Goal: Contribute content: Contribute content

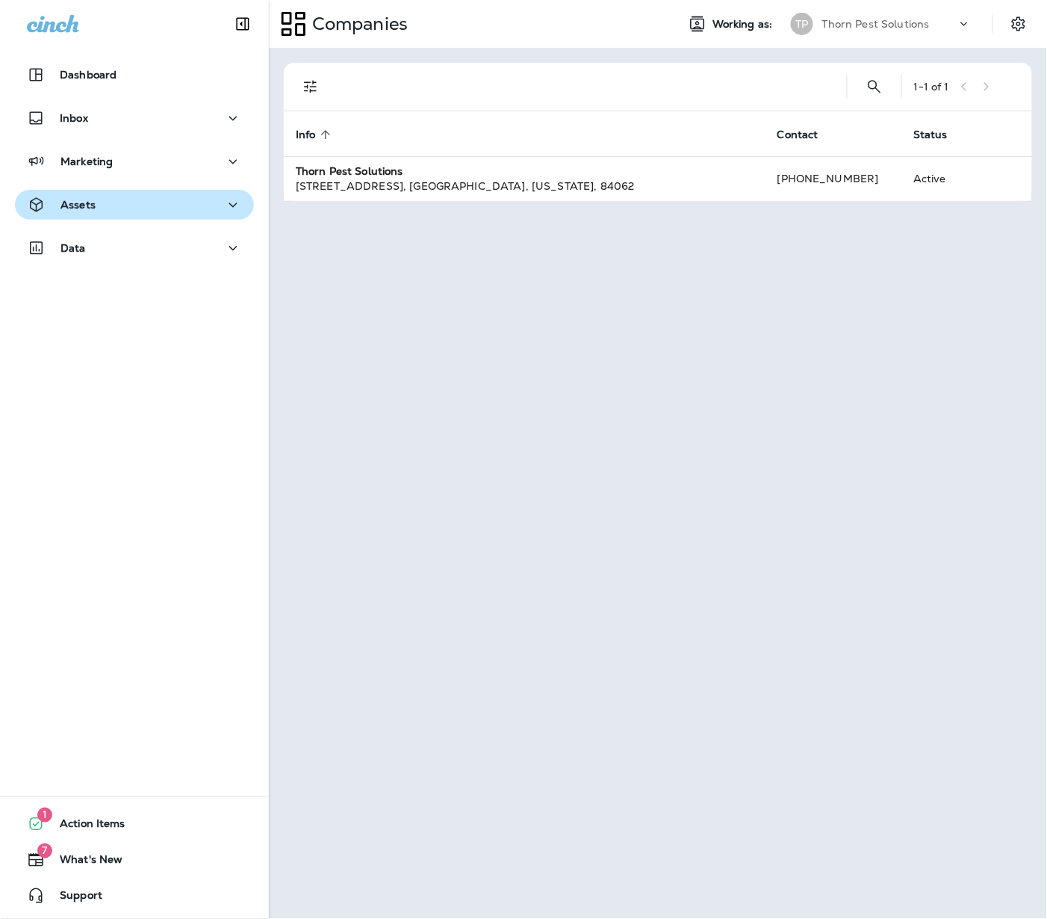
click at [204, 200] on div "Assets" at bounding box center [134, 205] width 215 height 19
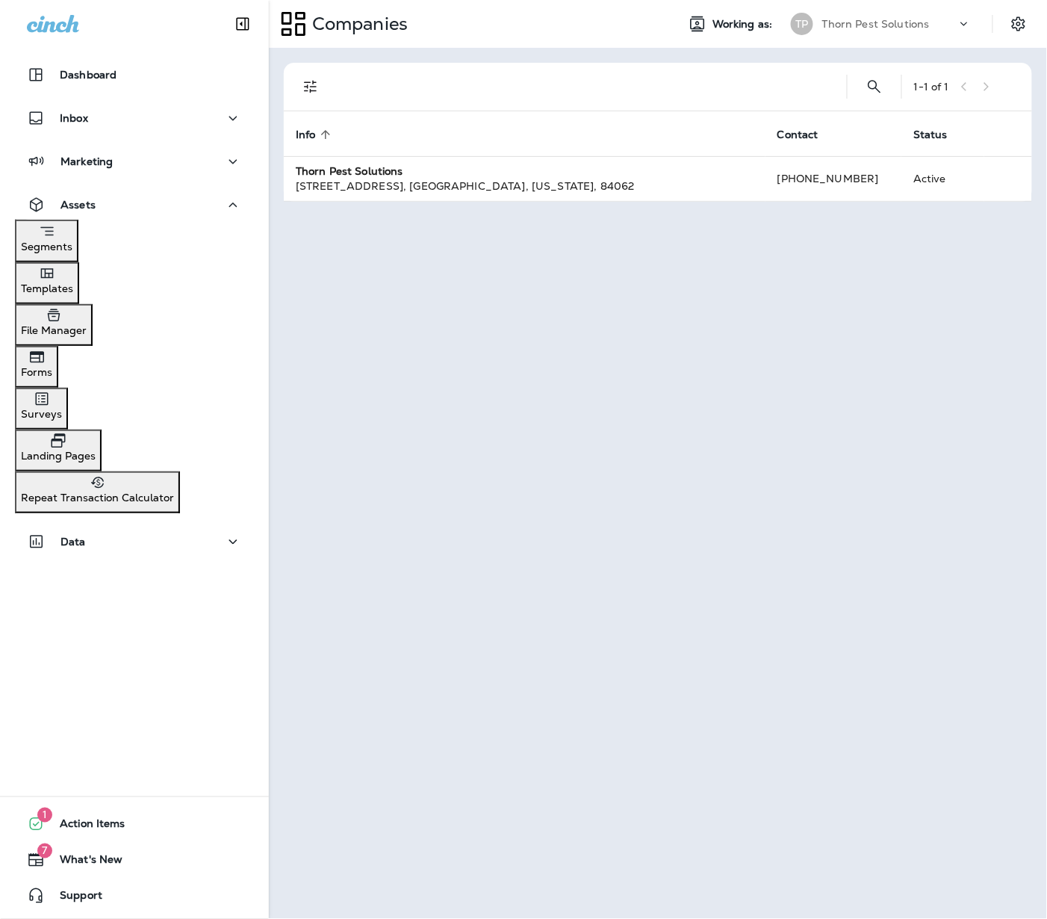
click at [73, 284] on div "Templates" at bounding box center [47, 279] width 52 height 30
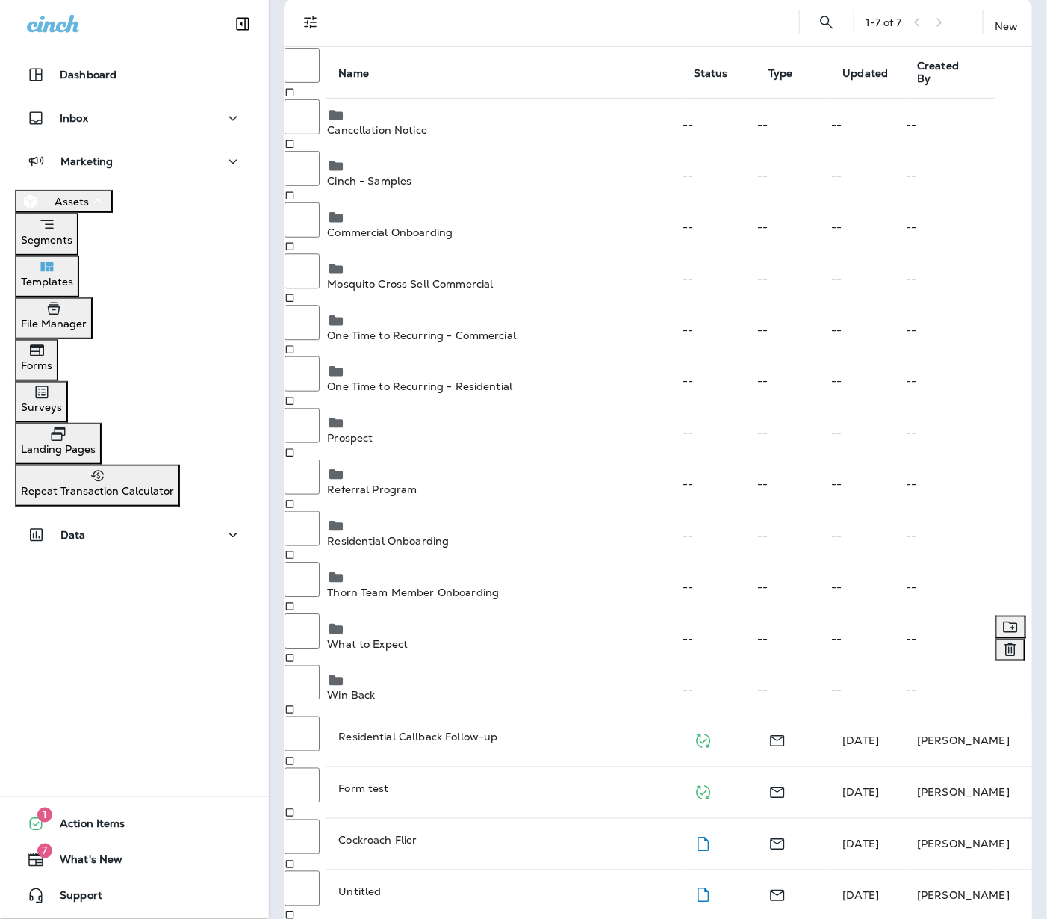
scroll to position [108, 0]
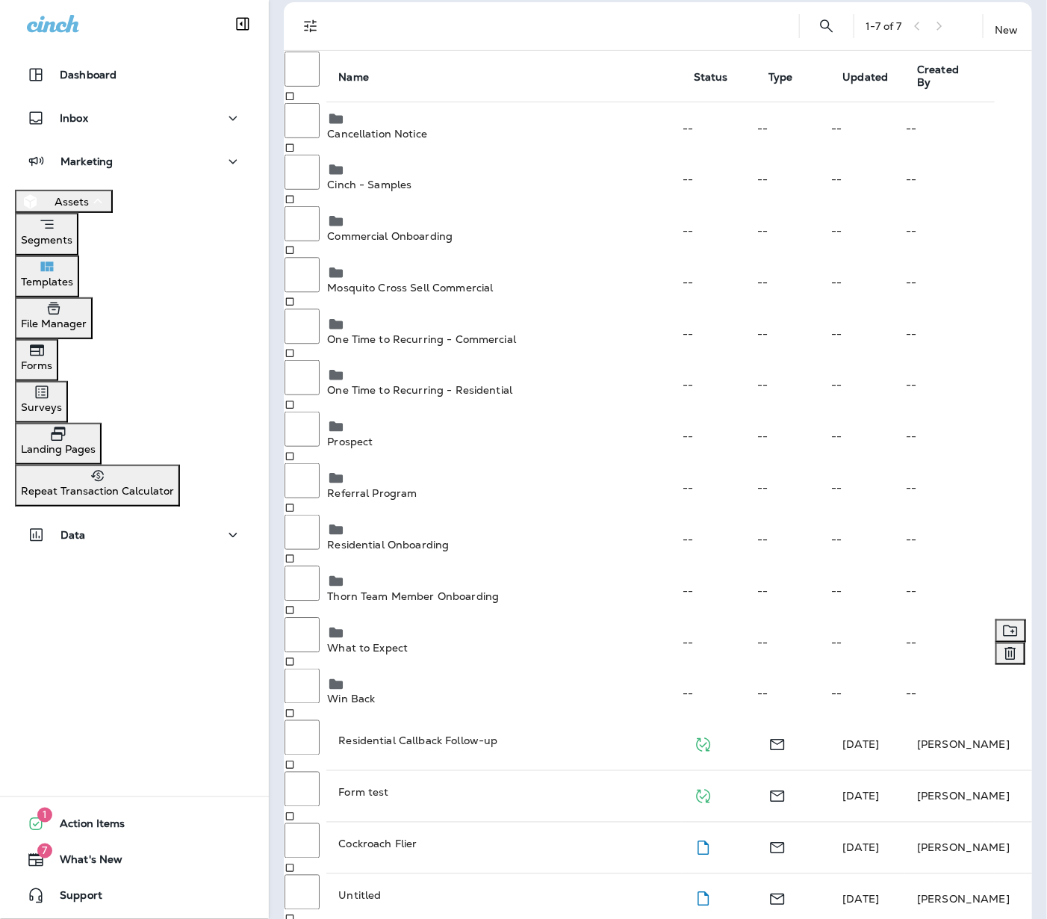
click at [473, 624] on div "What to Expect" at bounding box center [504, 639] width 354 height 30
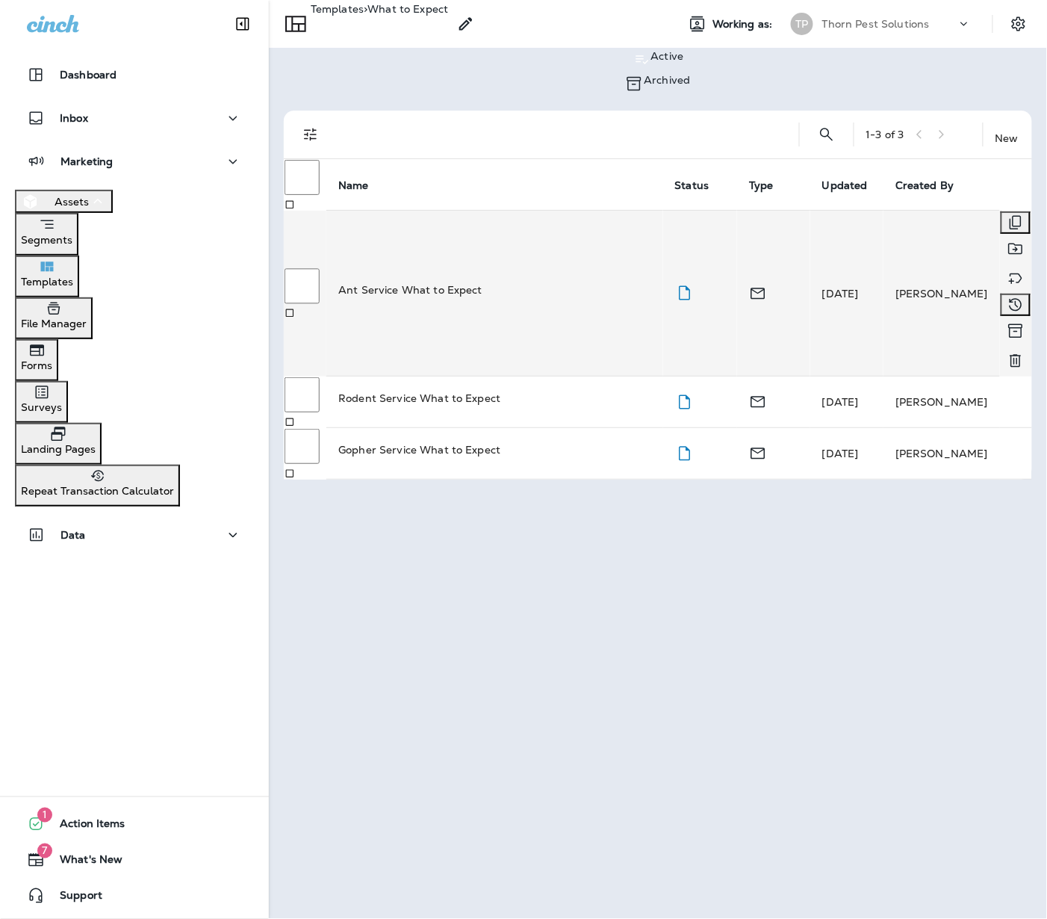
click at [511, 282] on div "Ant Service What to Expect" at bounding box center [494, 289] width 312 height 15
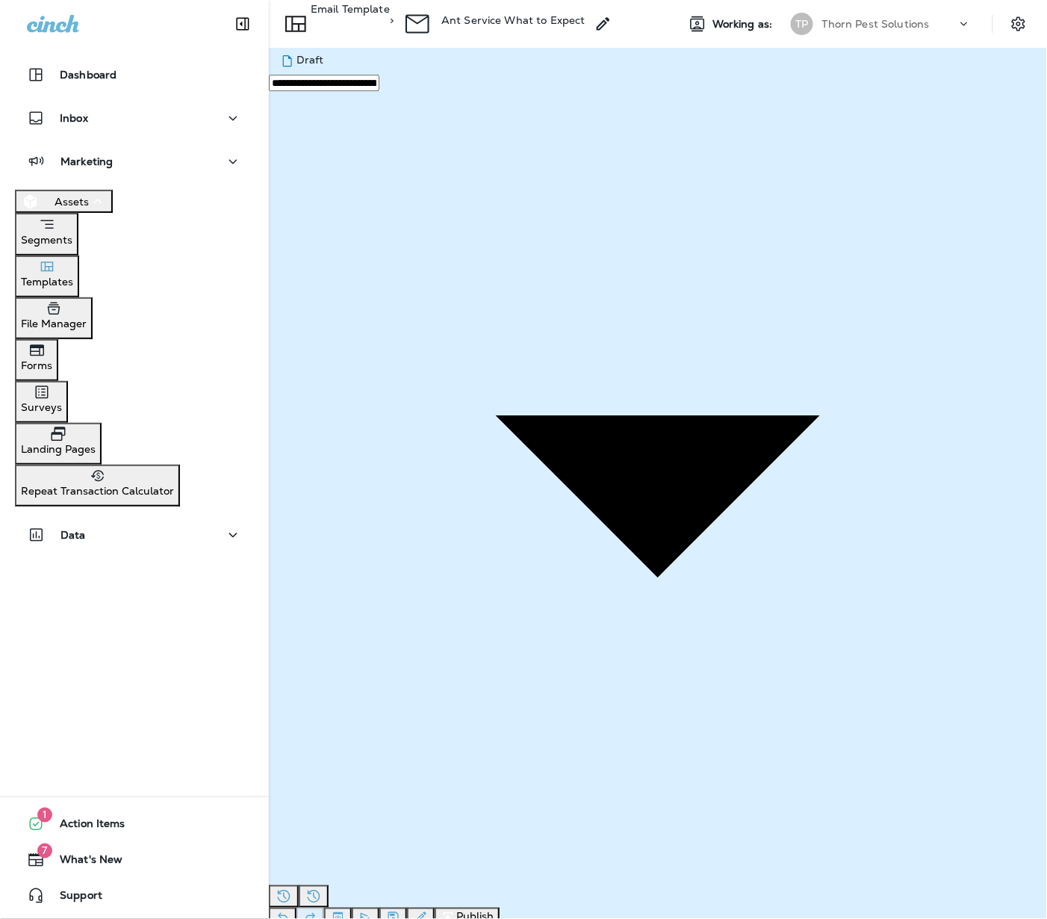
click at [390, 16] on p "Email Template" at bounding box center [350, 20] width 79 height 34
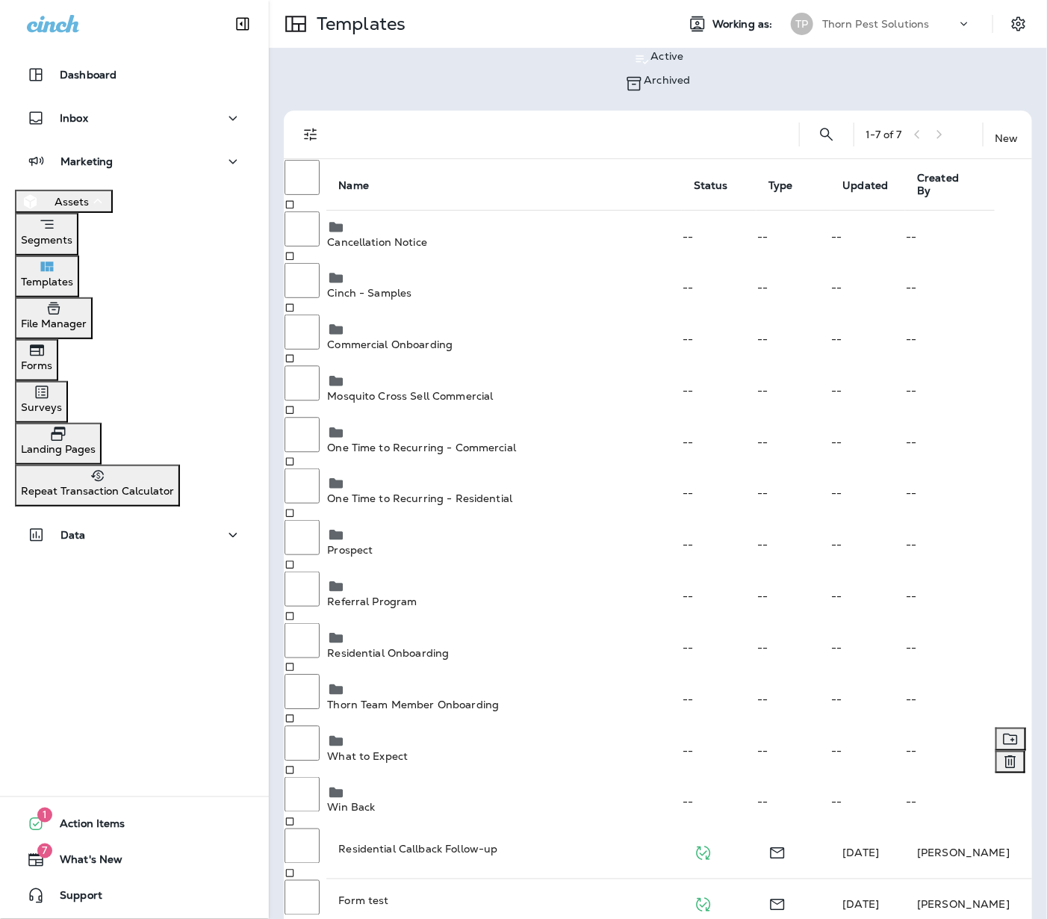
click at [515, 732] on div "What to Expect" at bounding box center [504, 747] width 354 height 30
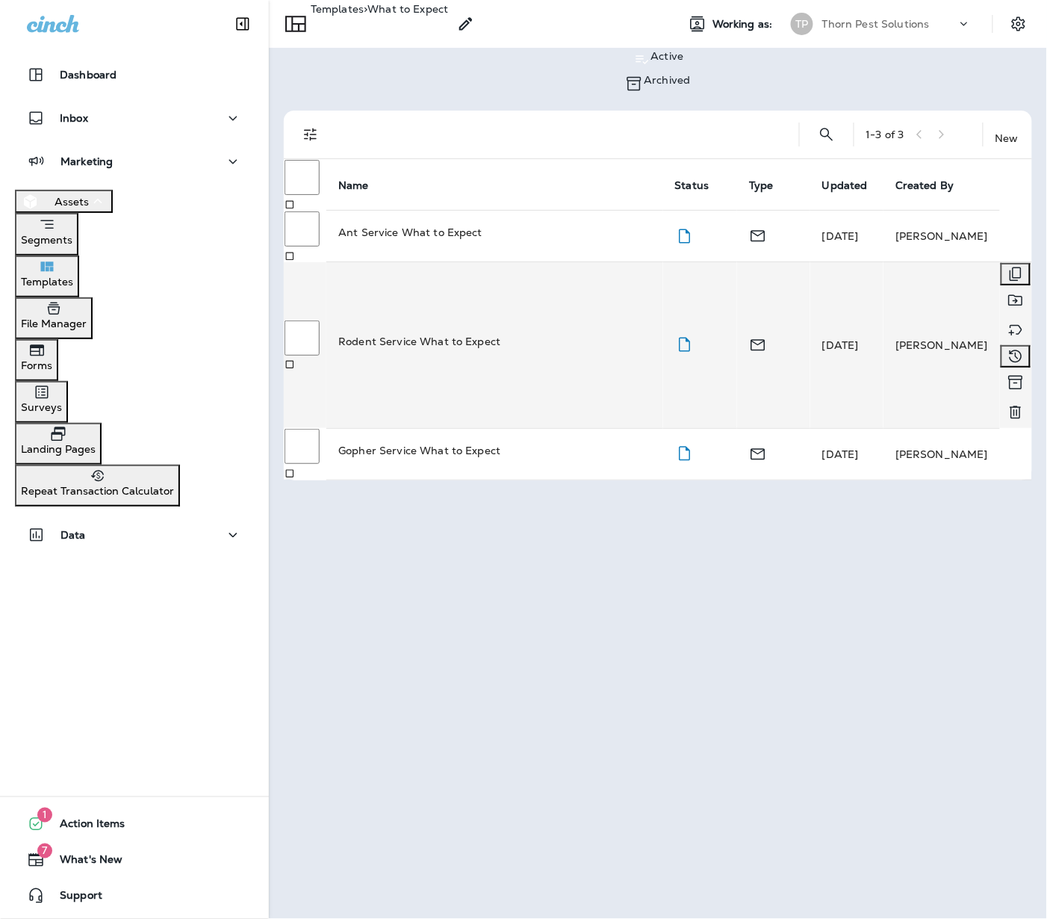
click at [497, 334] on div "Rodent Service What to Expect" at bounding box center [494, 341] width 312 height 15
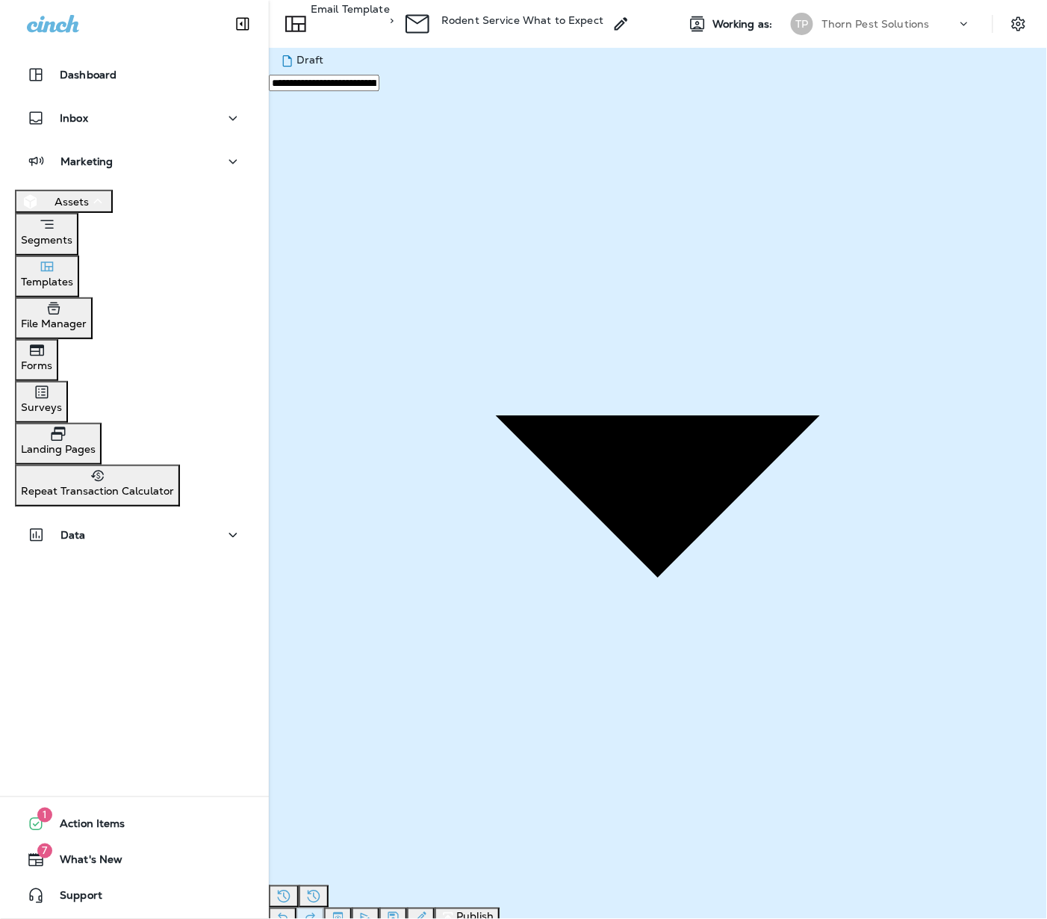
click at [79, 269] on button "Templates" at bounding box center [47, 276] width 64 height 42
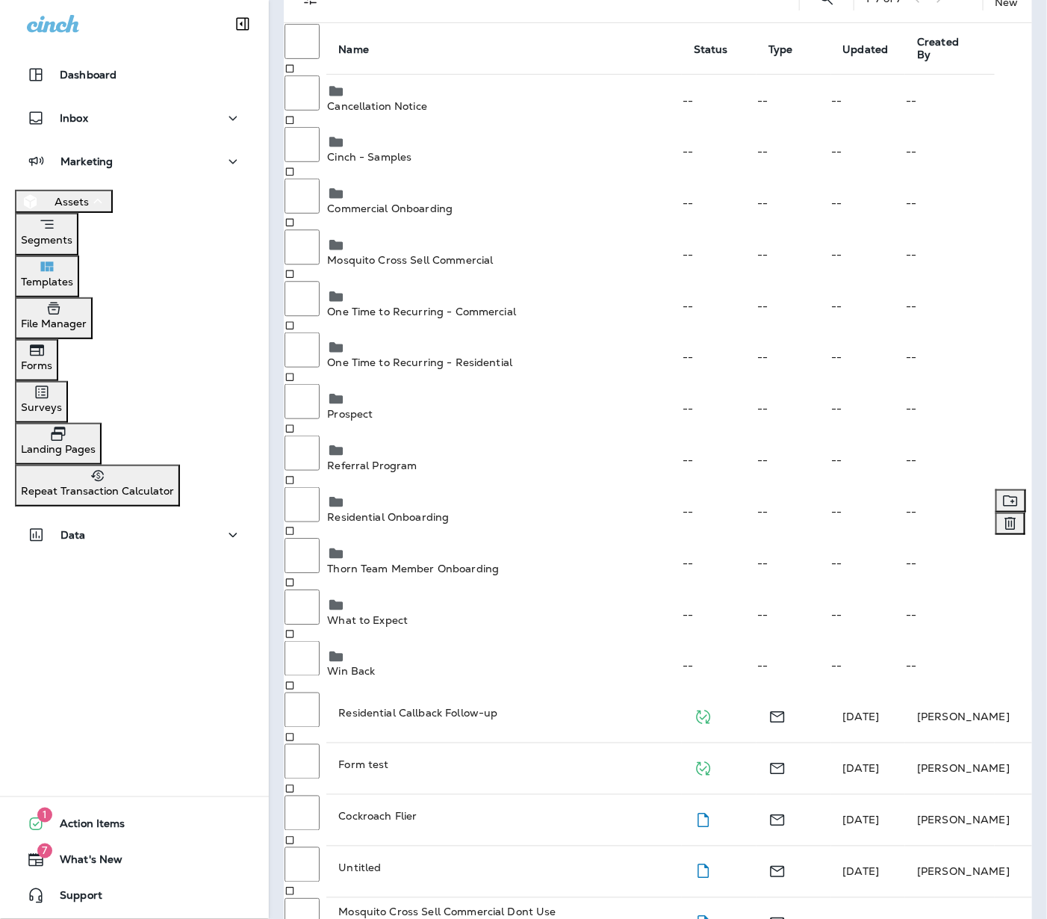
scroll to position [134, 0]
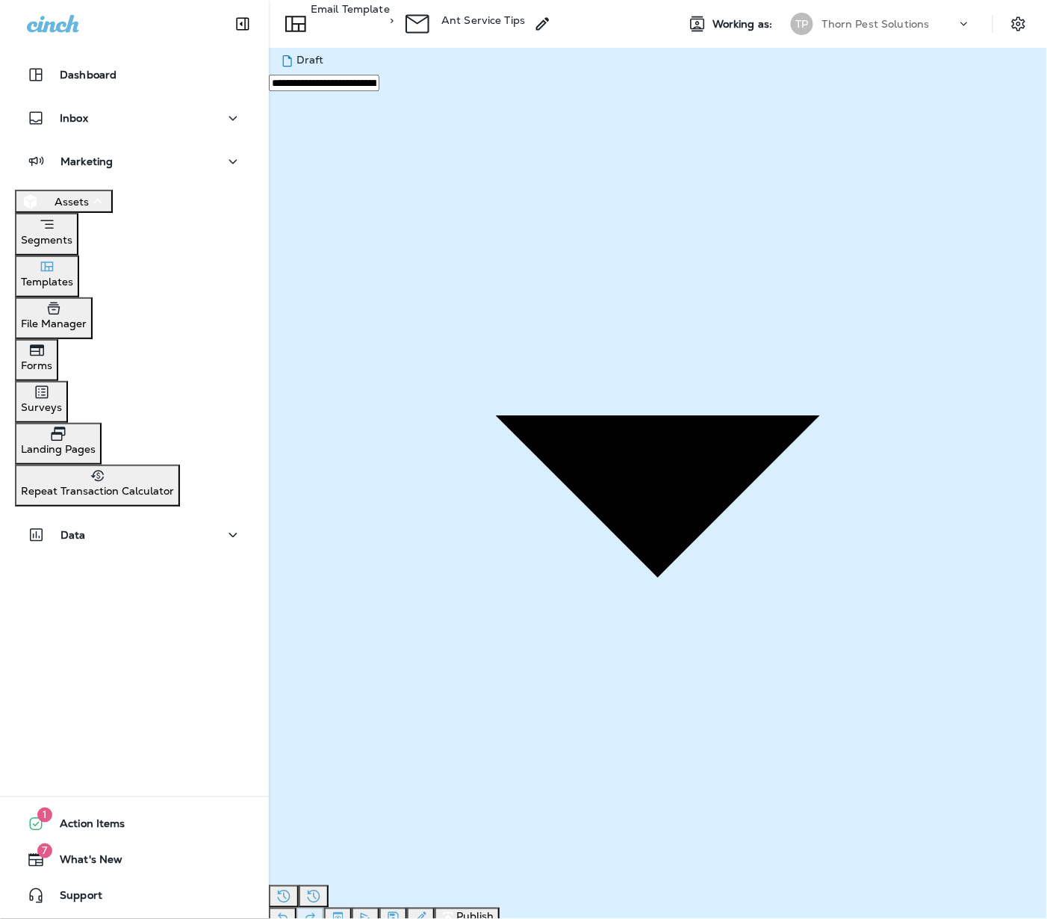
click at [362, 19] on p "Email Template" at bounding box center [350, 20] width 79 height 34
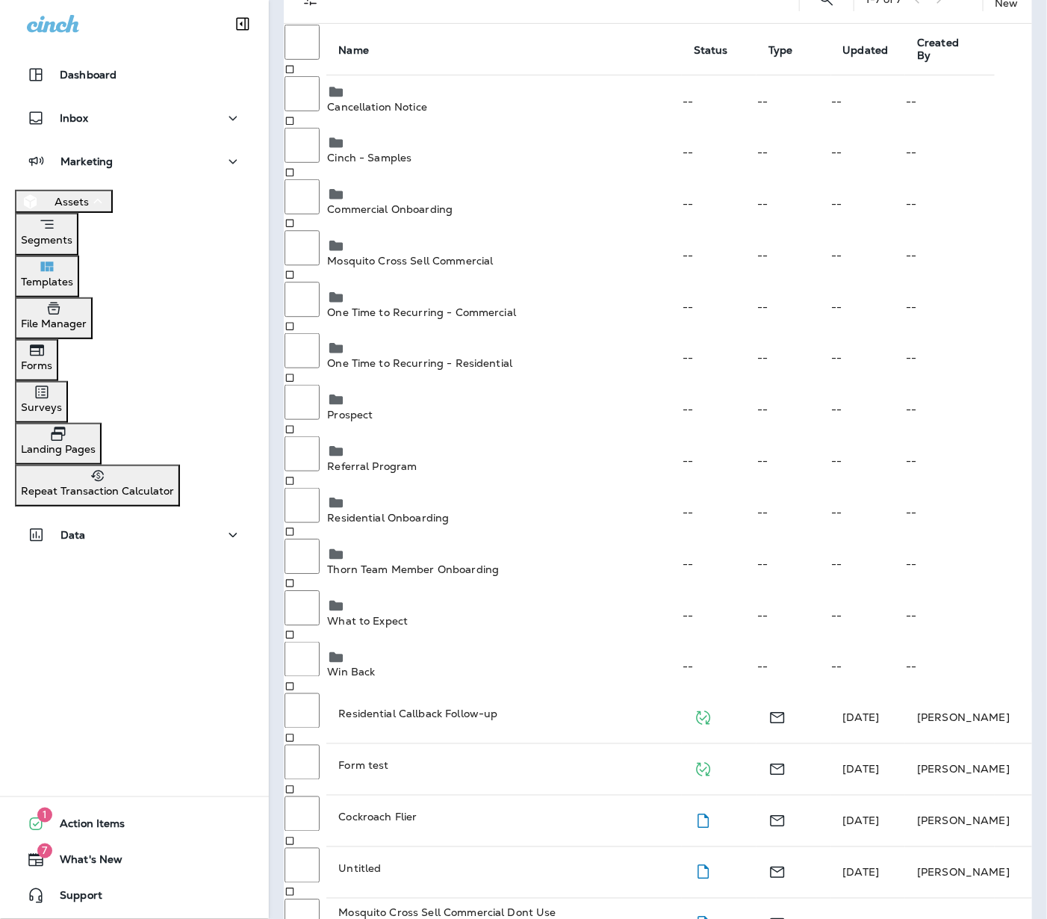
scroll to position [134, 0]
click at [432, 461] on p "Referral Program" at bounding box center [504, 467] width 354 height 12
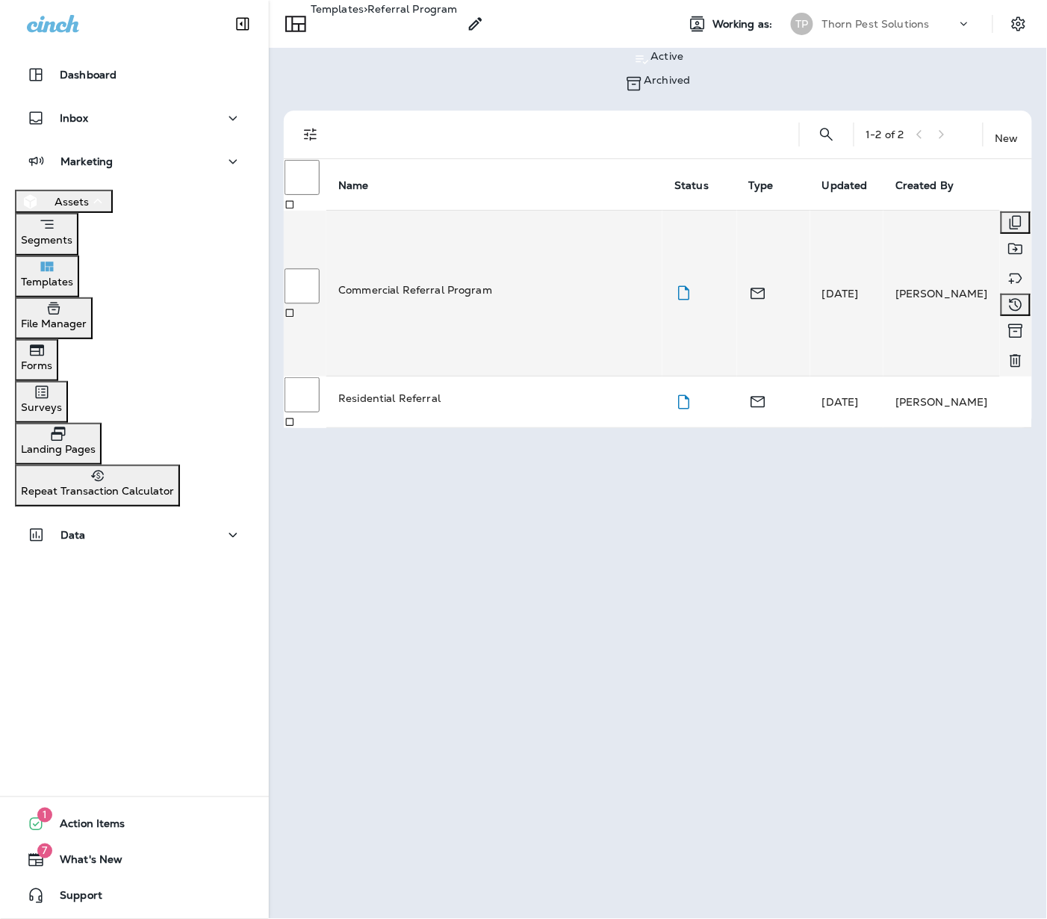
click at [500, 282] on div "Commercial Referral Program" at bounding box center [494, 289] width 312 height 15
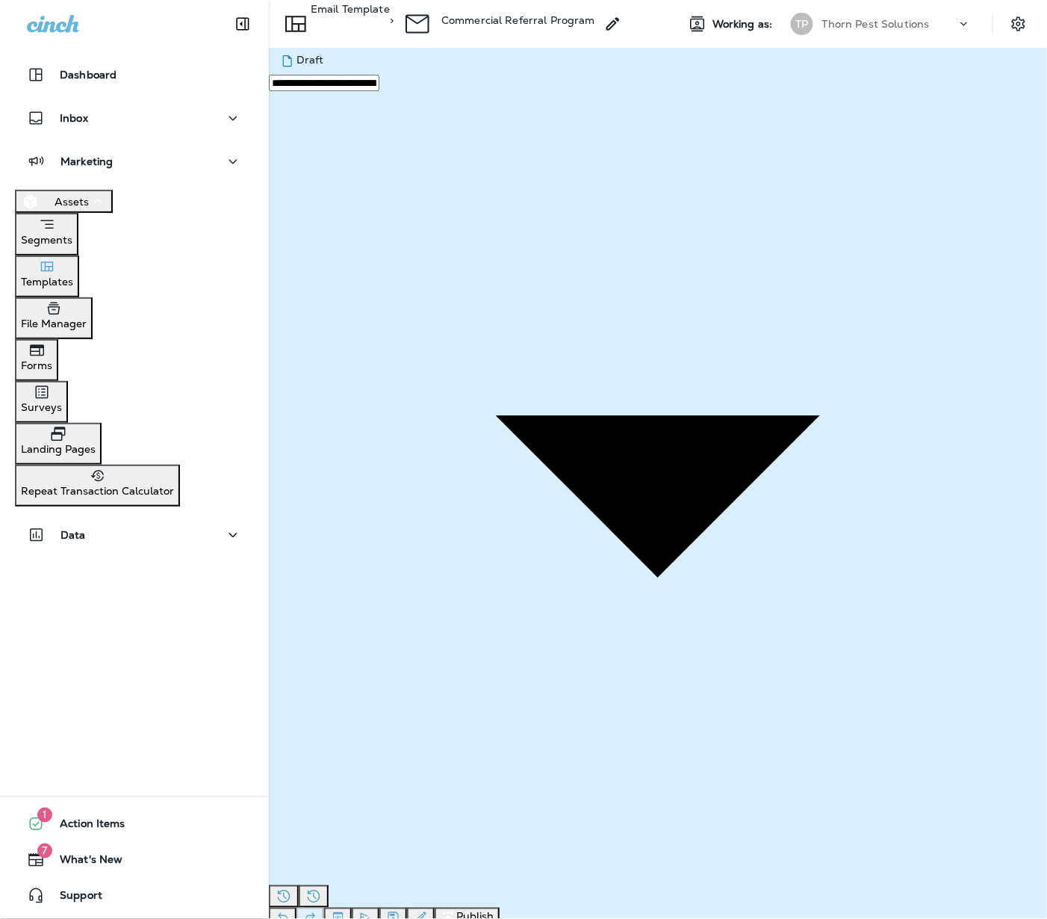
click at [332, 16] on p "Email Template" at bounding box center [350, 20] width 79 height 34
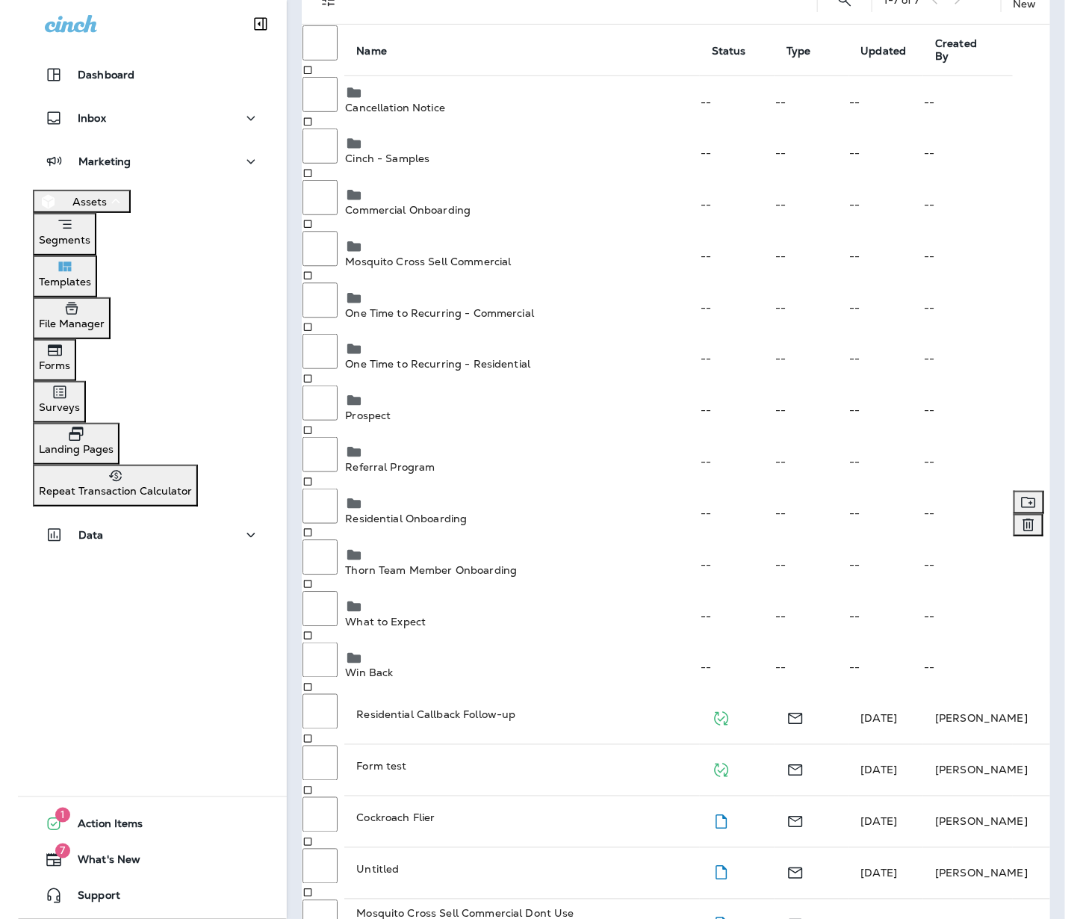
scroll to position [133, 0]
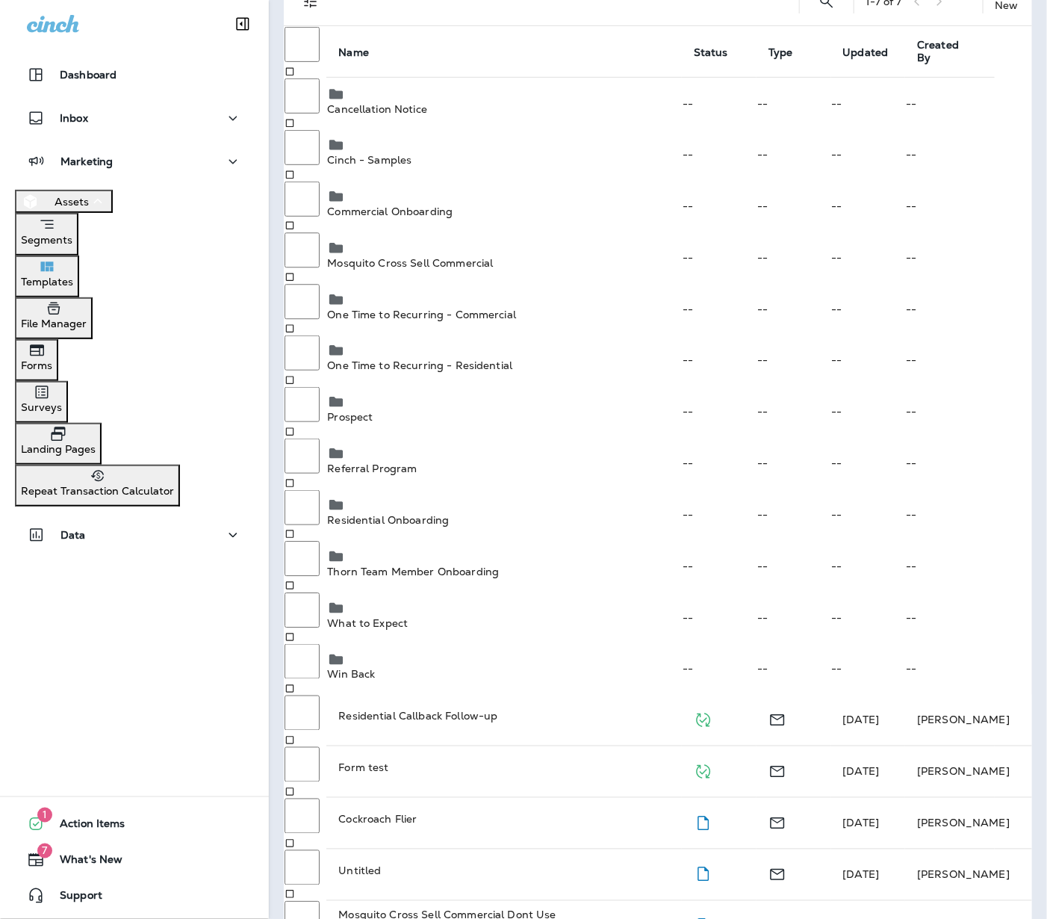
click at [131, 625] on div "Dashboard Inbox Marketing Assets Segments Templates File Manager Forms Surveys …" at bounding box center [134, 459] width 269 height 919
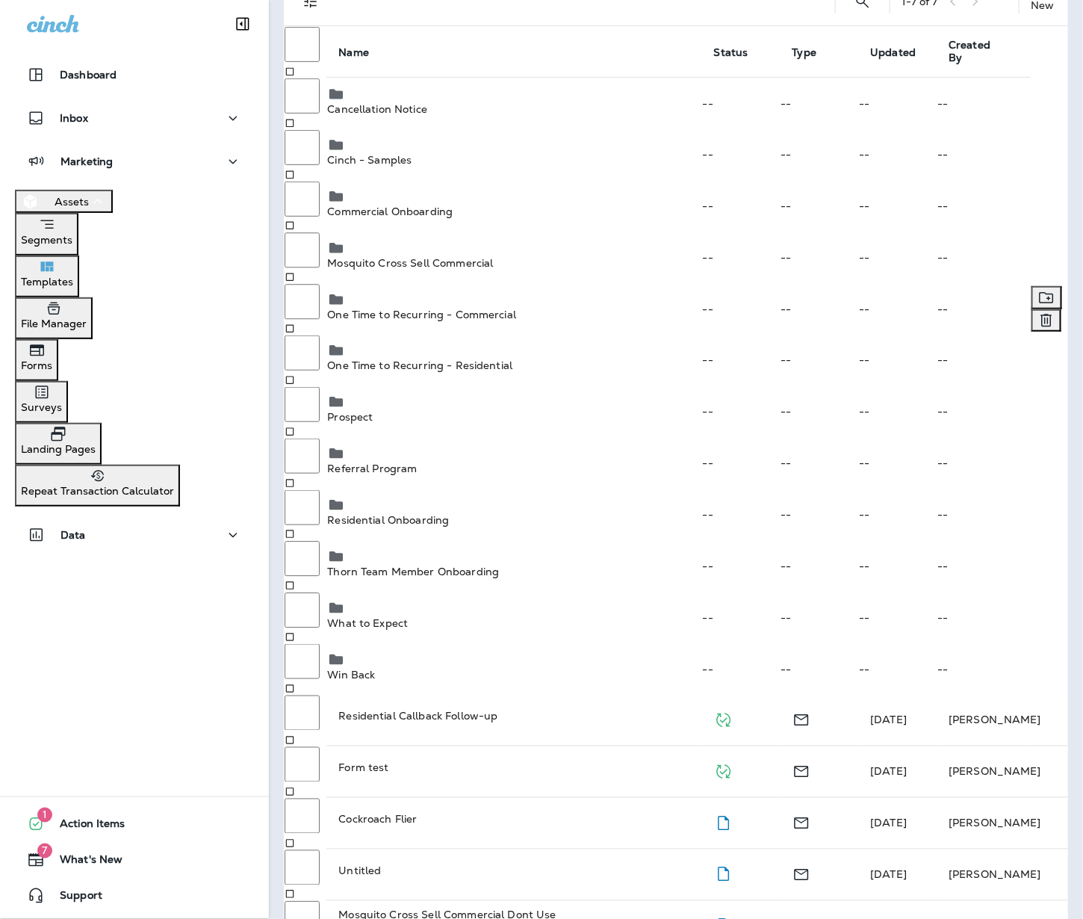
click at [514, 309] on p "One Time to Recurring - Commercial" at bounding box center [514, 315] width 374 height 12
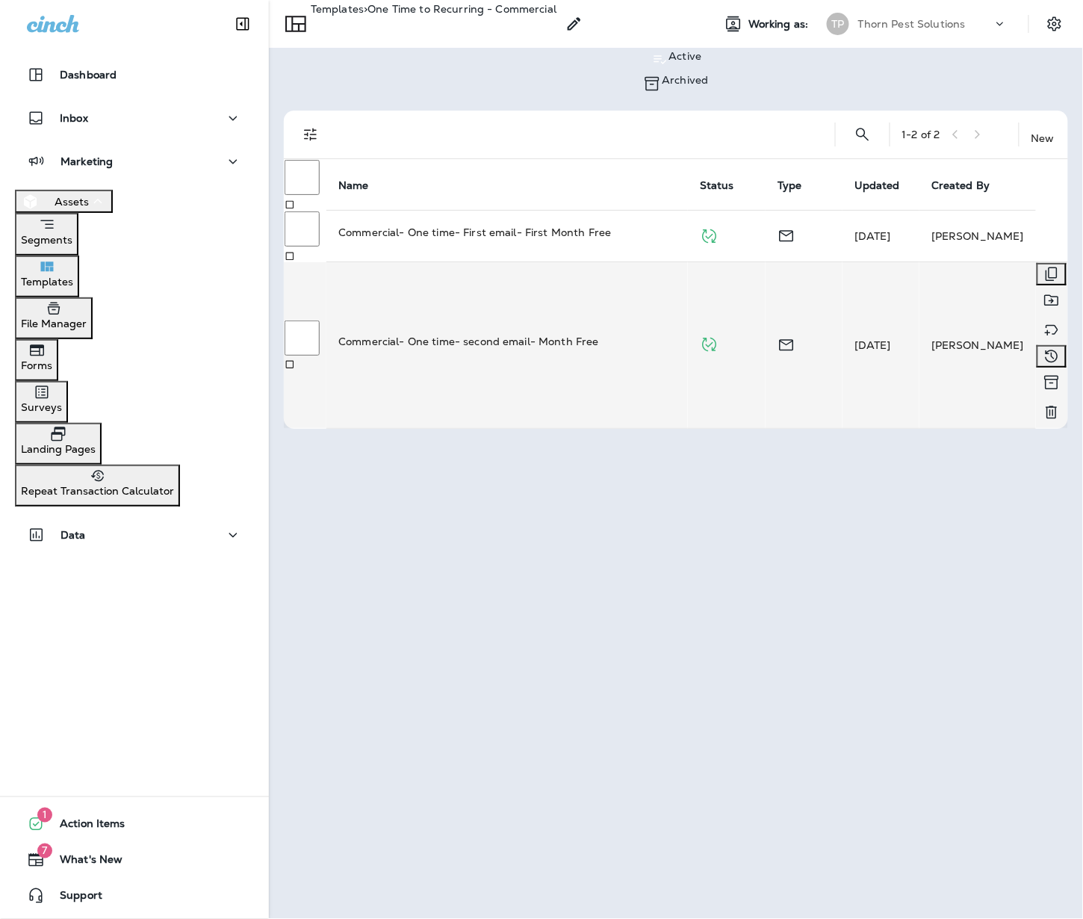
click at [577, 264] on td "Commercial- One time- second email- Month Free" at bounding box center [507, 345] width 362 height 167
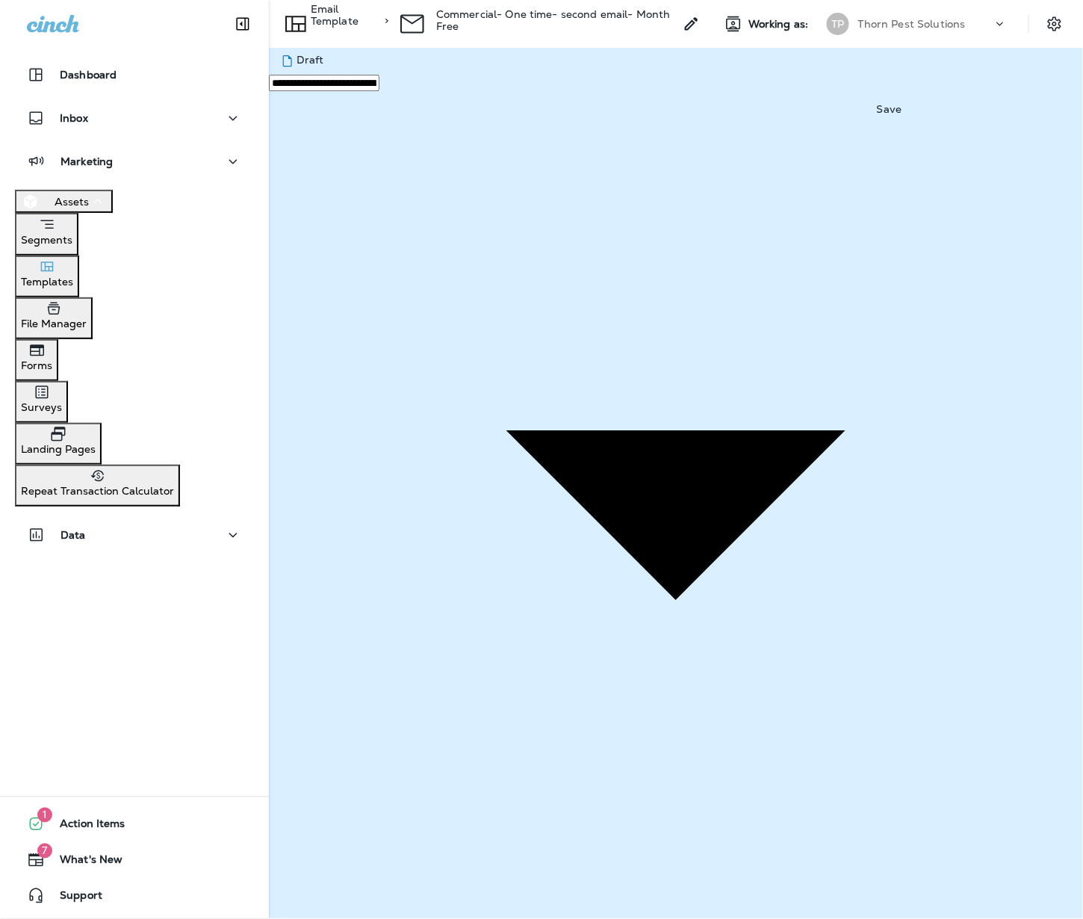
drag, startPoint x: 892, startPoint y: 81, endPoint x: 855, endPoint y: 82, distance: 37.4
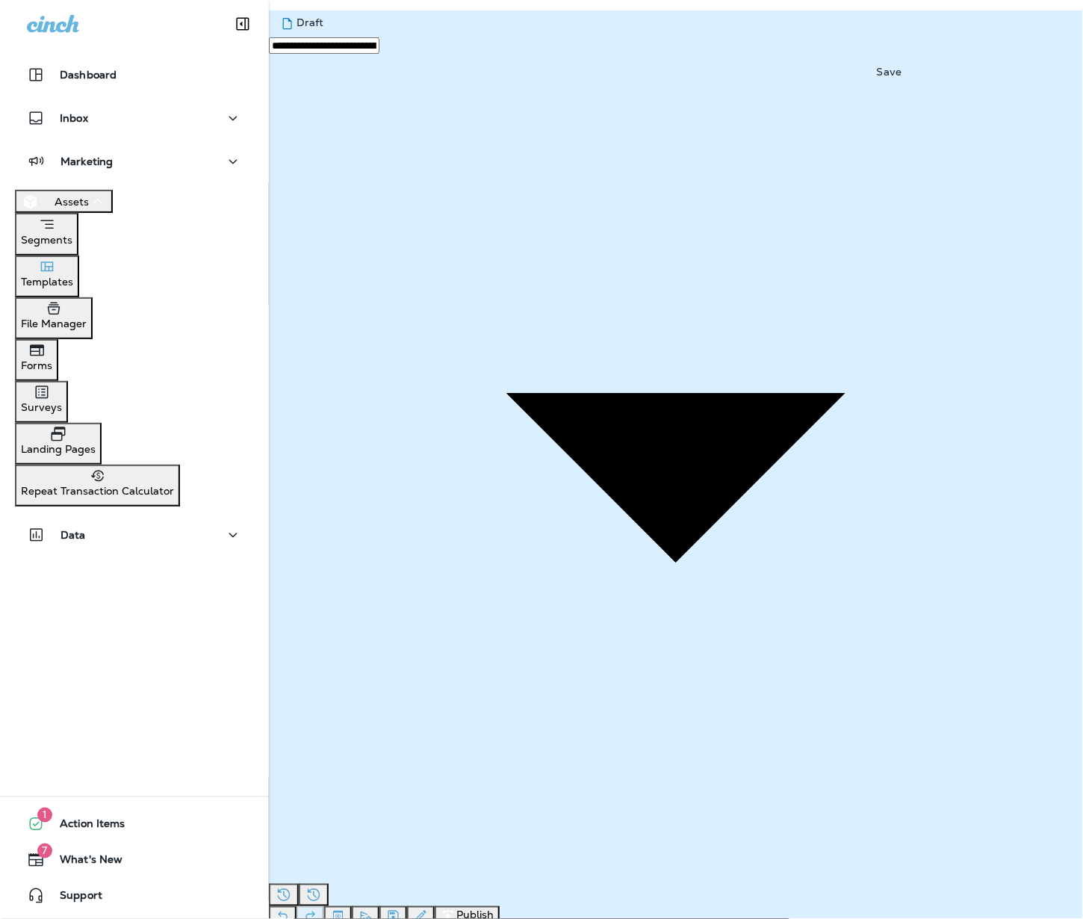
click at [401, 908] on icon "Save" at bounding box center [393, 915] width 16 height 15
click at [346, 908] on icon "Toggle preview" at bounding box center [338, 915] width 16 height 15
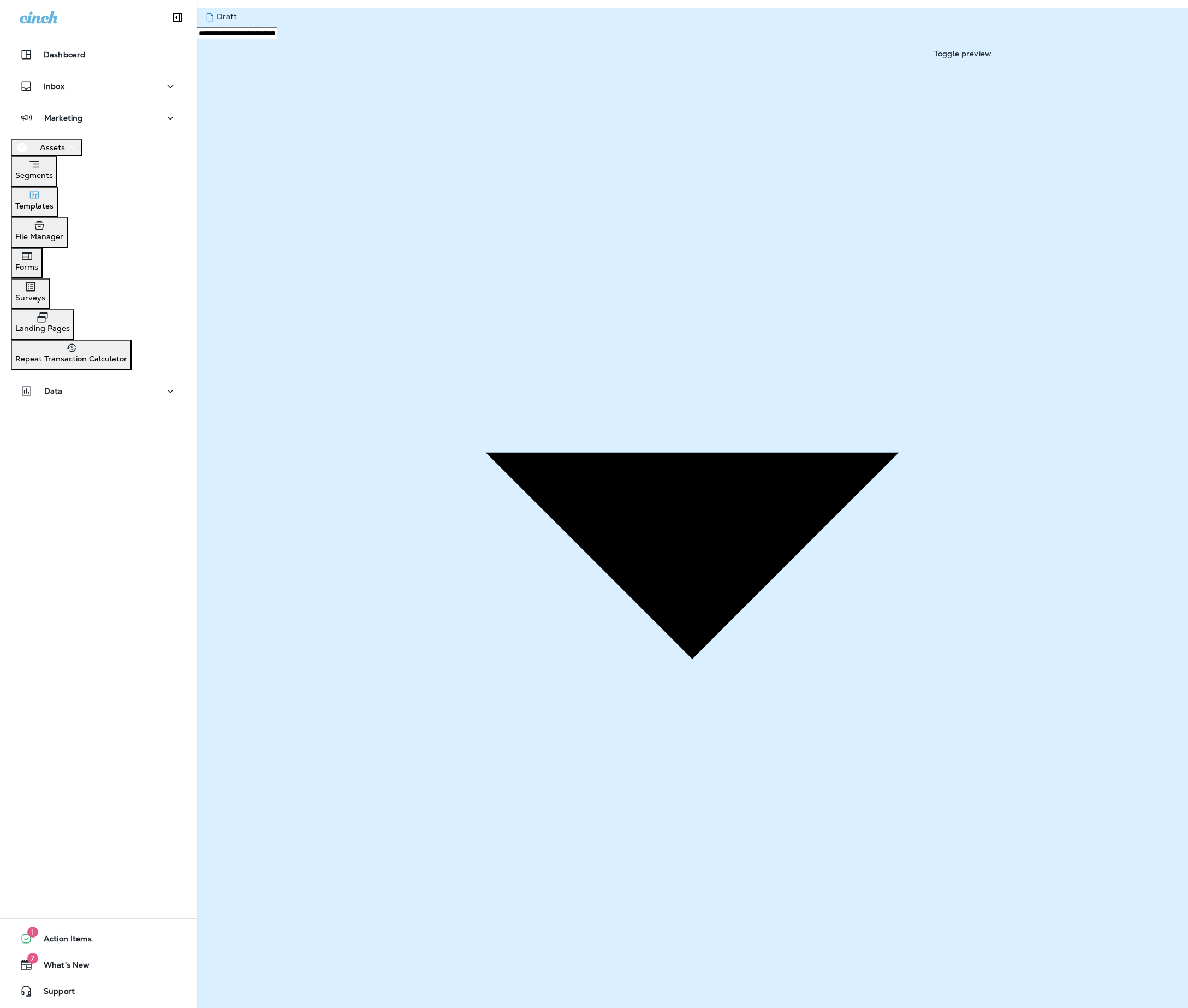
click at [53, 208] on p "Templates" at bounding box center [34, 206] width 38 height 9
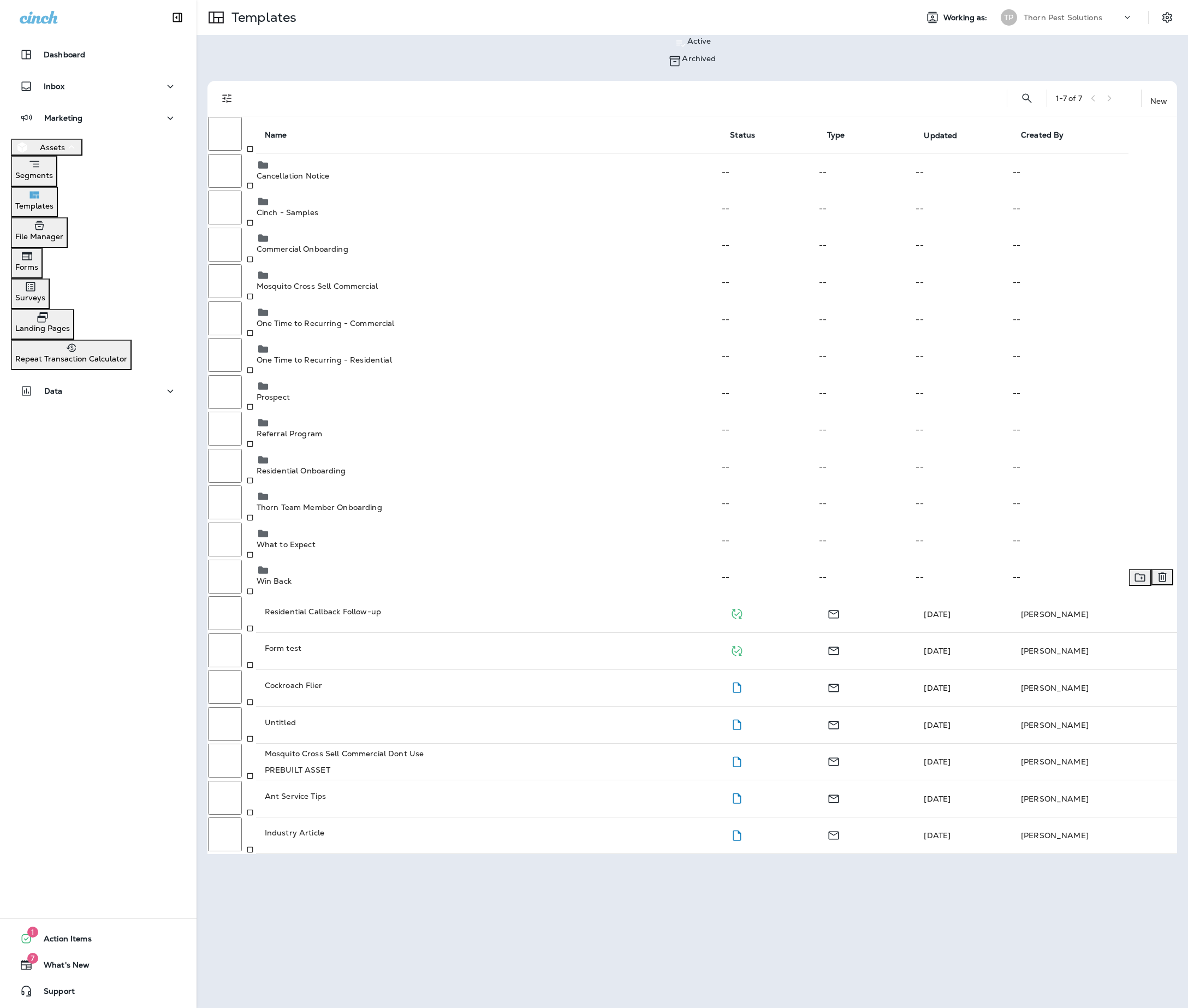
click at [378, 564] on div "Win Back" at bounding box center [488, 575] width 464 height 22
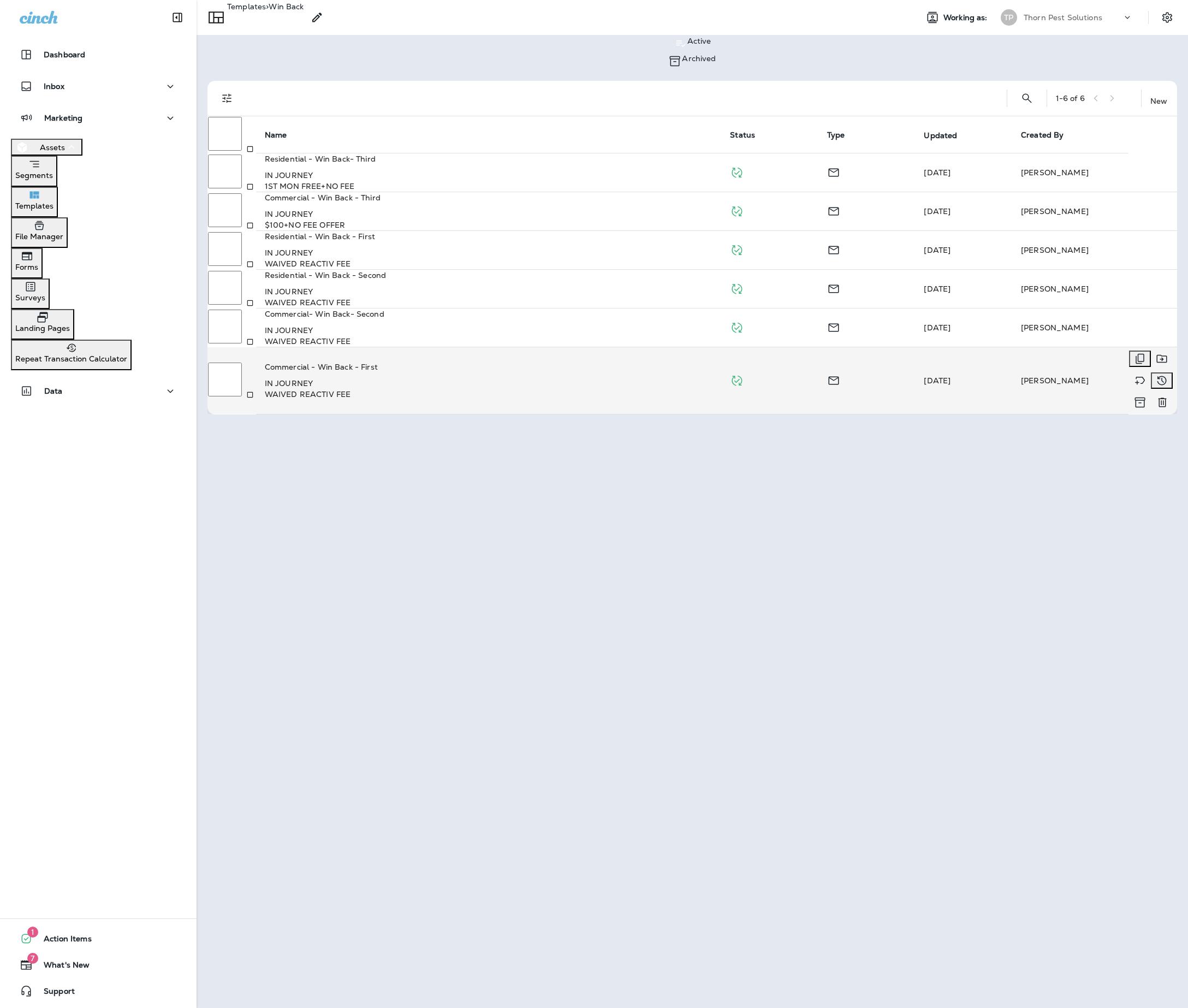
click at [360, 362] on p "Commercial - Win Back - First" at bounding box center [488, 367] width 448 height 11
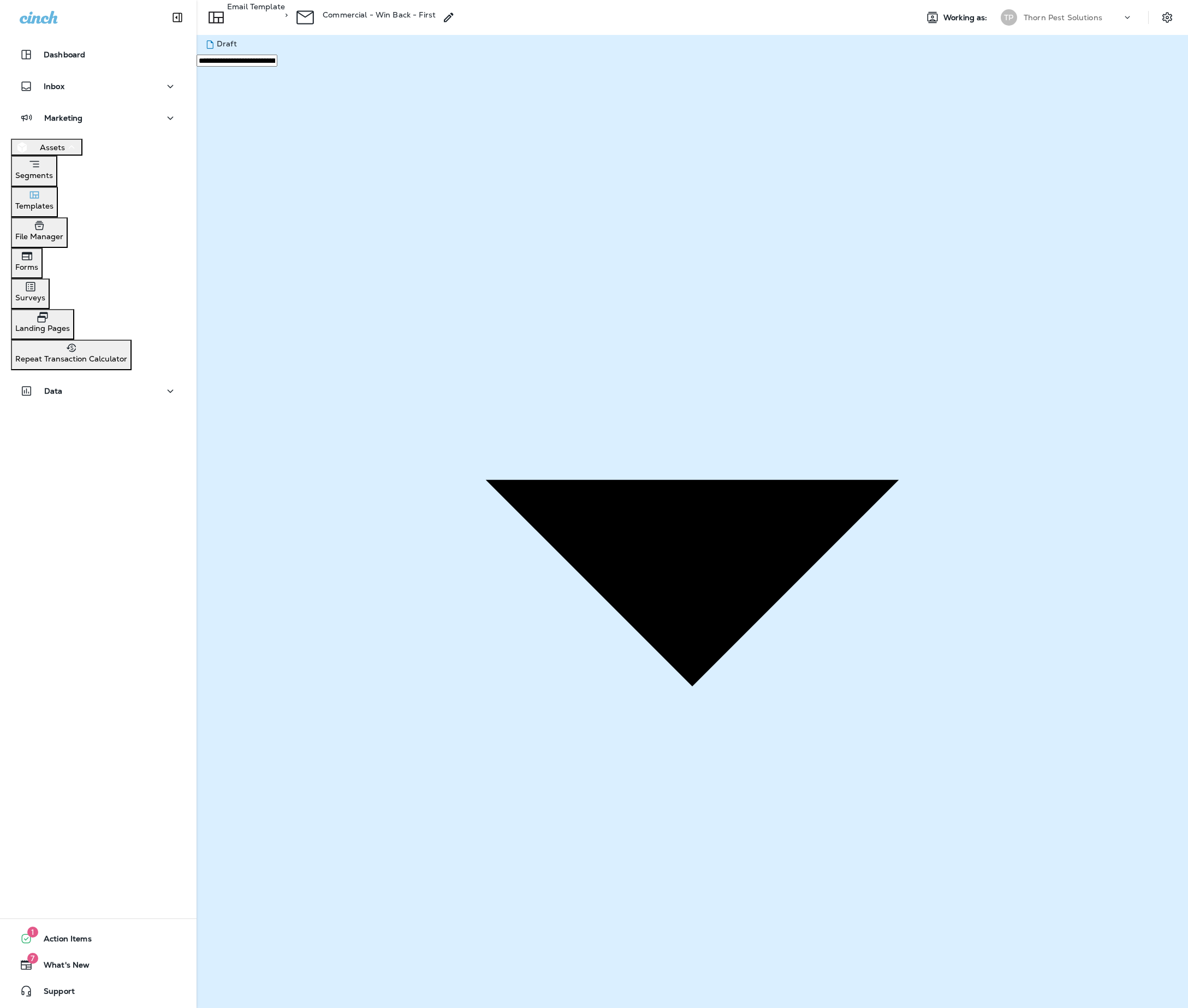
click at [765, 62] on div "**********" at bounding box center [692, 567] width 992 height 1065
click at [285, 14] on p "Email Template" at bounding box center [256, 15] width 58 height 25
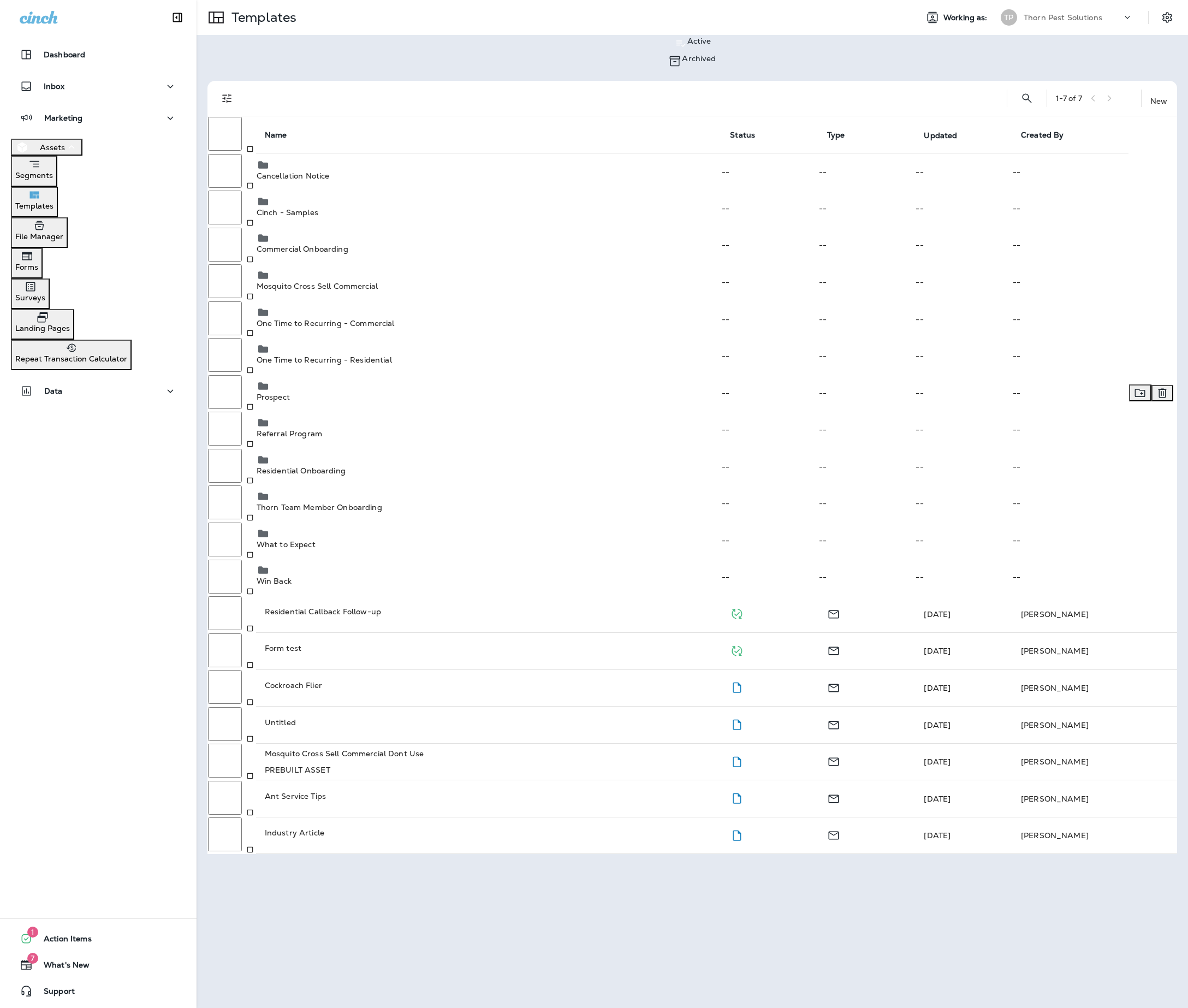
click at [303, 393] on p "Prospect" at bounding box center [488, 397] width 464 height 9
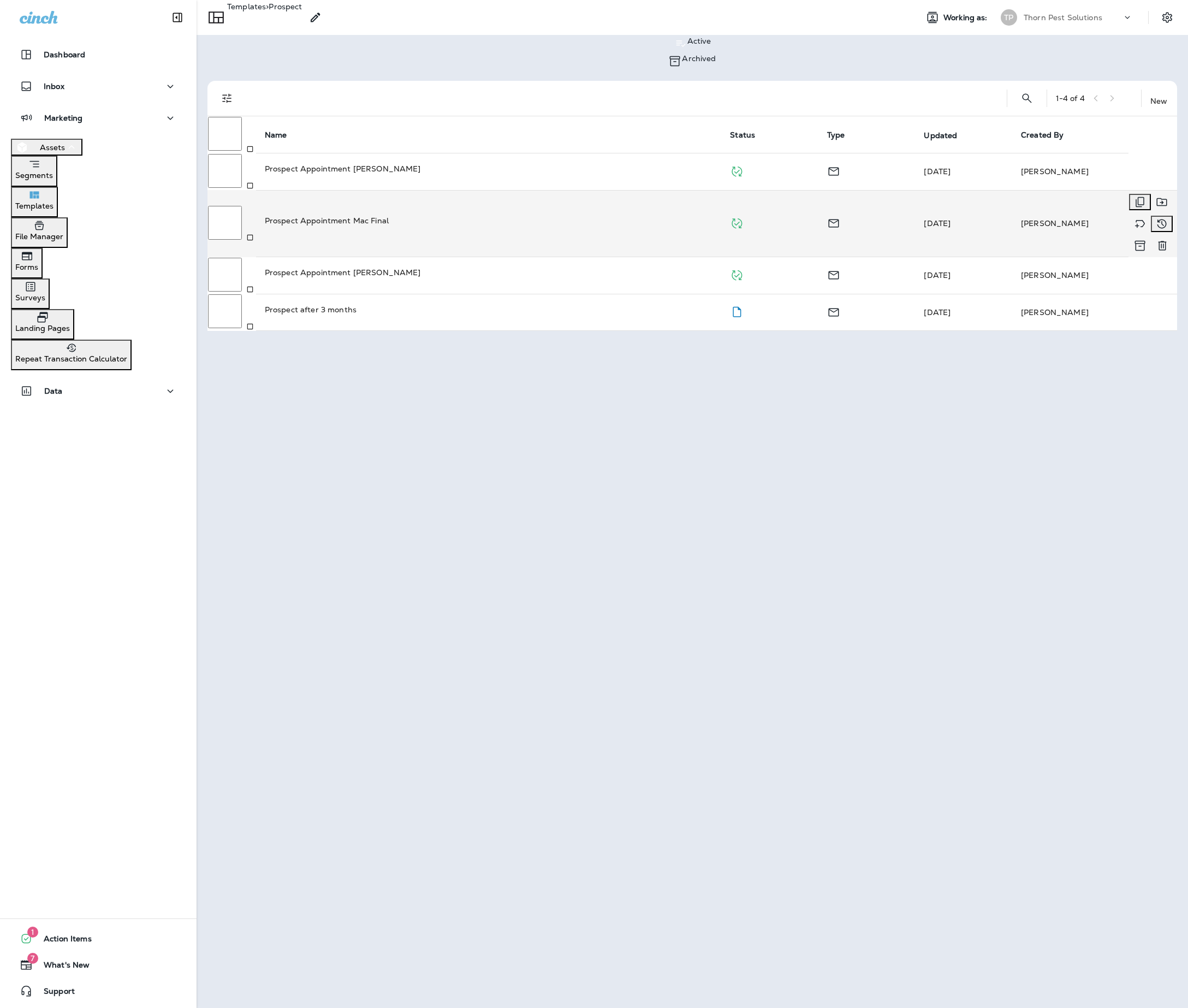
click at [427, 215] on div "Prospect Appointment Mac Final" at bounding box center [488, 220] width 448 height 11
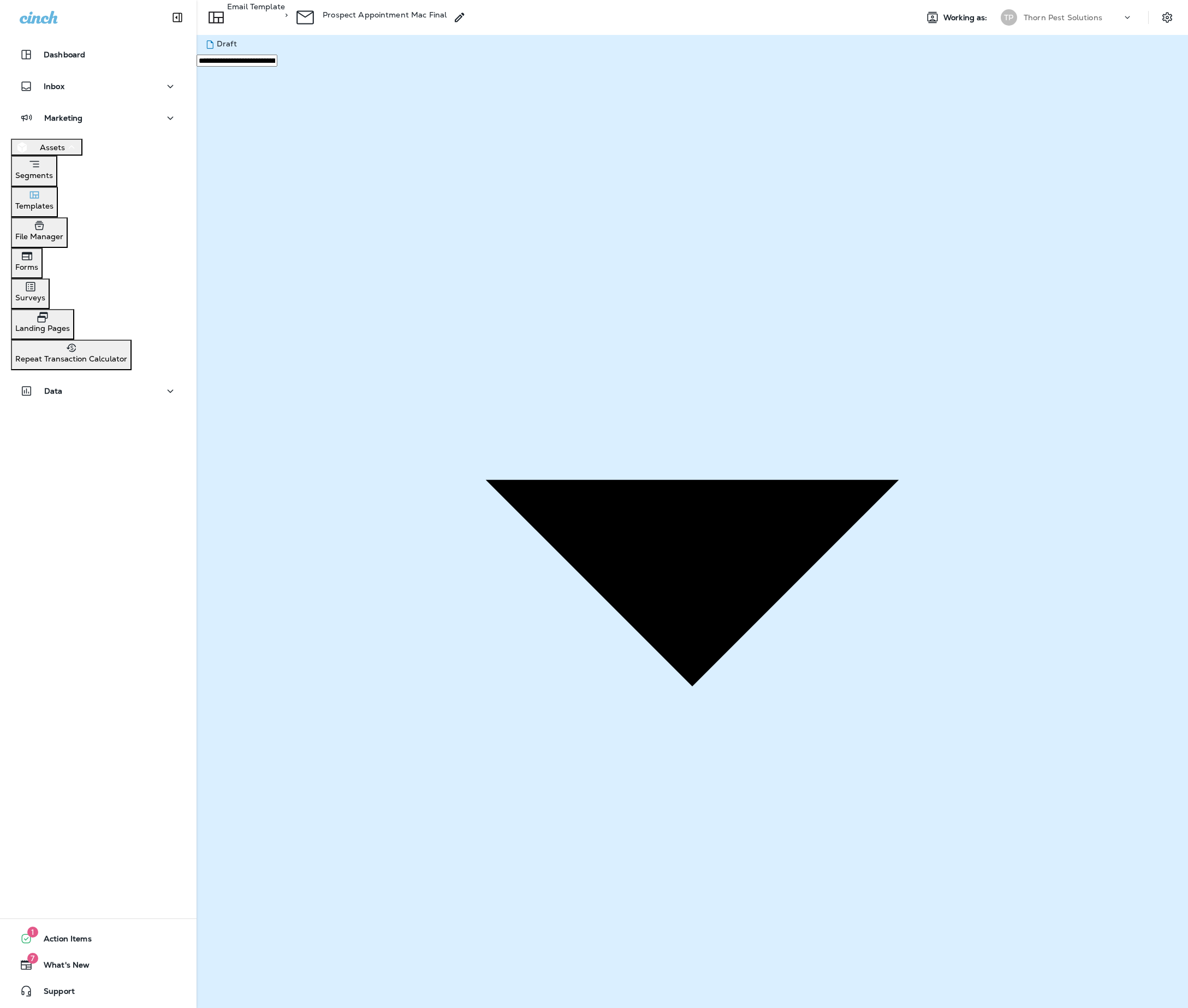
click at [765, 57] on div "**********" at bounding box center [692, 561] width 992 height 1051
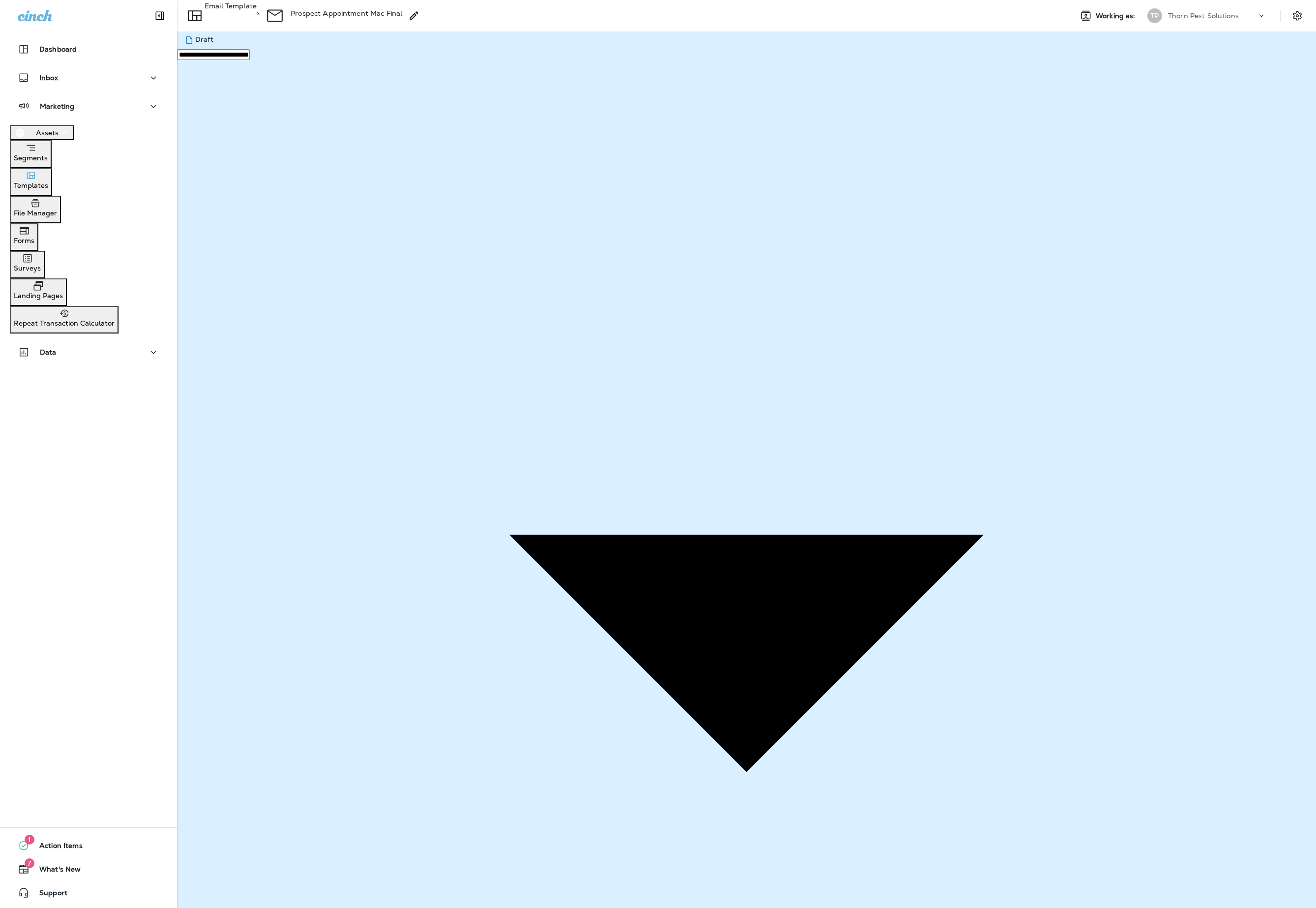
click at [257, 18] on p "Email Template" at bounding box center [230, 13] width 52 height 22
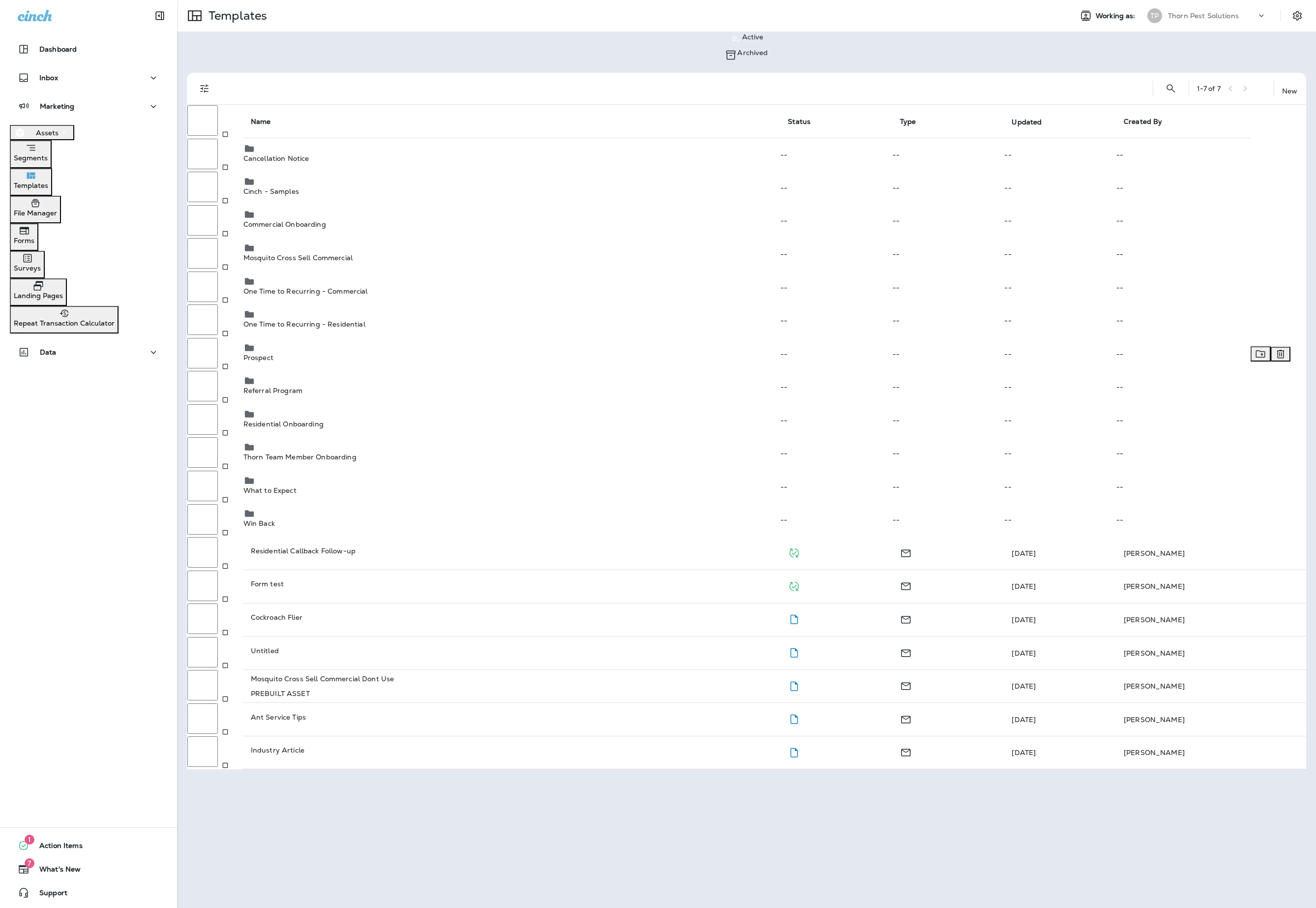
click at [322, 342] on div "Prospect" at bounding box center [512, 352] width 536 height 20
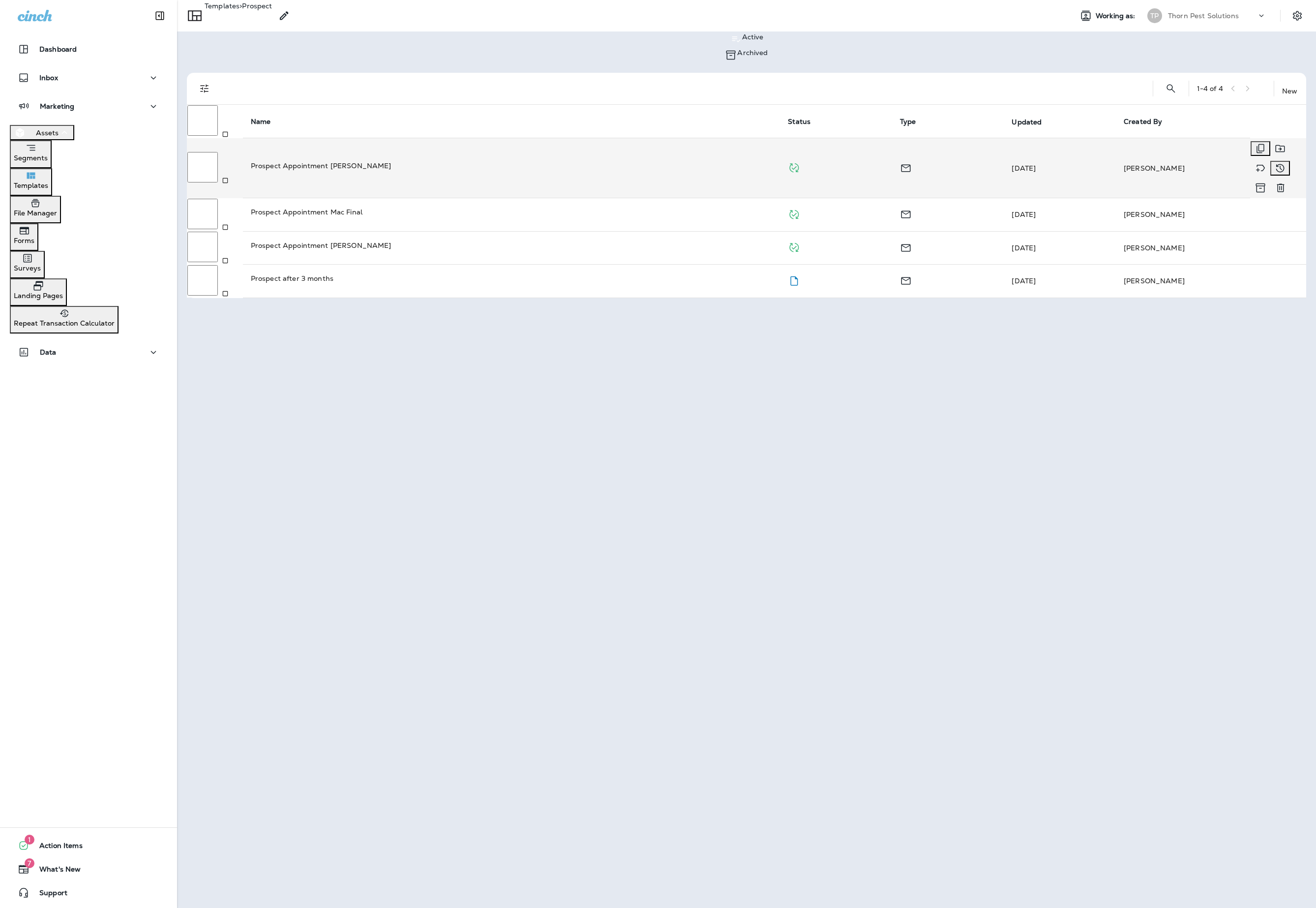
click at [406, 161] on div "Prospect Appointment [PERSON_NAME]" at bounding box center [512, 165] width 521 height 10
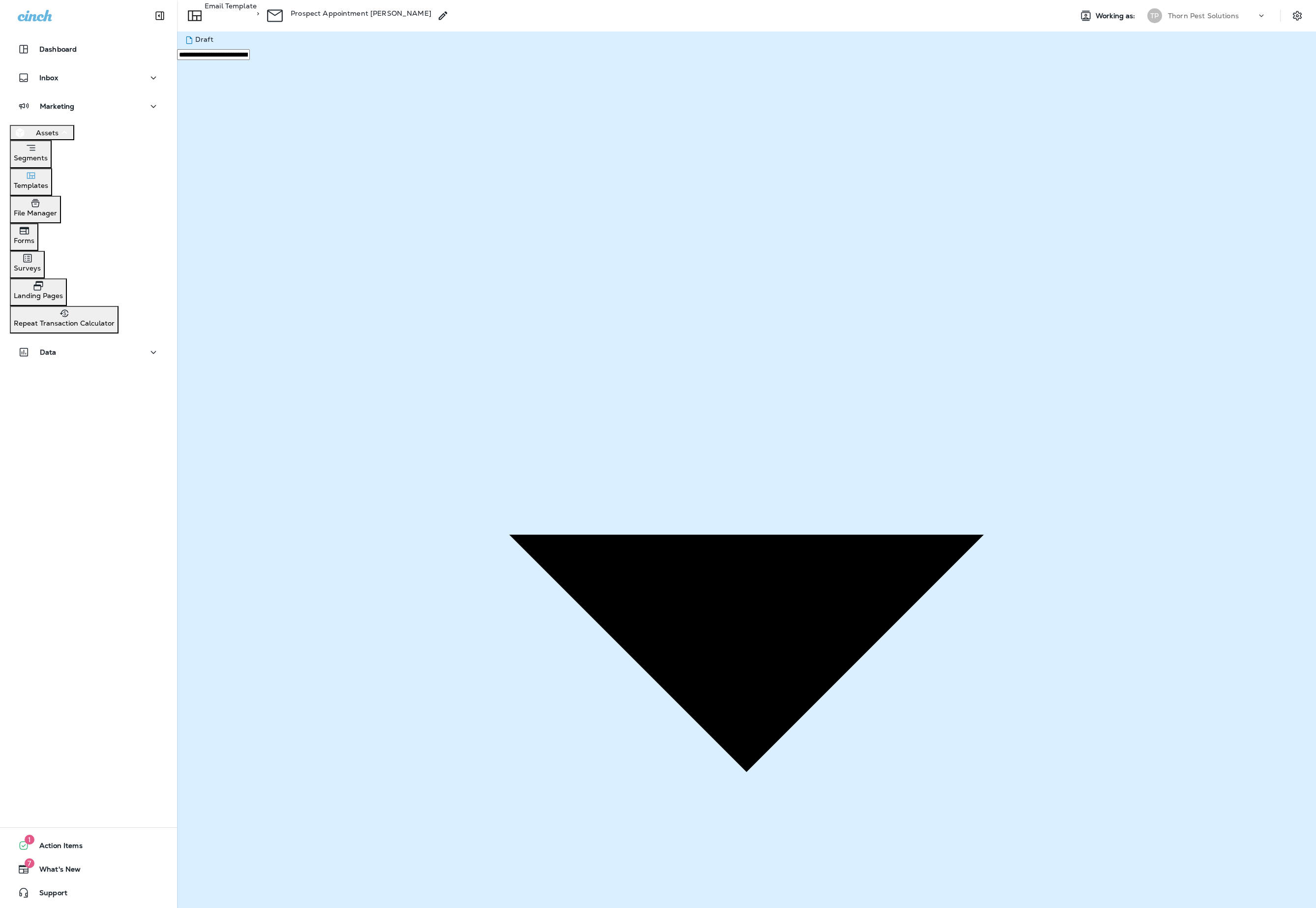
click at [253, 9] on p "Email Template" at bounding box center [230, 13] width 52 height 22
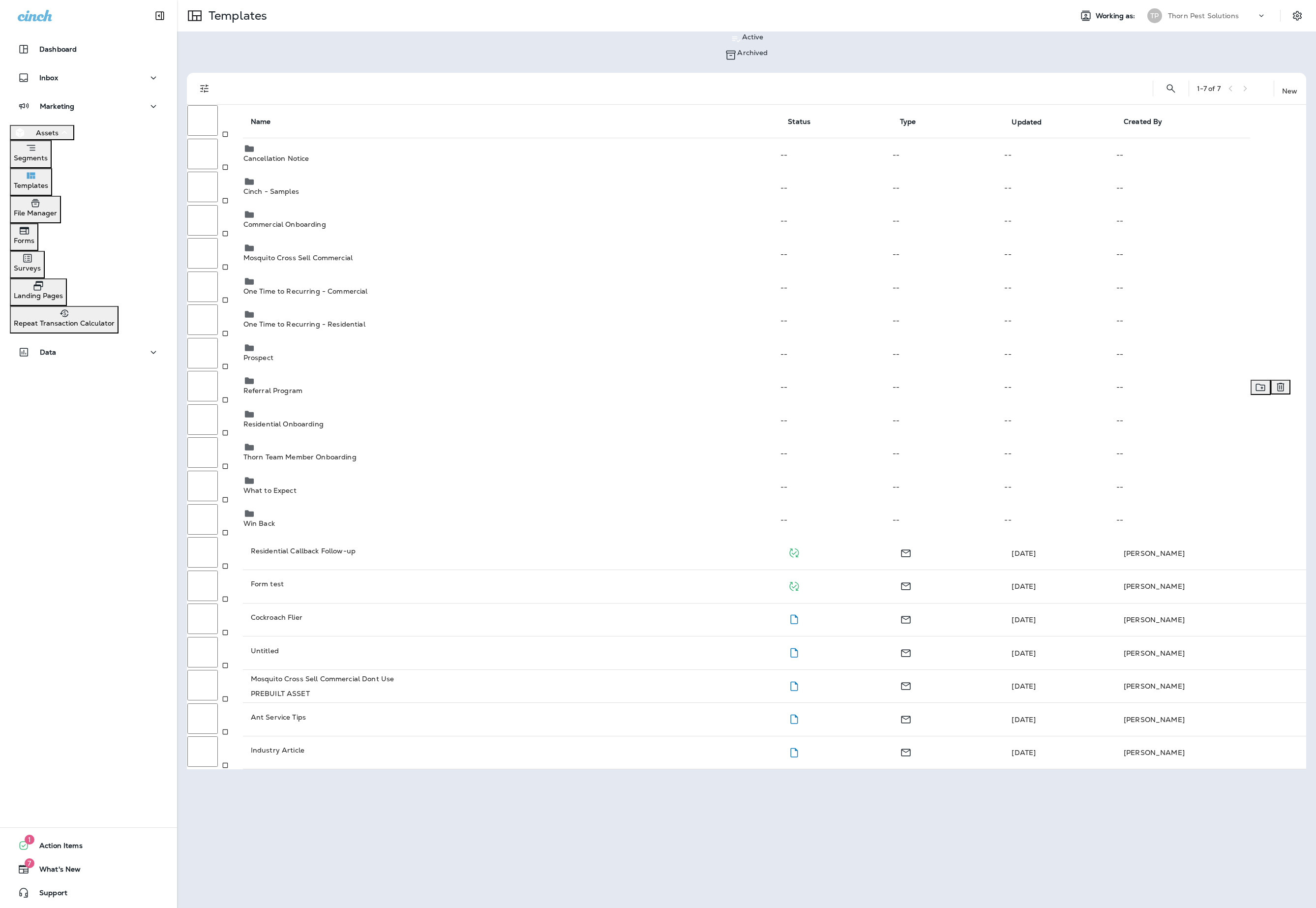
click at [392, 370] on td "Referral Program" at bounding box center [512, 387] width 537 height 34
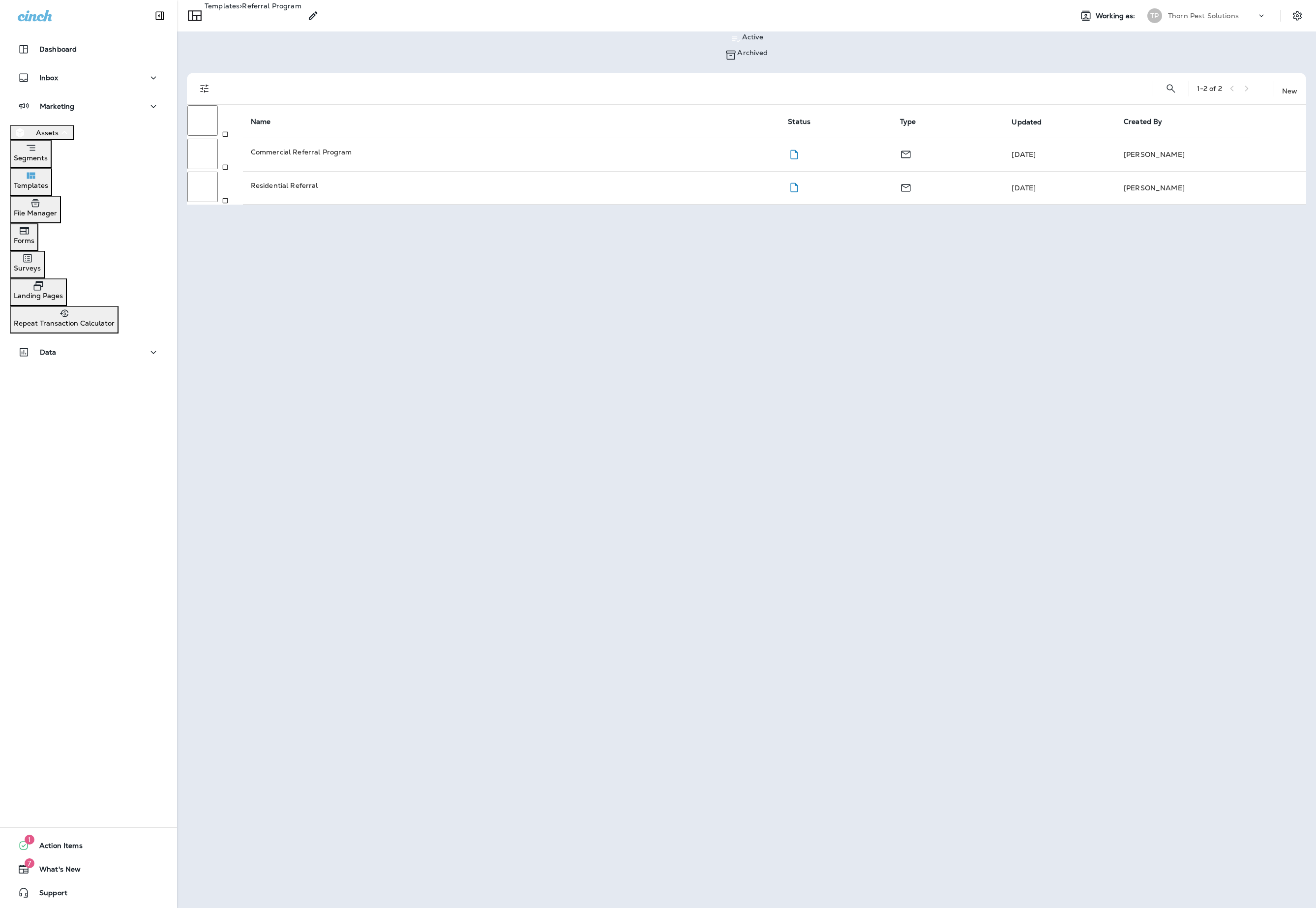
click at [240, 13] on p "Templates" at bounding box center [222, 13] width 35 height 22
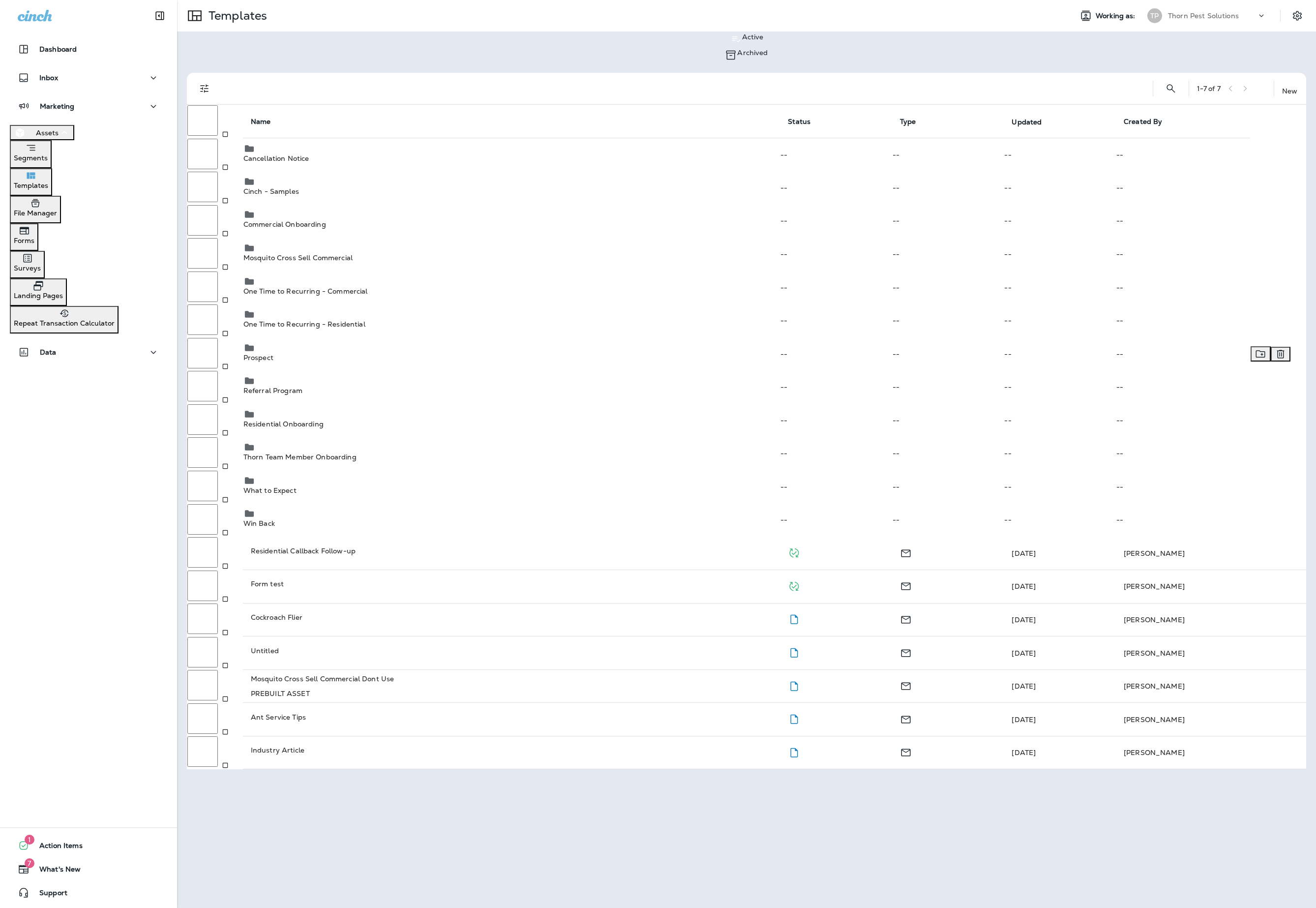
click at [337, 342] on div "Prospect" at bounding box center [512, 352] width 536 height 20
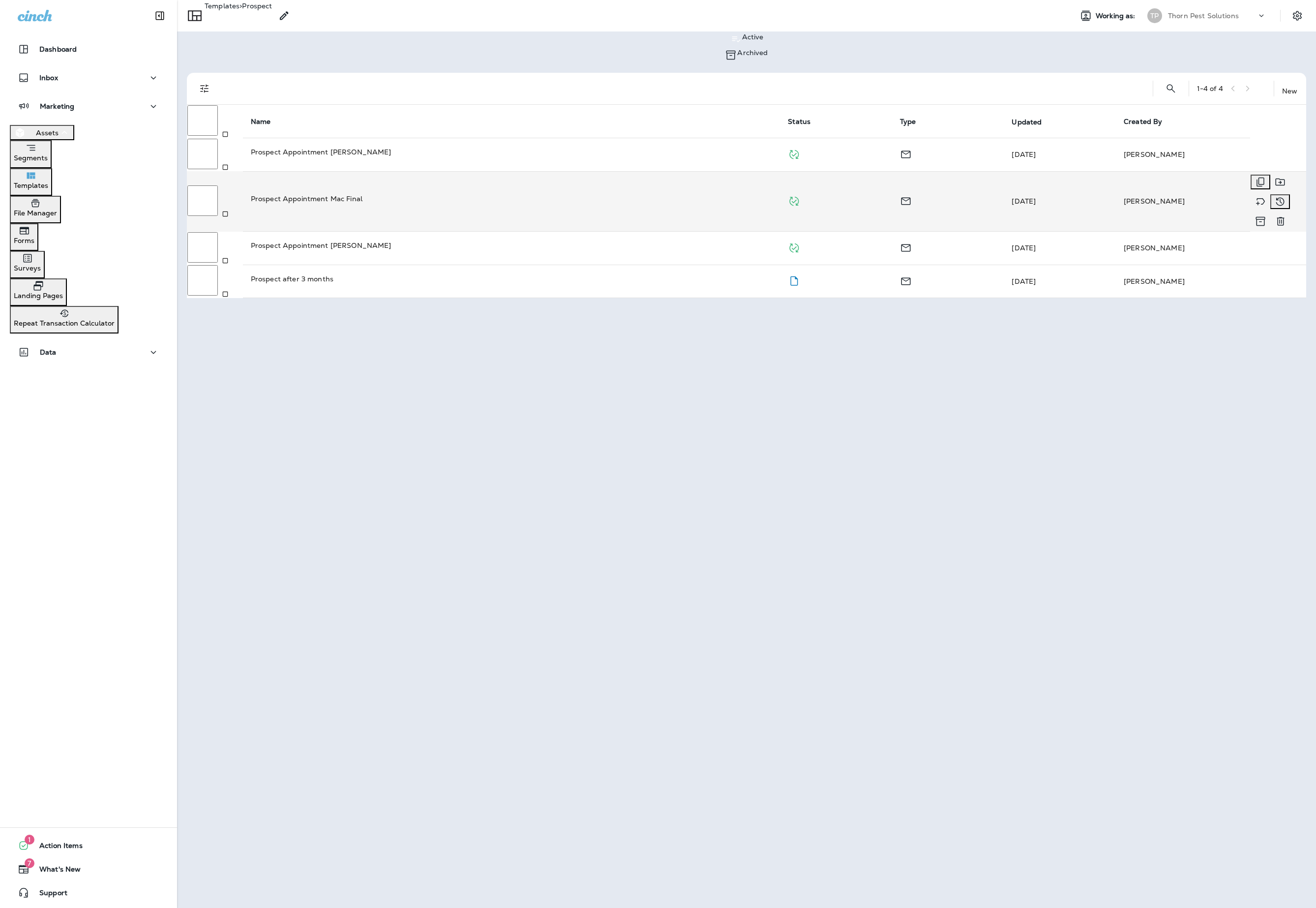
click at [384, 194] on p "Prospect Appointment Mac Final" at bounding box center [512, 198] width 521 height 10
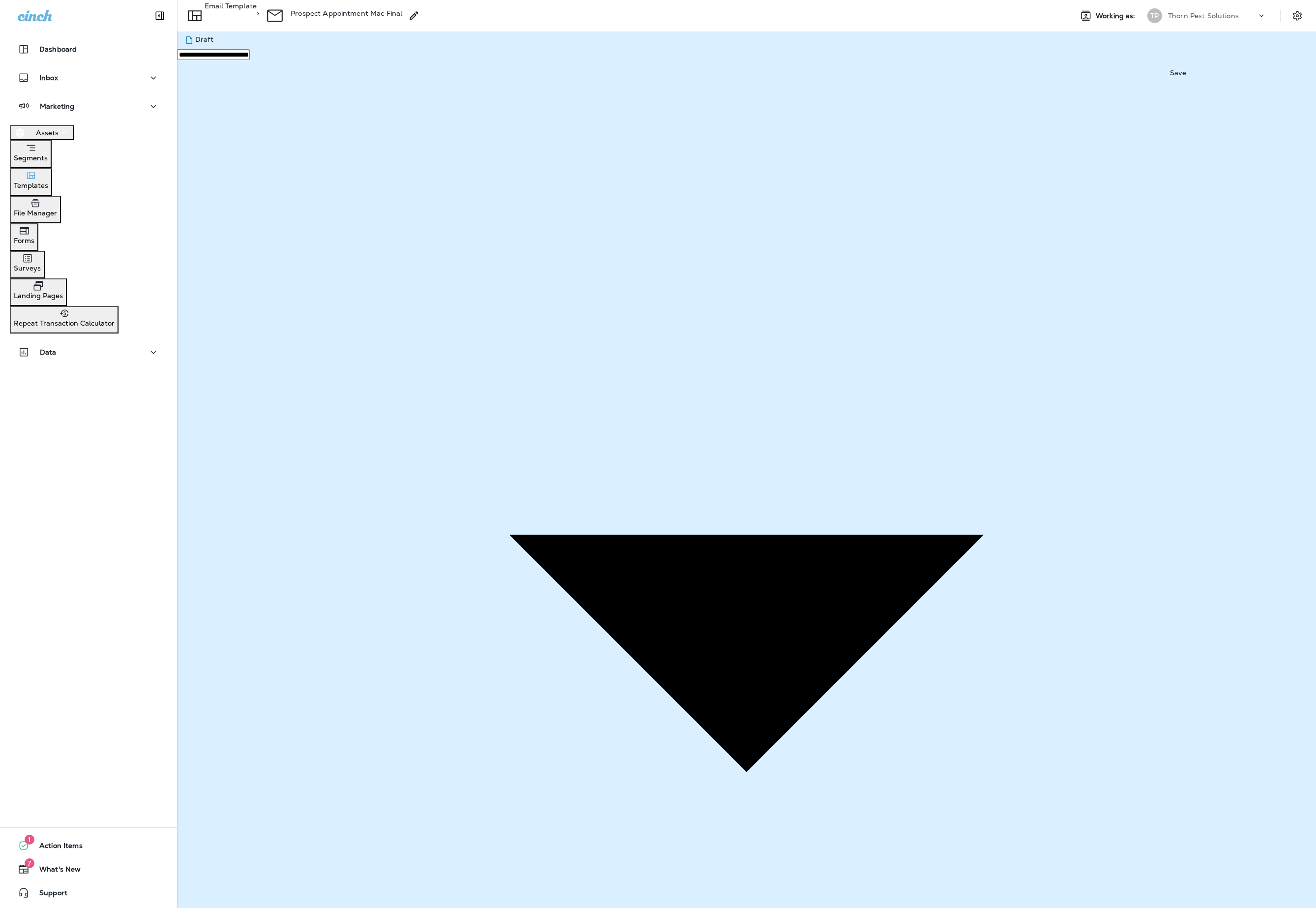
click at [248, 12] on p "Email Template" at bounding box center [230, 13] width 52 height 22
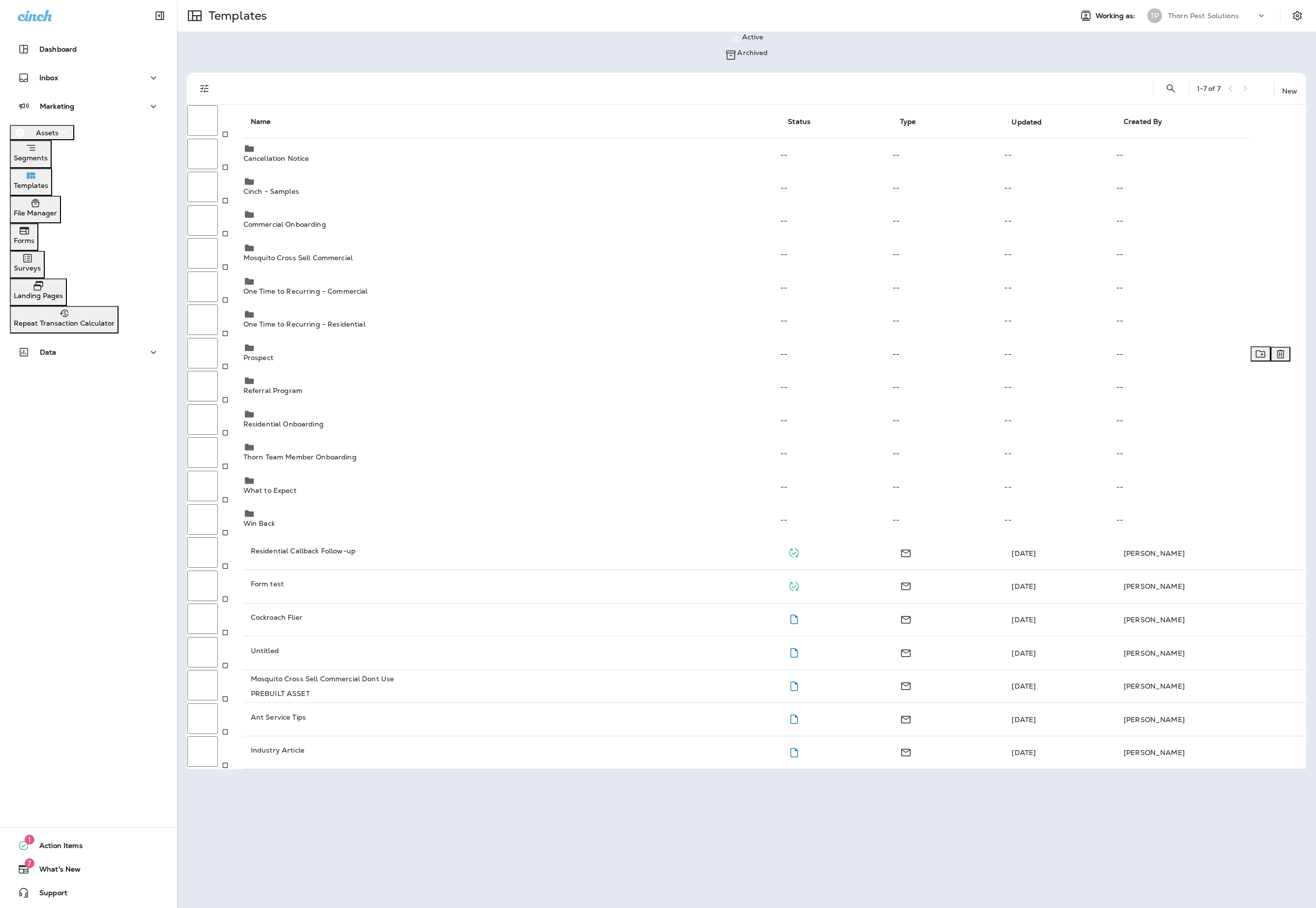
click at [382, 343] on td "Prospect" at bounding box center [512, 354] width 537 height 34
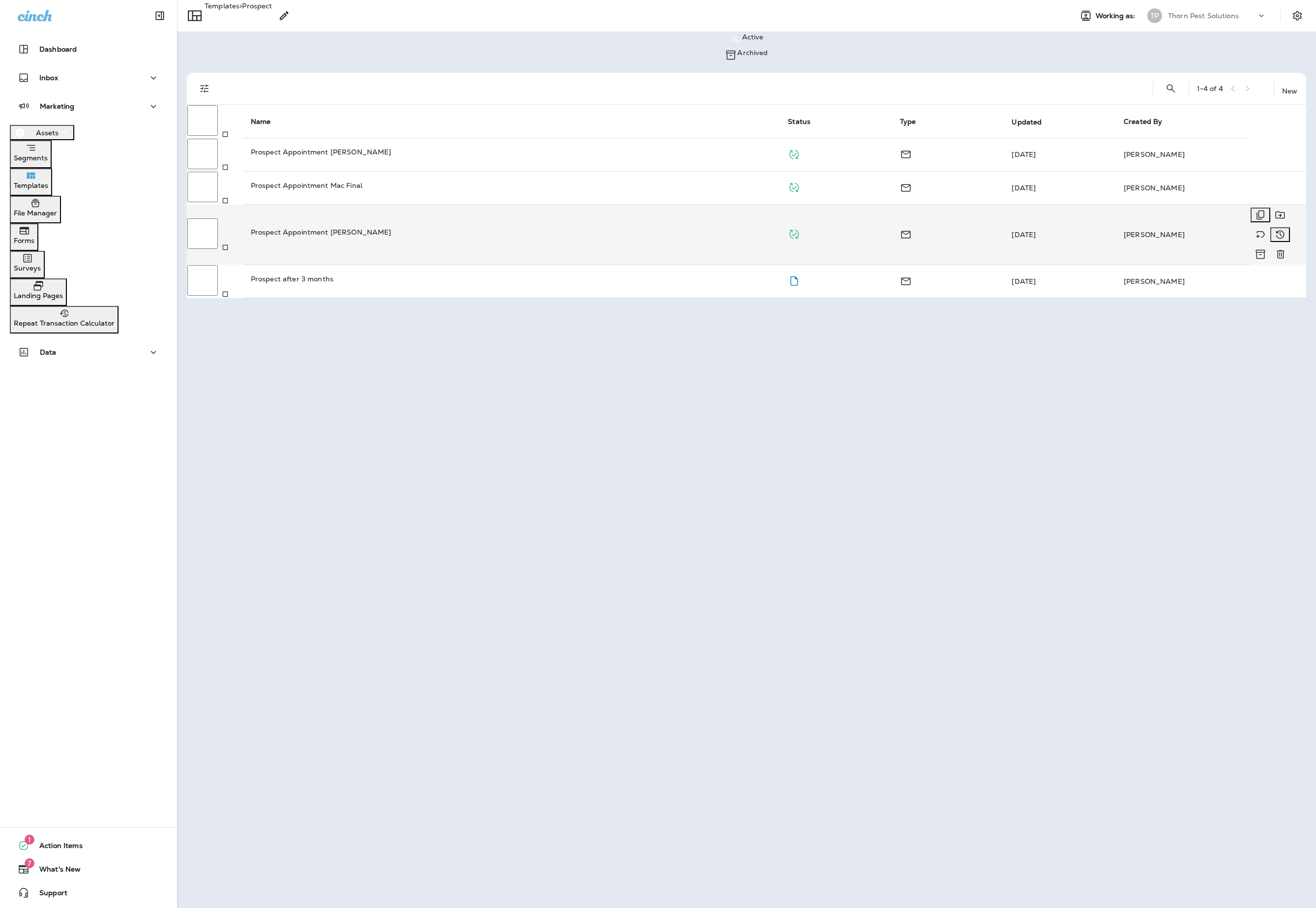
click at [329, 227] on p "Prospect Appointment [PERSON_NAME]" at bounding box center [512, 232] width 521 height 10
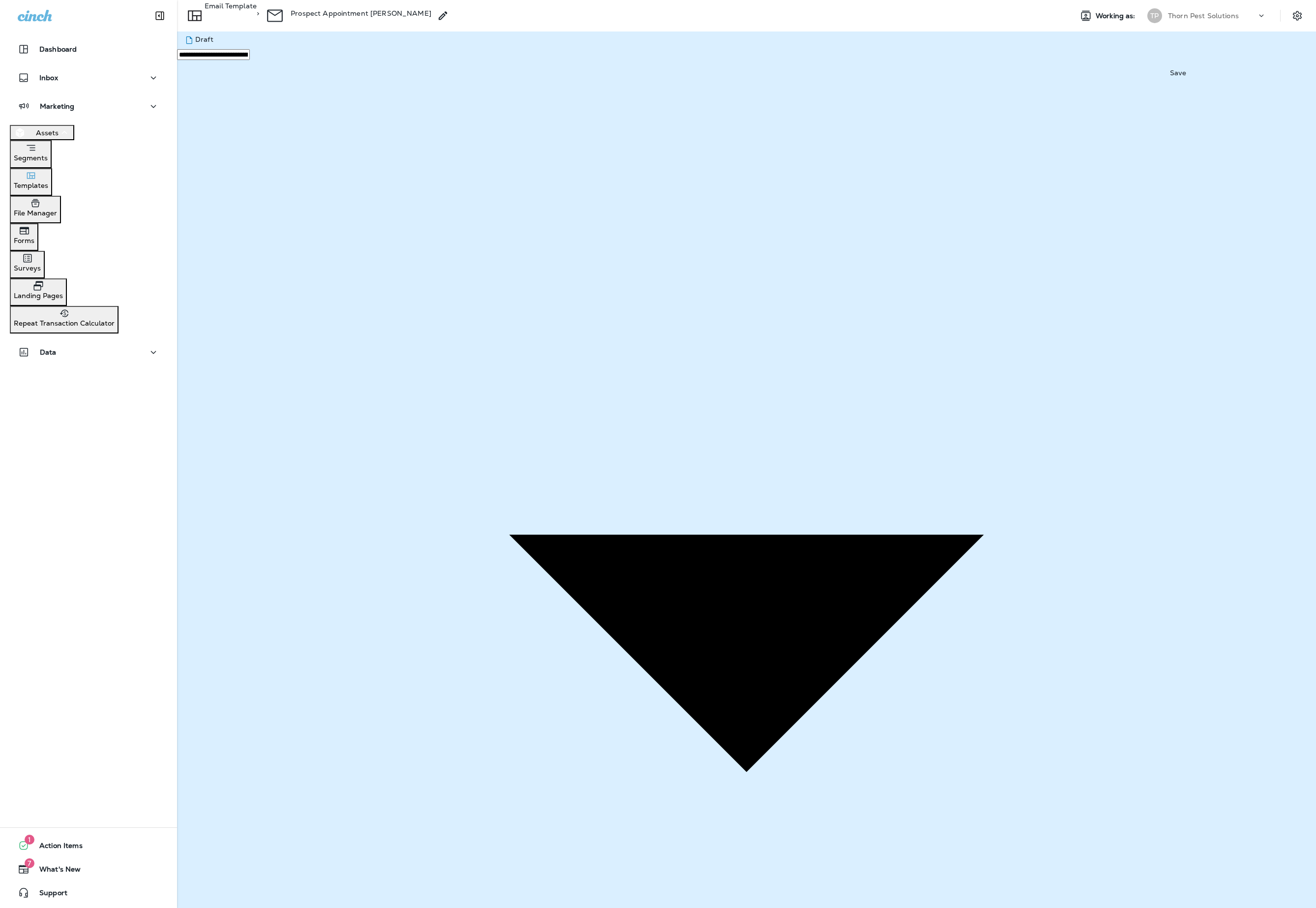
click at [253, 14] on p "Email Template" at bounding box center [230, 13] width 52 height 22
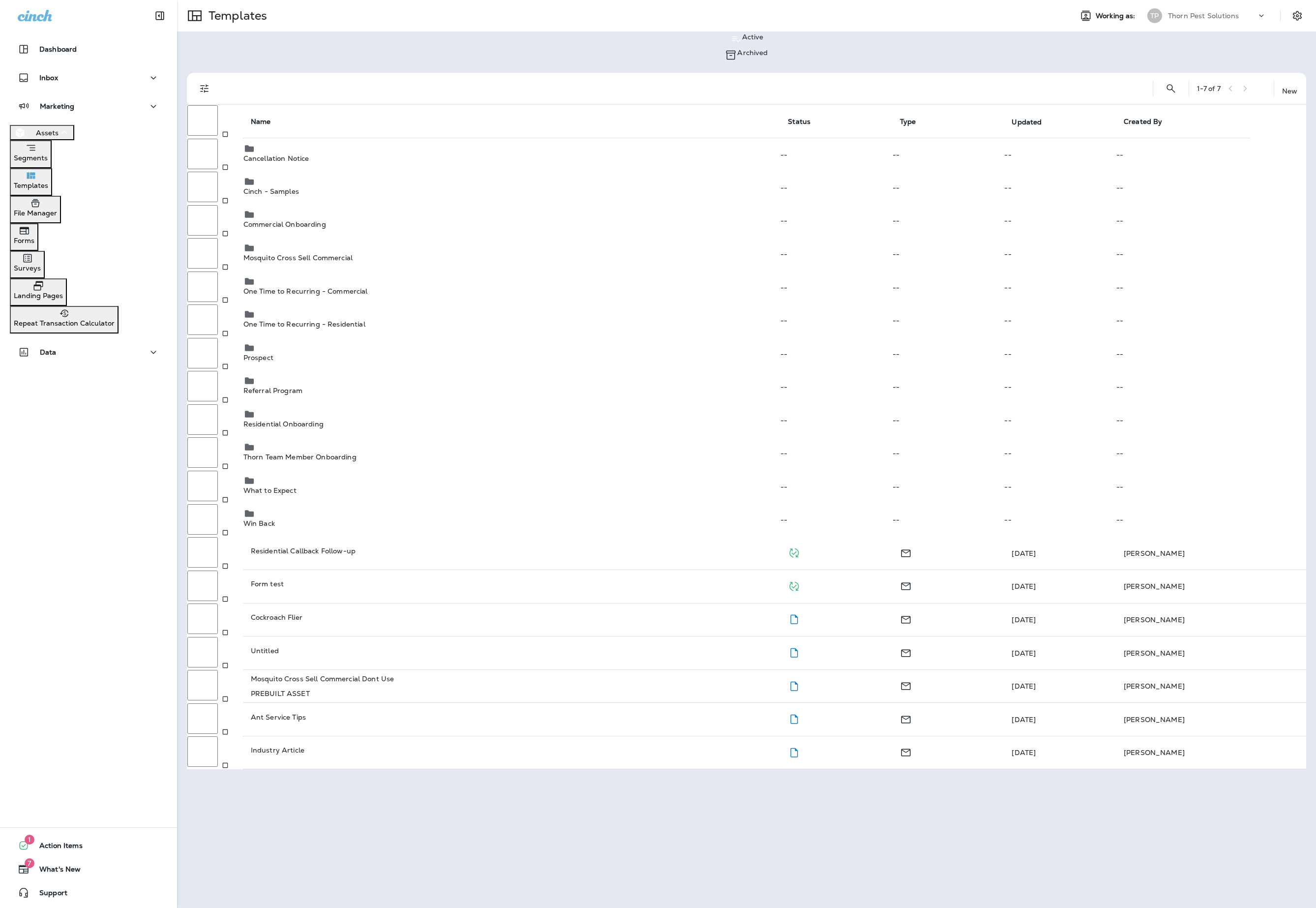
click at [689, 87] on p "New" at bounding box center [1289, 91] width 15 height 8
click at [689, 12] on li "New Template" at bounding box center [668, 6] width 1296 height 12
click at [61, 368] on button "Create" at bounding box center [45, 362] width 30 height 11
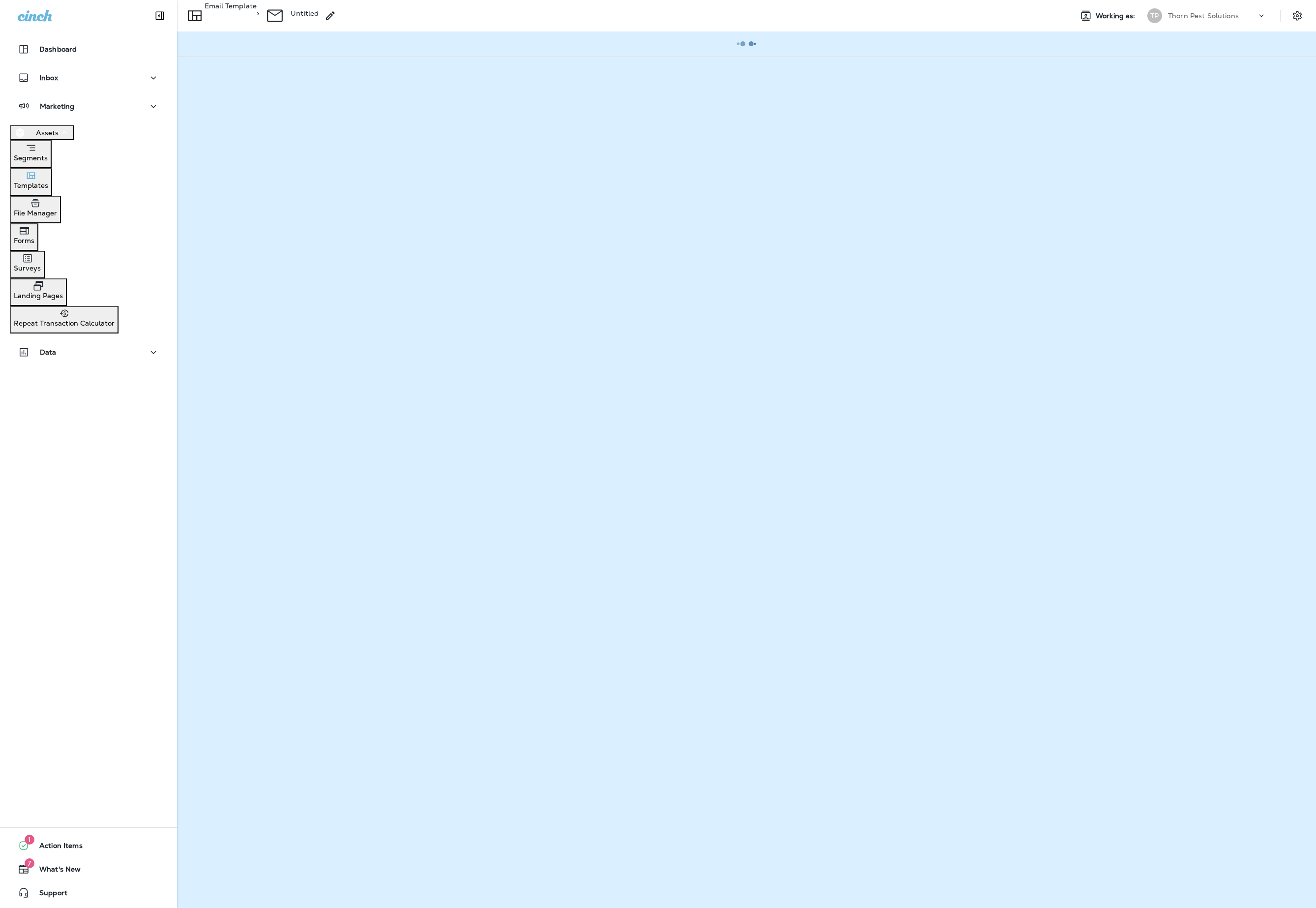
type input "**********"
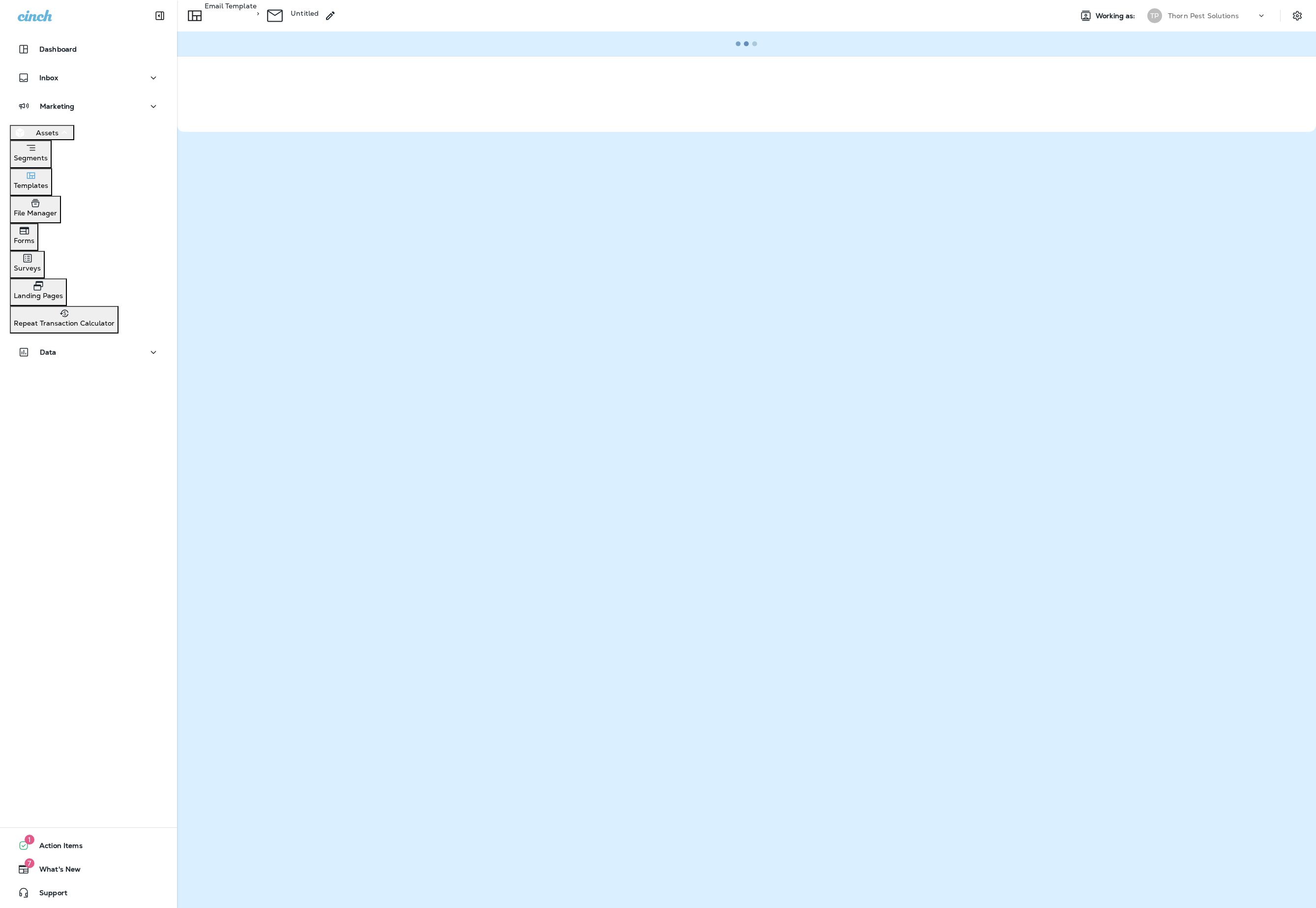
click at [73, 51] on input "Email subject   *" at bounding box center [36, 45] width 73 height 11
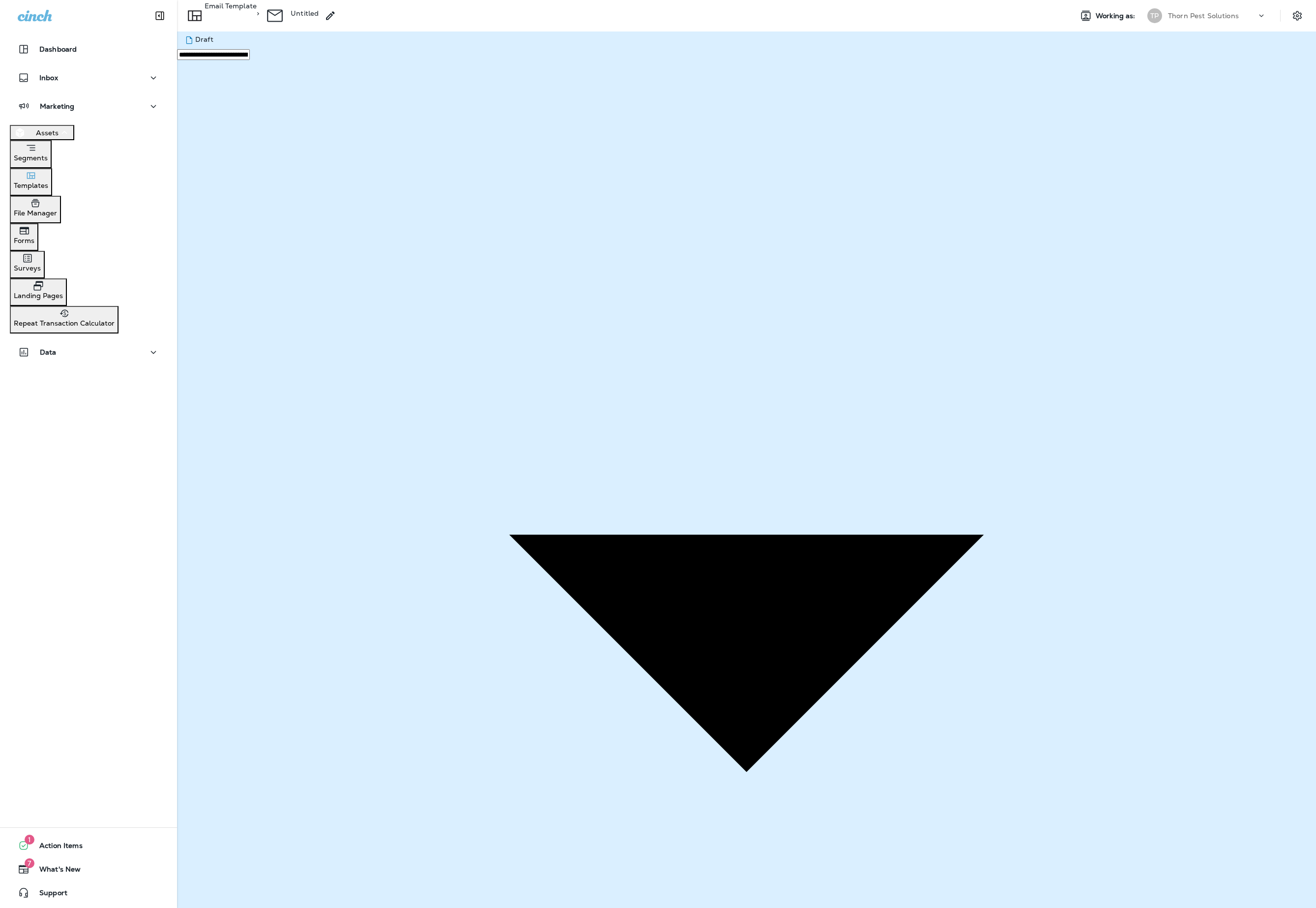
type input "**********"
click at [55, 276] on button "Save" at bounding box center [42, 271] width 24 height 11
click at [336, 13] on icon at bounding box center [330, 16] width 12 height 12
click at [73, 22] on input "********" at bounding box center [36, 17] width 73 height 11
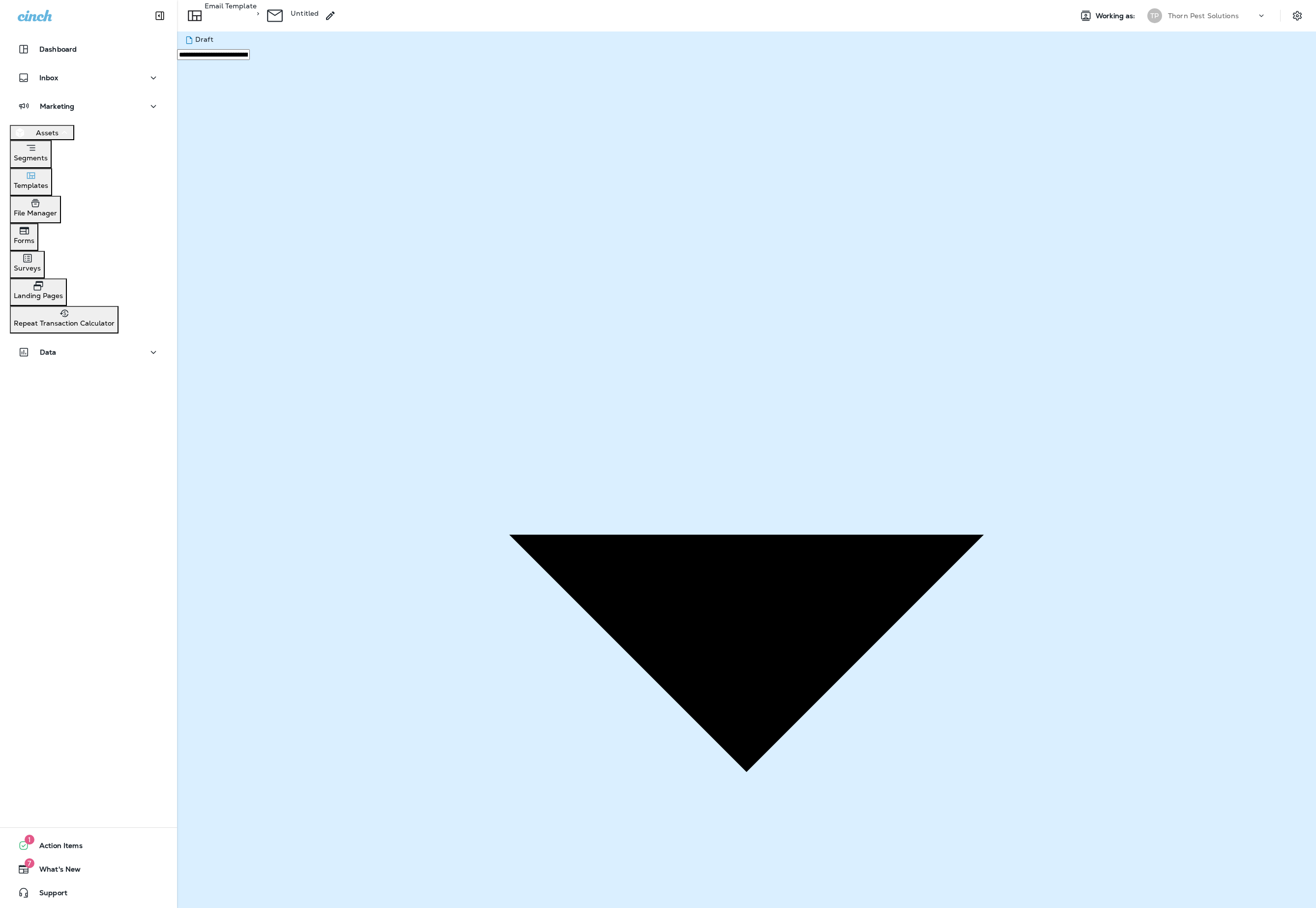
click at [73, 22] on input "********" at bounding box center [36, 17] width 73 height 11
type input "**********"
click at [257, 18] on p "Email Template" at bounding box center [230, 13] width 52 height 22
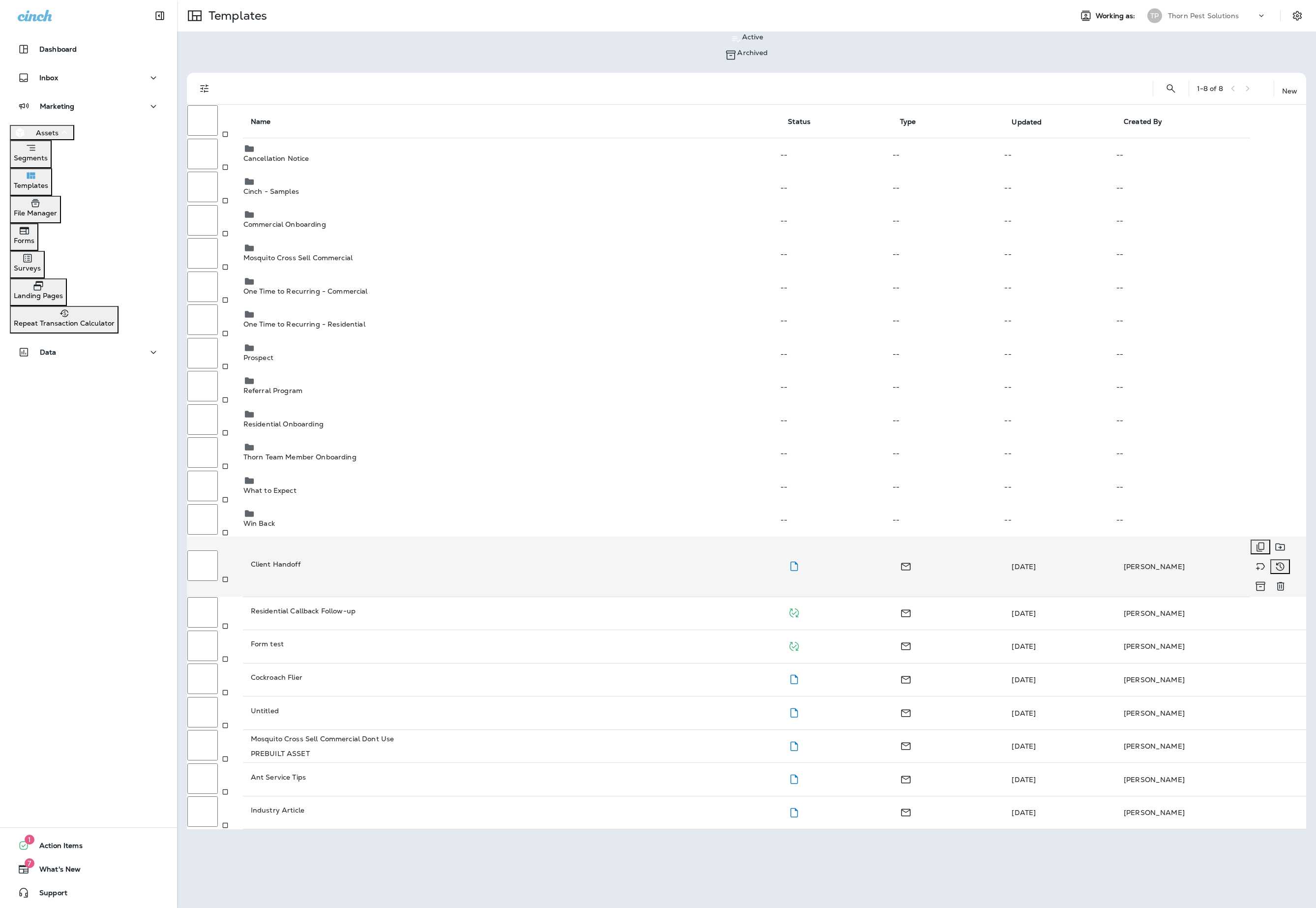
click at [427, 537] on td "Client Handoff" at bounding box center [512, 566] width 537 height 60
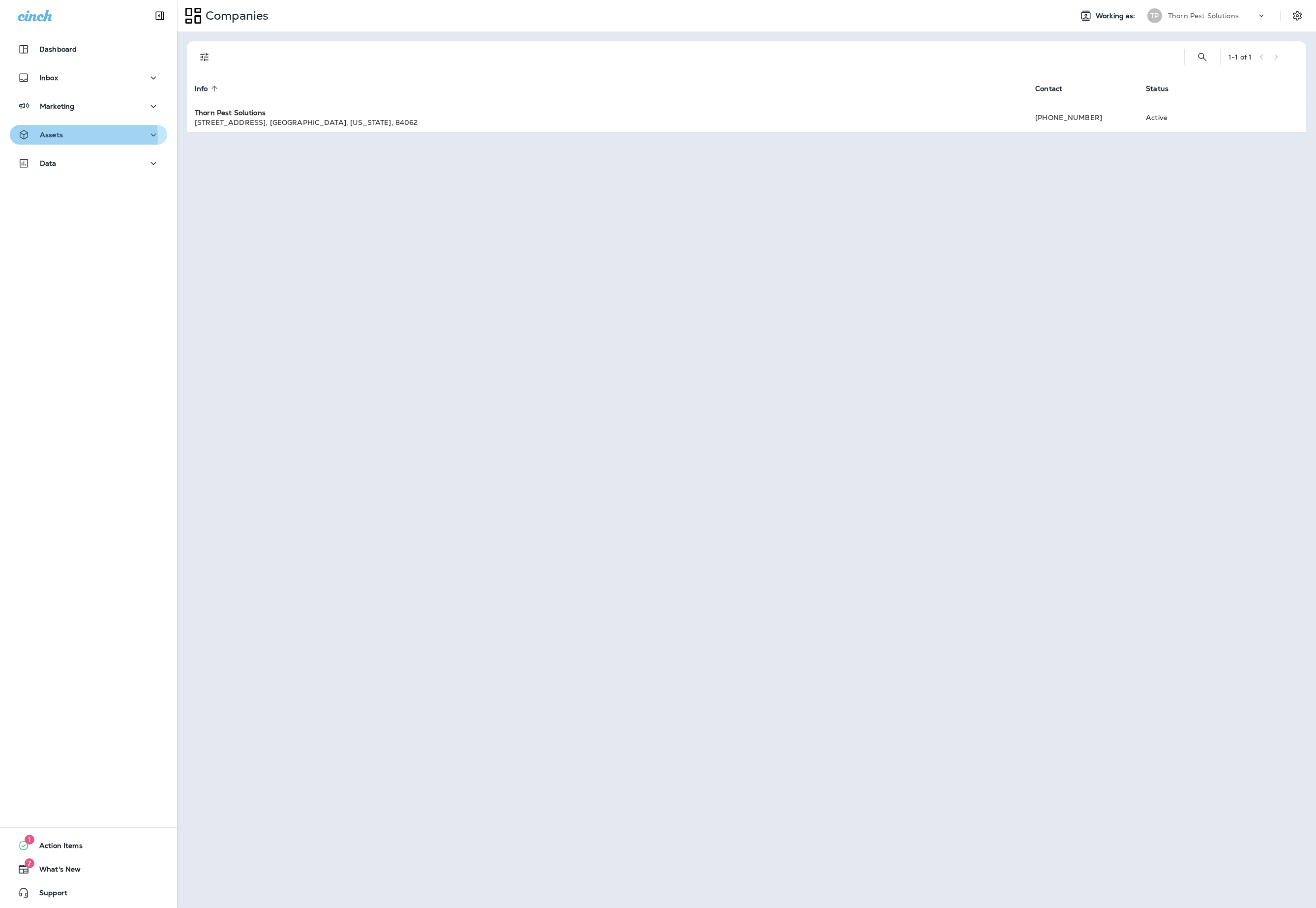
click at [63, 137] on p "Assets" at bounding box center [51, 135] width 23 height 8
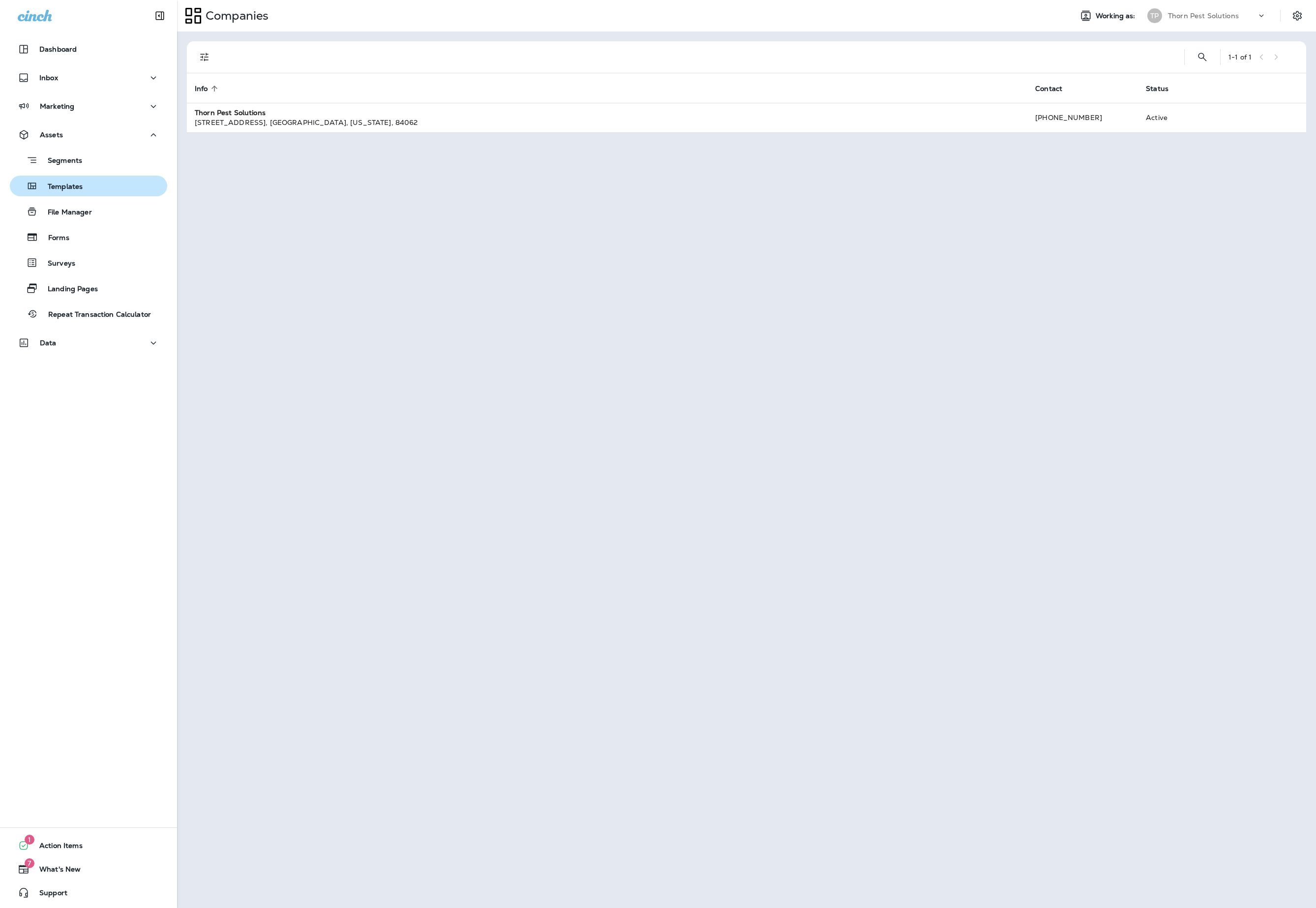
click at [103, 185] on div "Templates" at bounding box center [88, 186] width 149 height 14
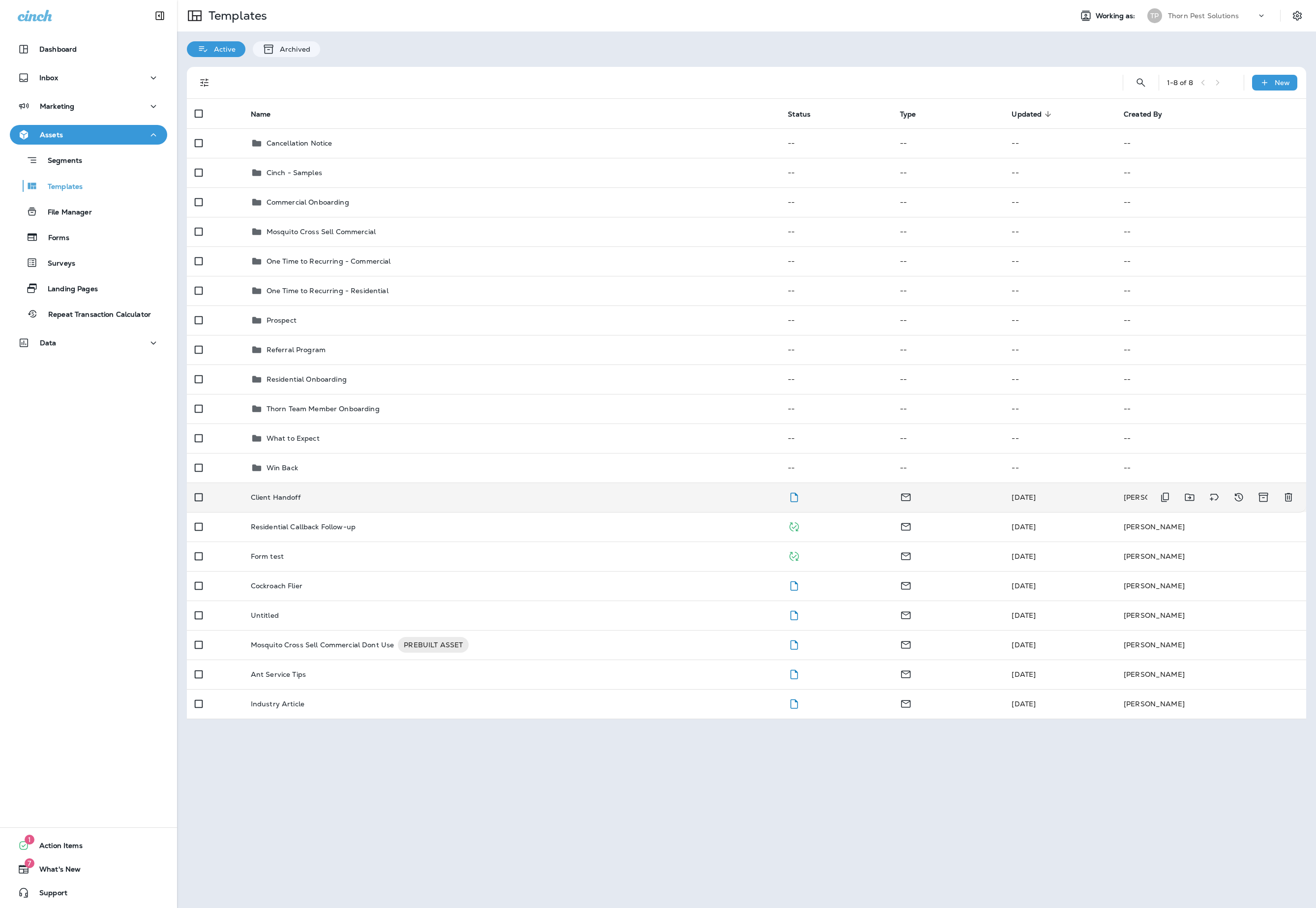
click at [362, 501] on div "Client Handoff" at bounding box center [512, 497] width 521 height 8
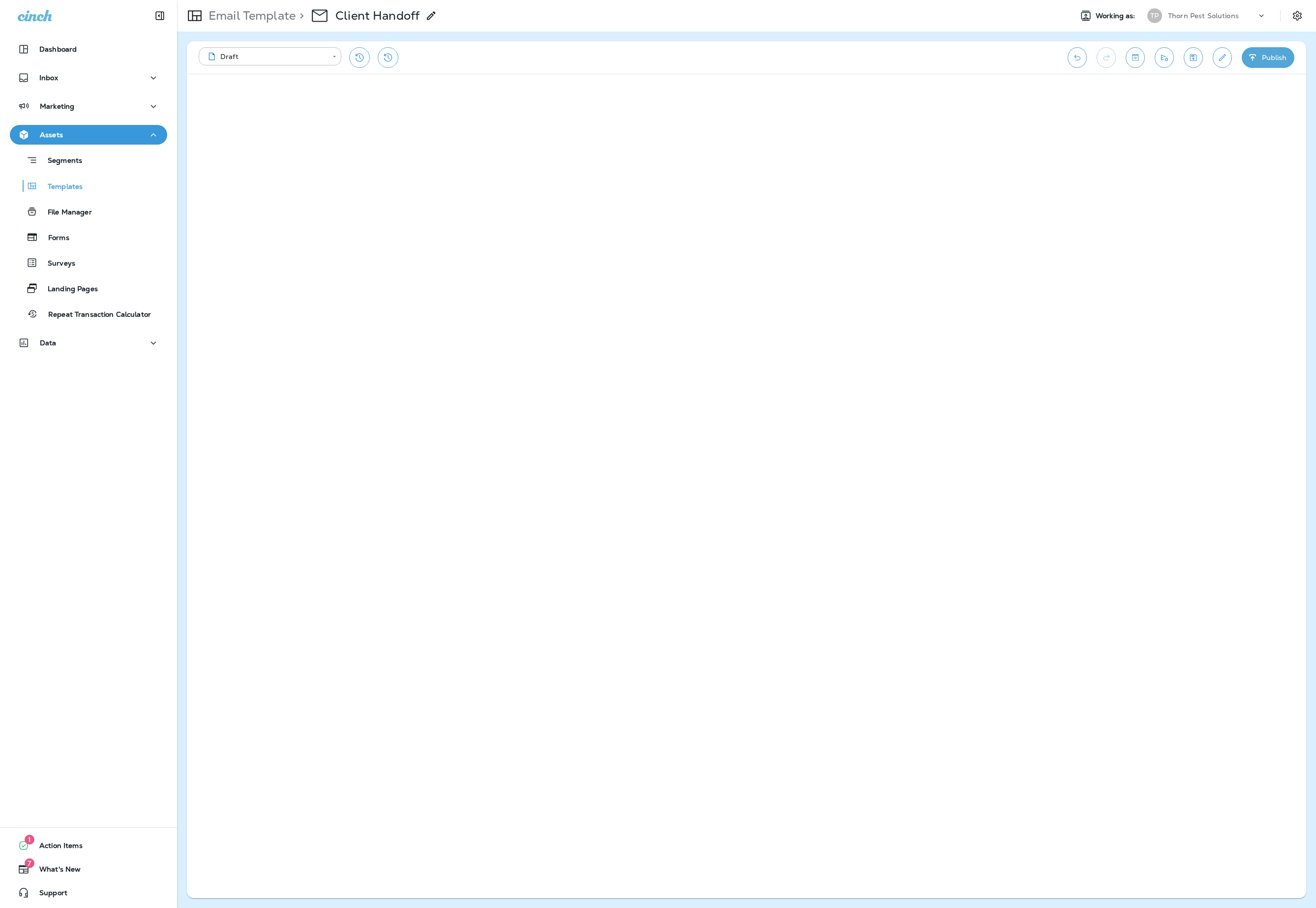
click at [1187, 67] on button "Save" at bounding box center [1193, 57] width 19 height 20
click at [1072, 60] on icon "Undo" at bounding box center [1077, 57] width 11 height 10
click at [1184, 63] on button "Save" at bounding box center [1193, 57] width 19 height 20
click at [1186, 64] on button "Save" at bounding box center [1193, 57] width 19 height 20
click at [1074, 60] on icon "Undo" at bounding box center [1077, 57] width 7 height 6
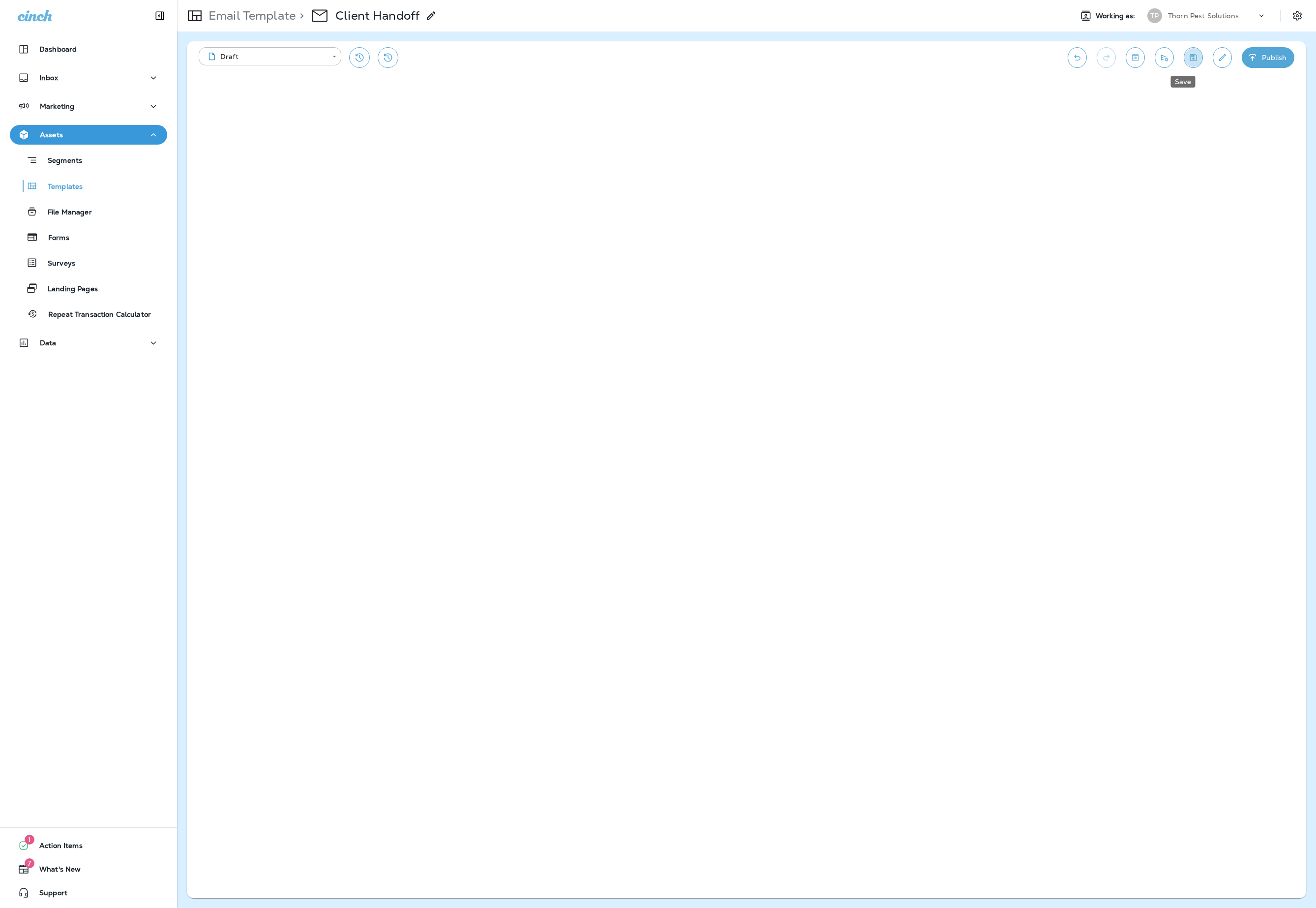
click at [1188, 59] on icon "Save" at bounding box center [1194, 57] width 11 height 10
click at [130, 131] on div "Assets" at bounding box center [88, 135] width 142 height 13
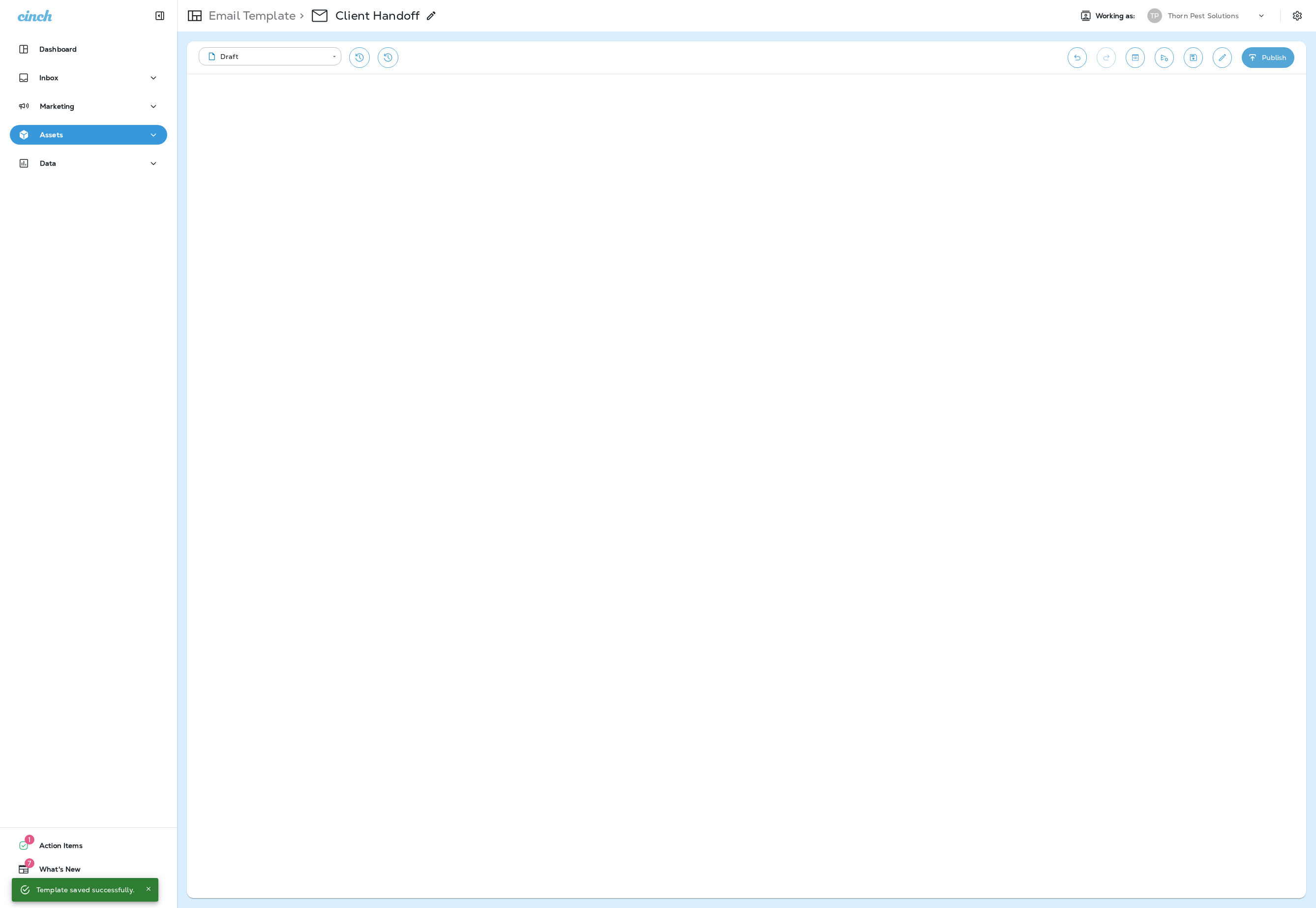
click at [129, 134] on div "Assets" at bounding box center [88, 135] width 142 height 13
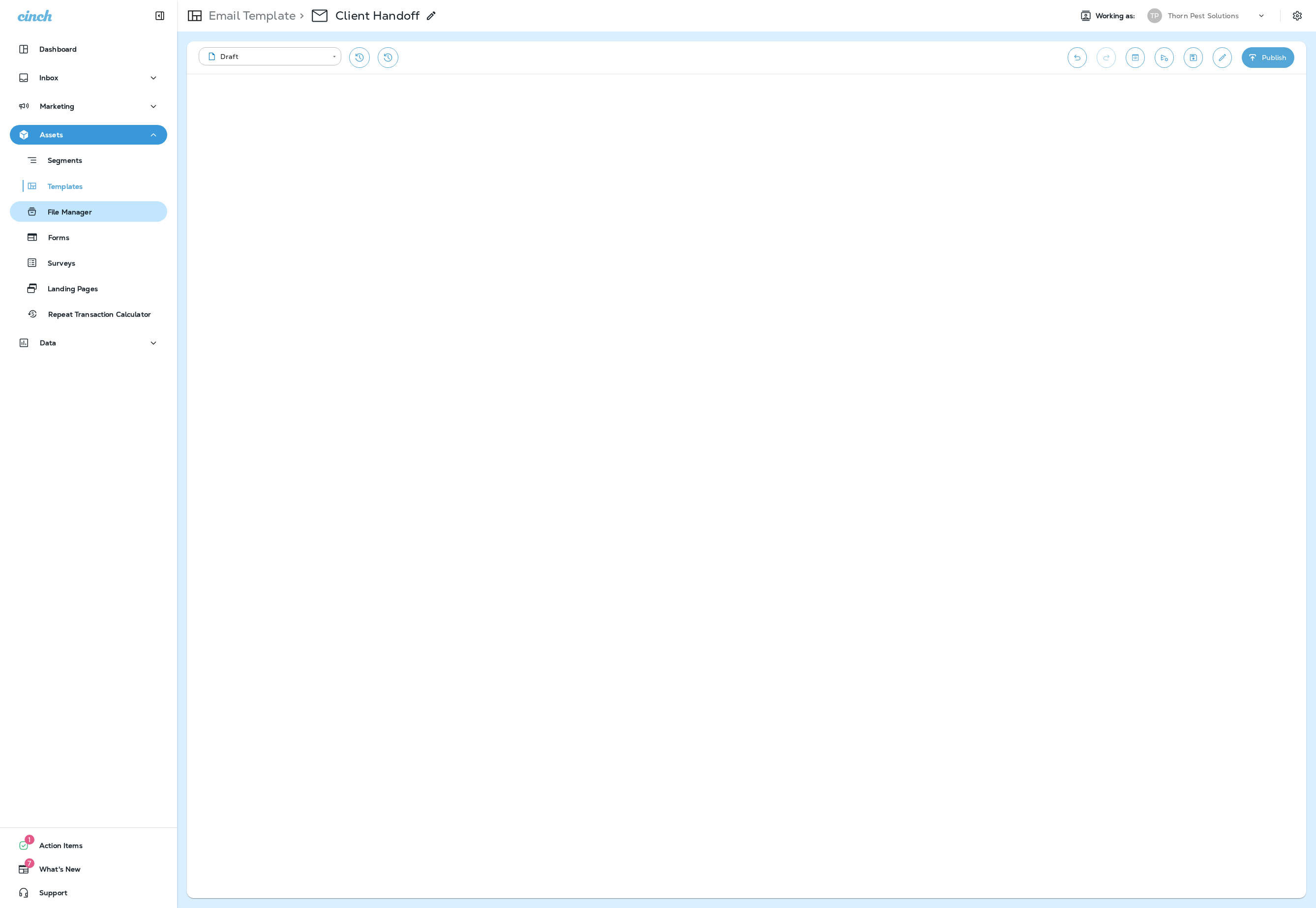
click at [109, 211] on div "File Manager" at bounding box center [88, 211] width 149 height 14
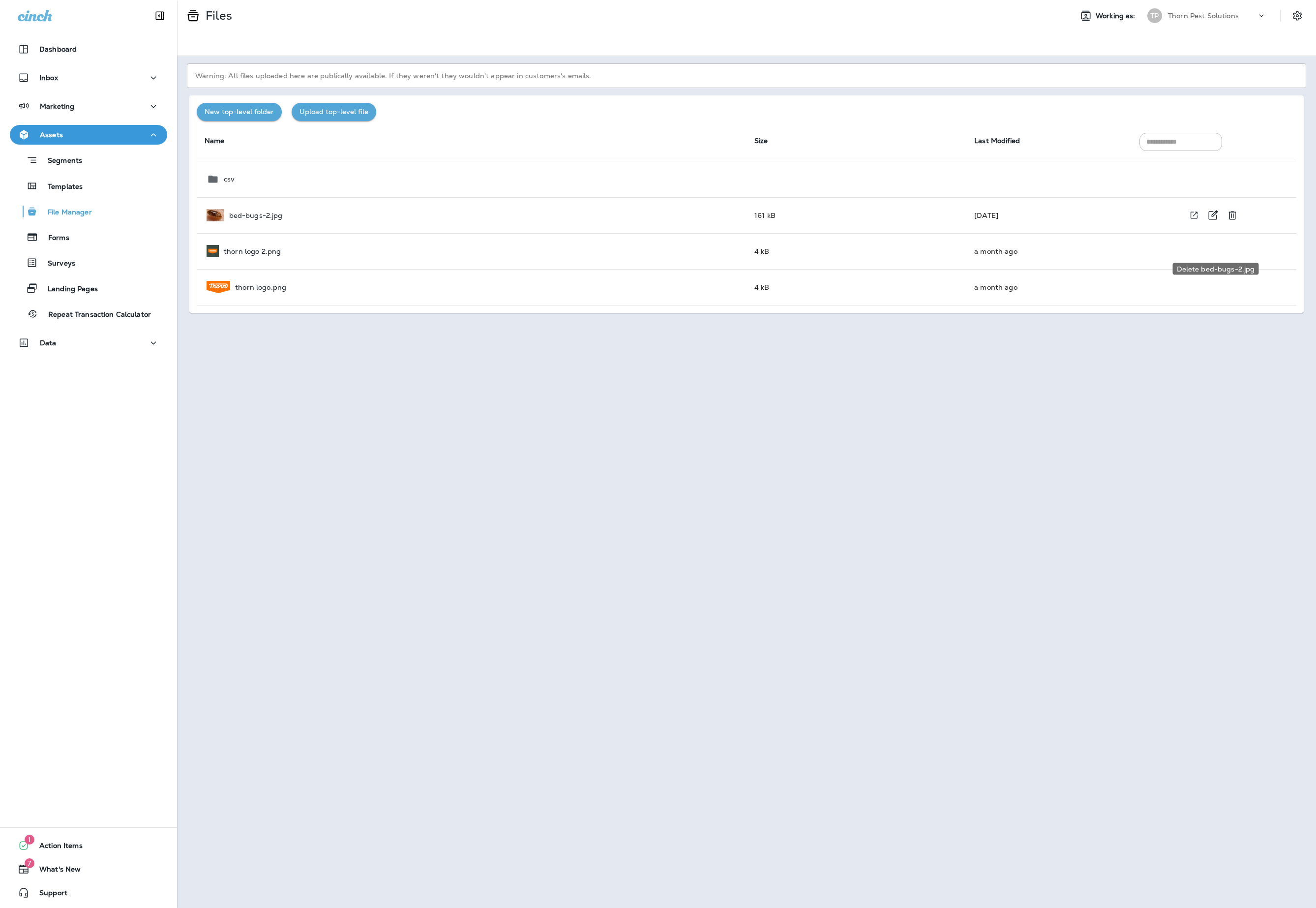
click at [1228, 221] on icon "Delete bed-bugs-2.jpg" at bounding box center [1232, 215] width 12 height 12
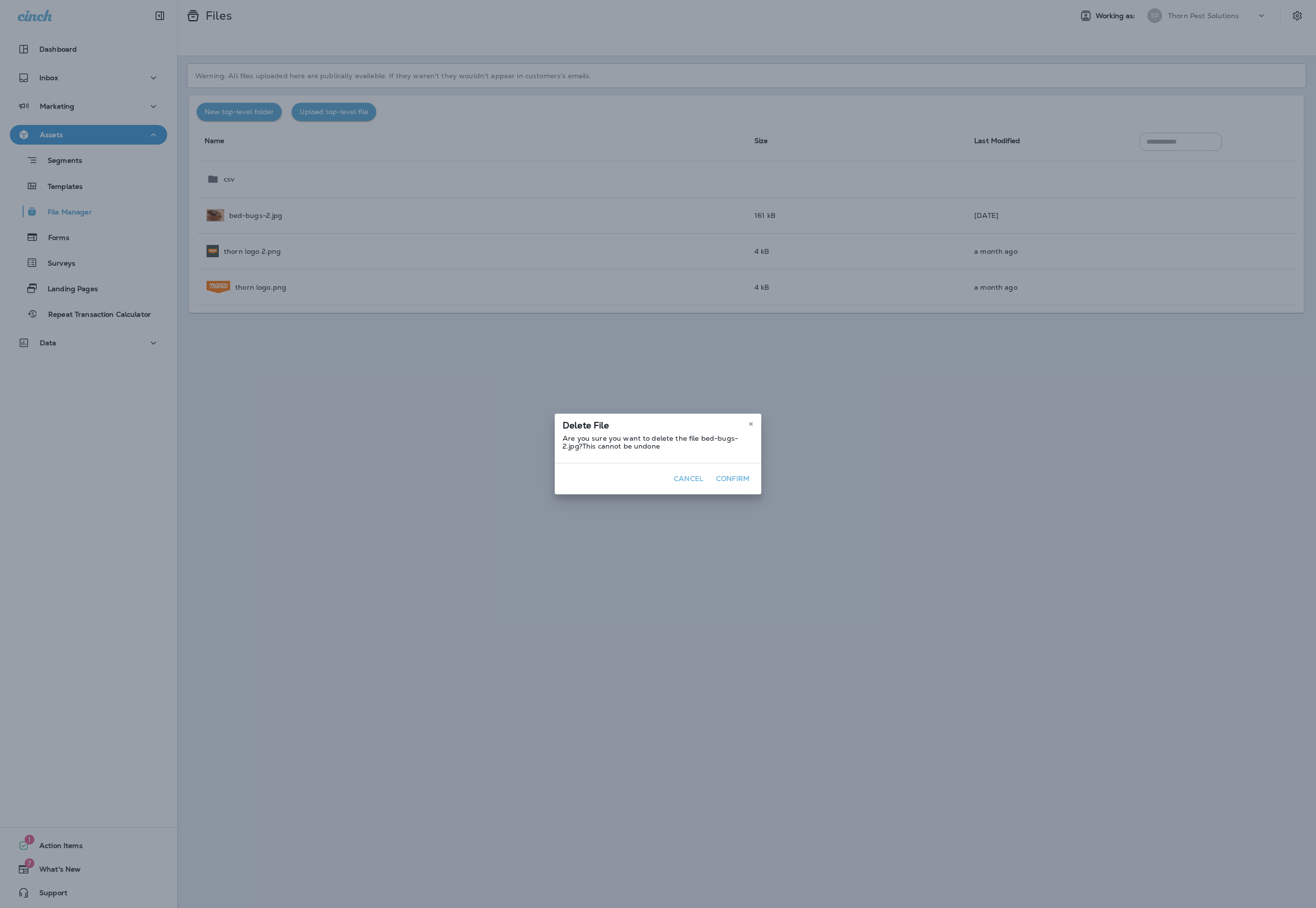
click at [753, 486] on button "Confirm" at bounding box center [733, 479] width 41 height 15
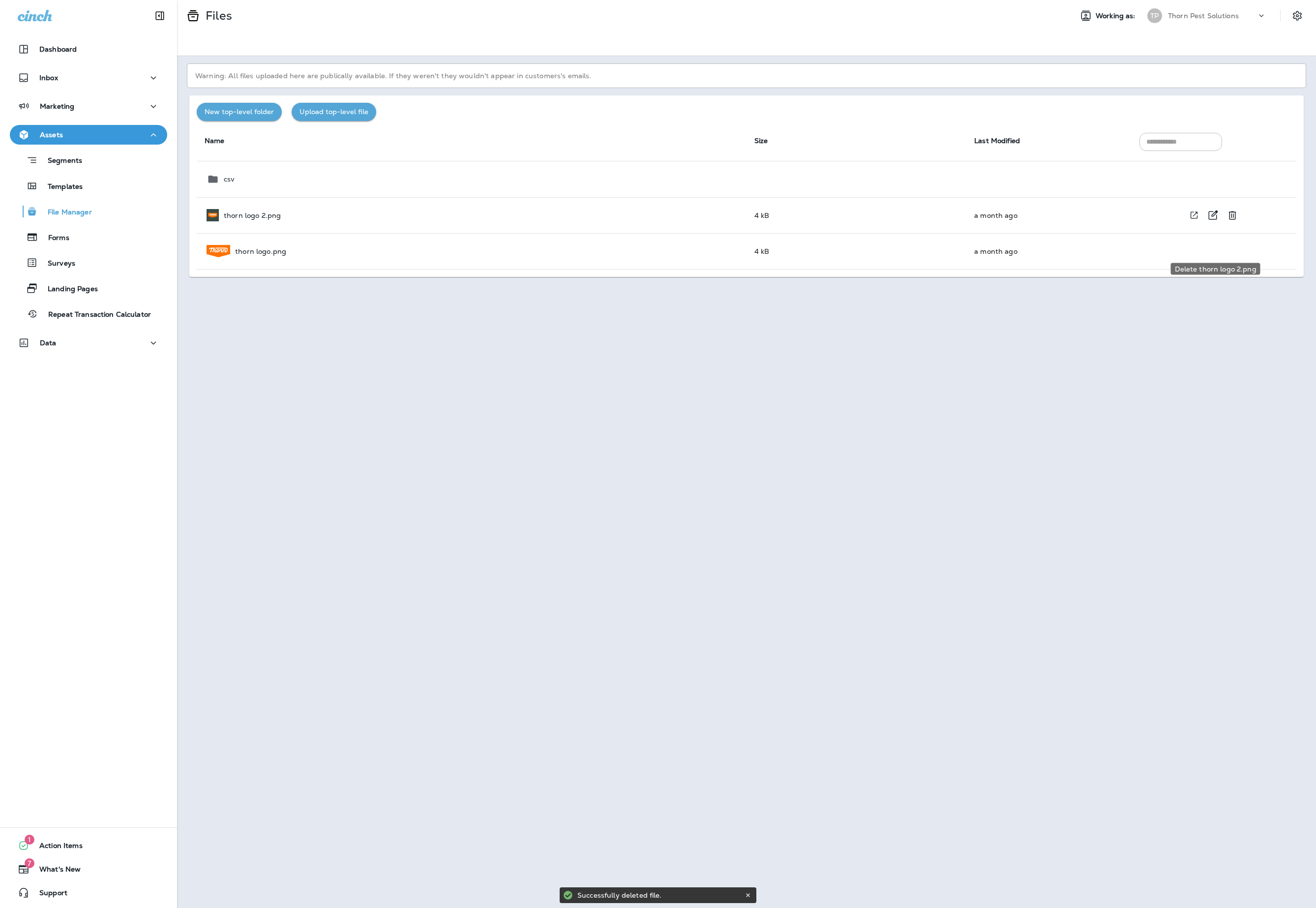
click at [1229, 219] on icon "Delete thorn logo 2.png" at bounding box center [1232, 215] width 7 height 9
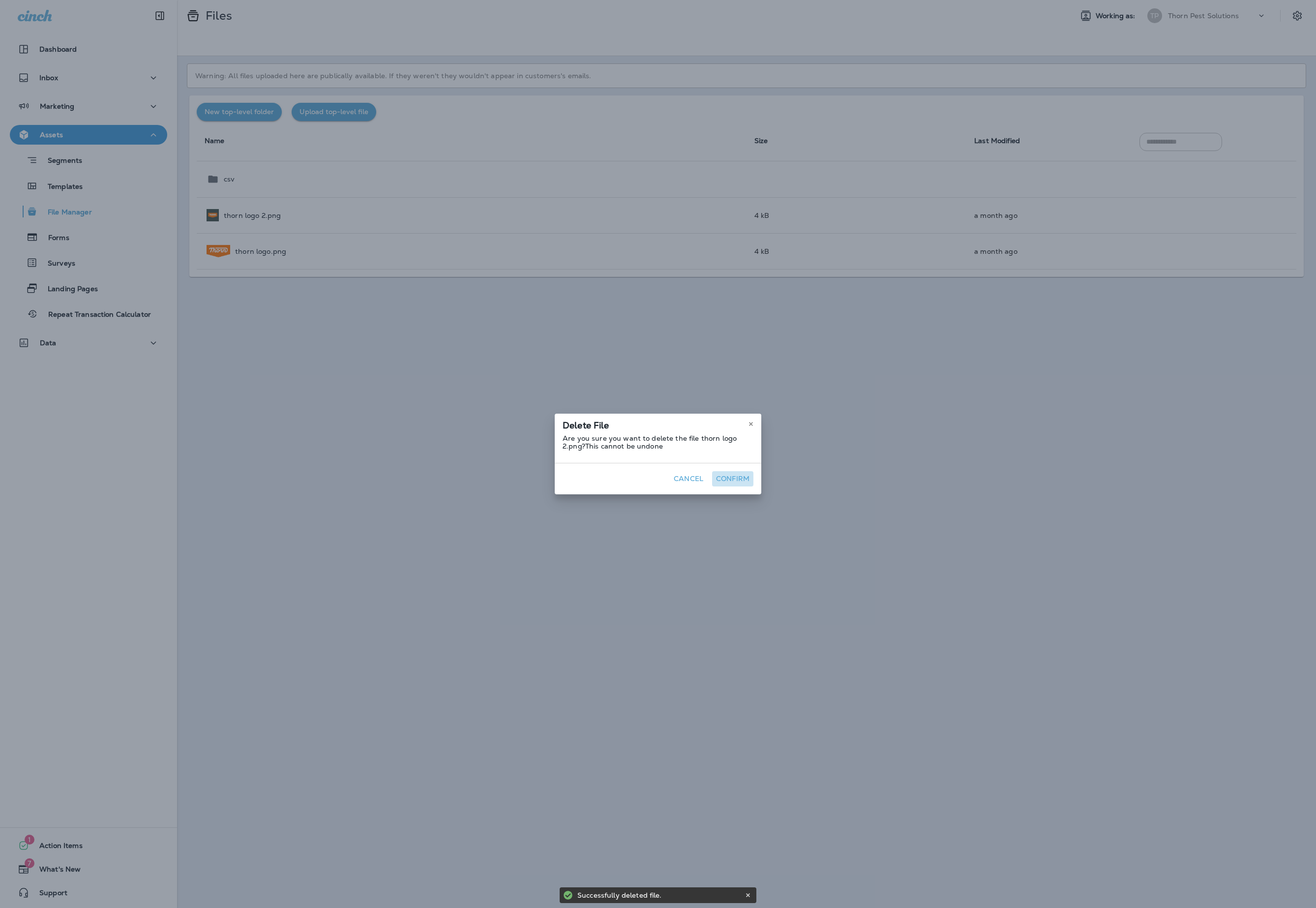
click at [753, 487] on button "Confirm" at bounding box center [733, 479] width 41 height 15
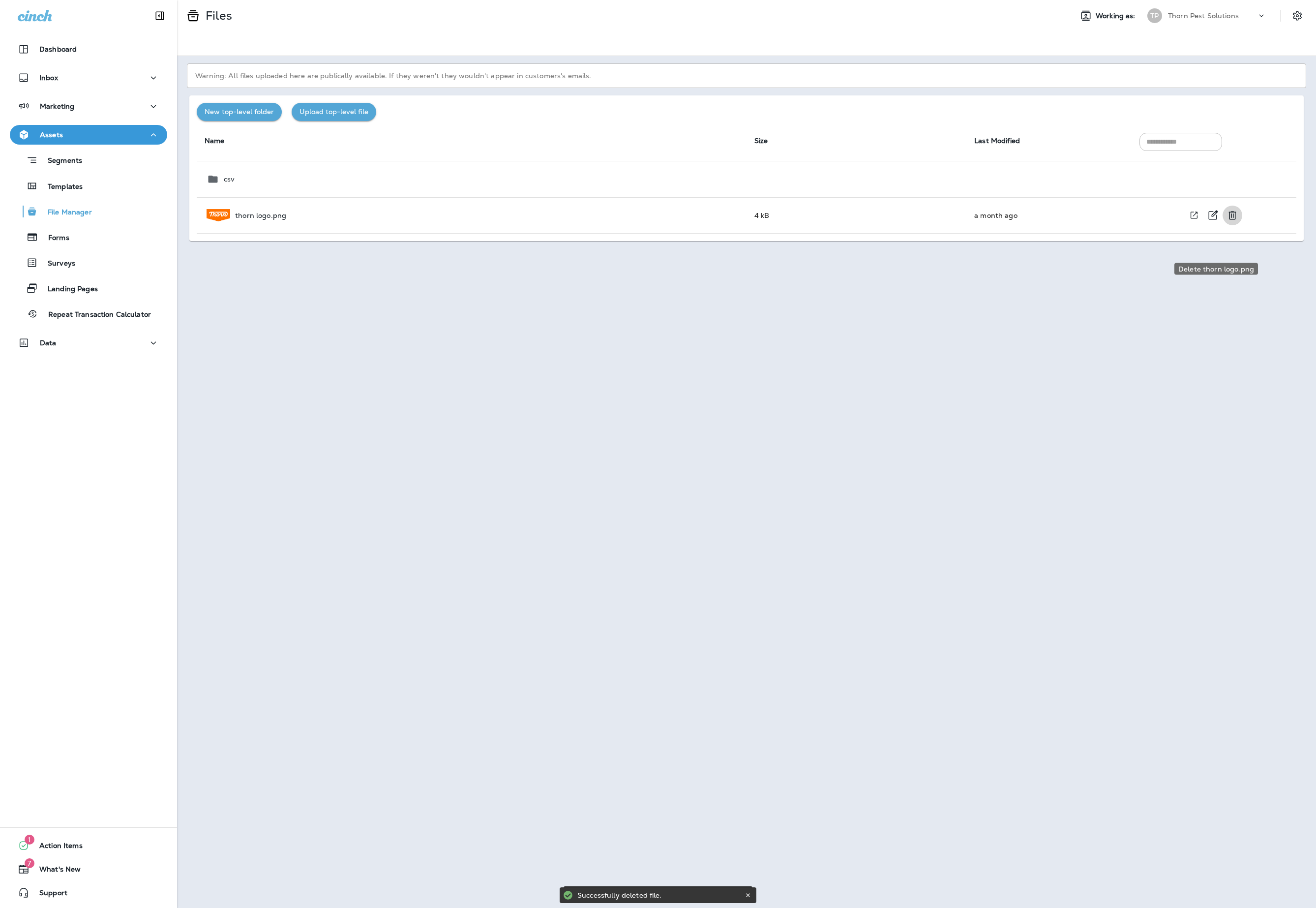
click at [1230, 221] on icon "Delete thorn logo.png" at bounding box center [1232, 215] width 12 height 12
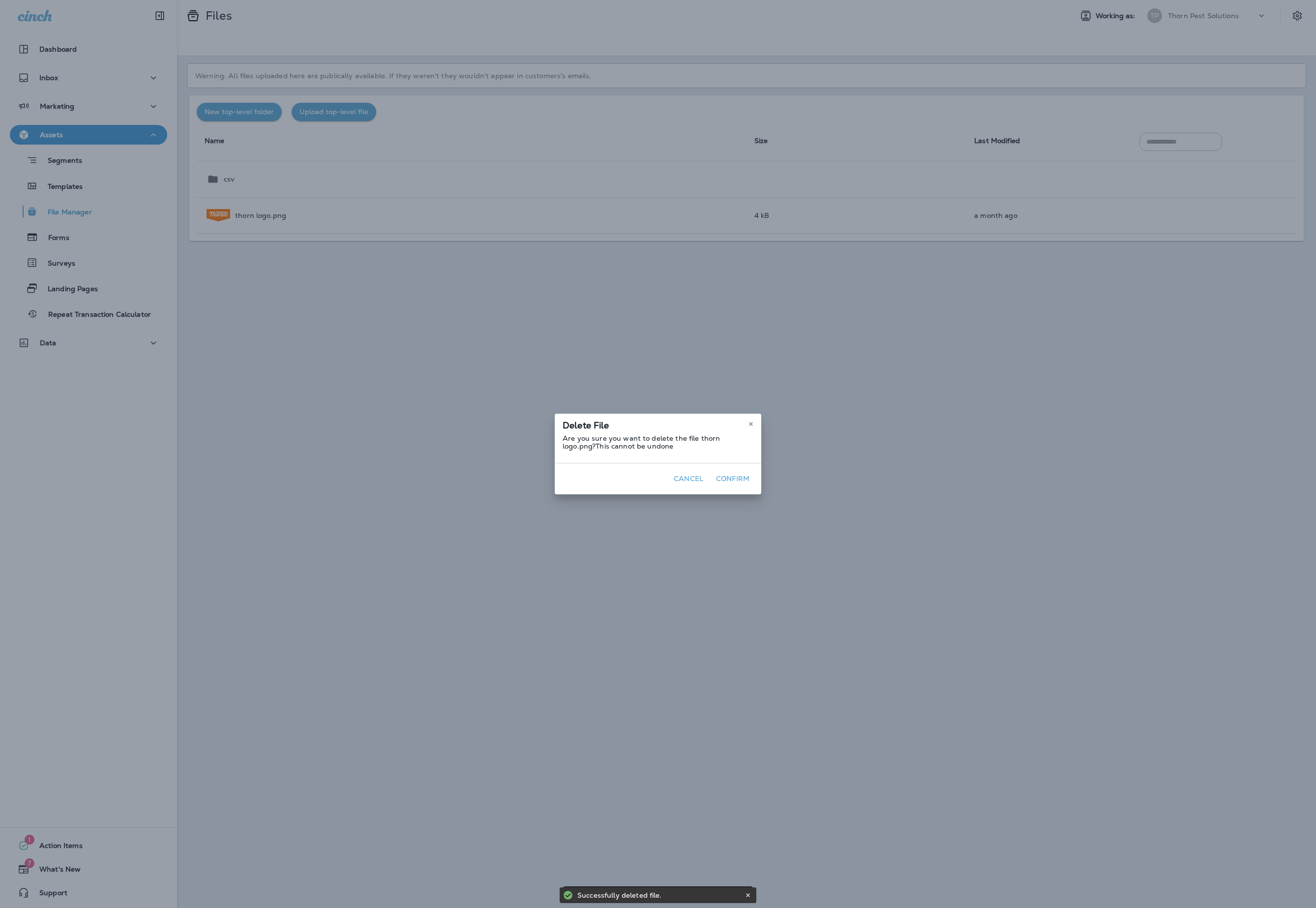
click at [753, 486] on button "Confirm" at bounding box center [733, 479] width 41 height 15
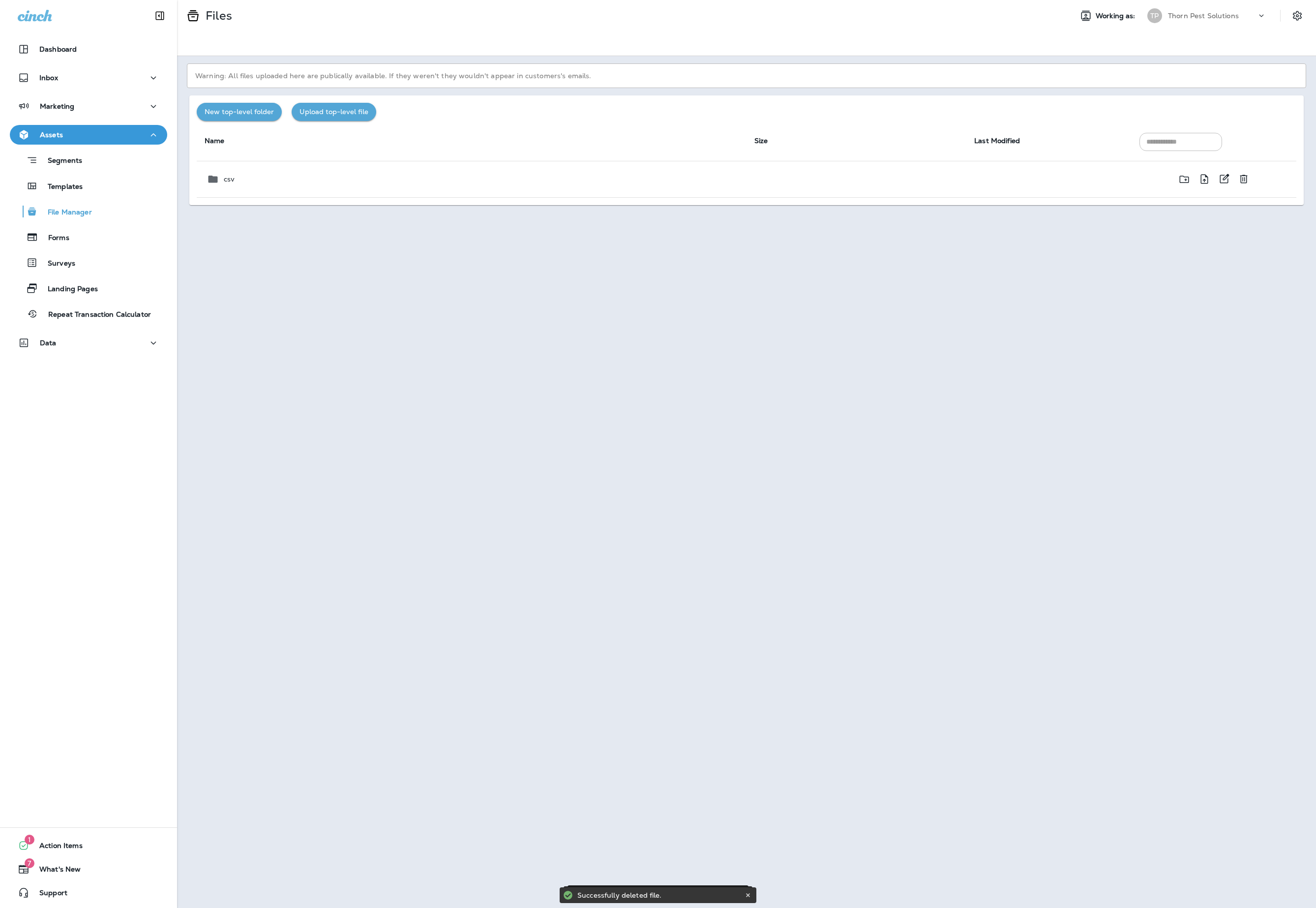
click at [908, 198] on td at bounding box center [856, 178] width 220 height 36
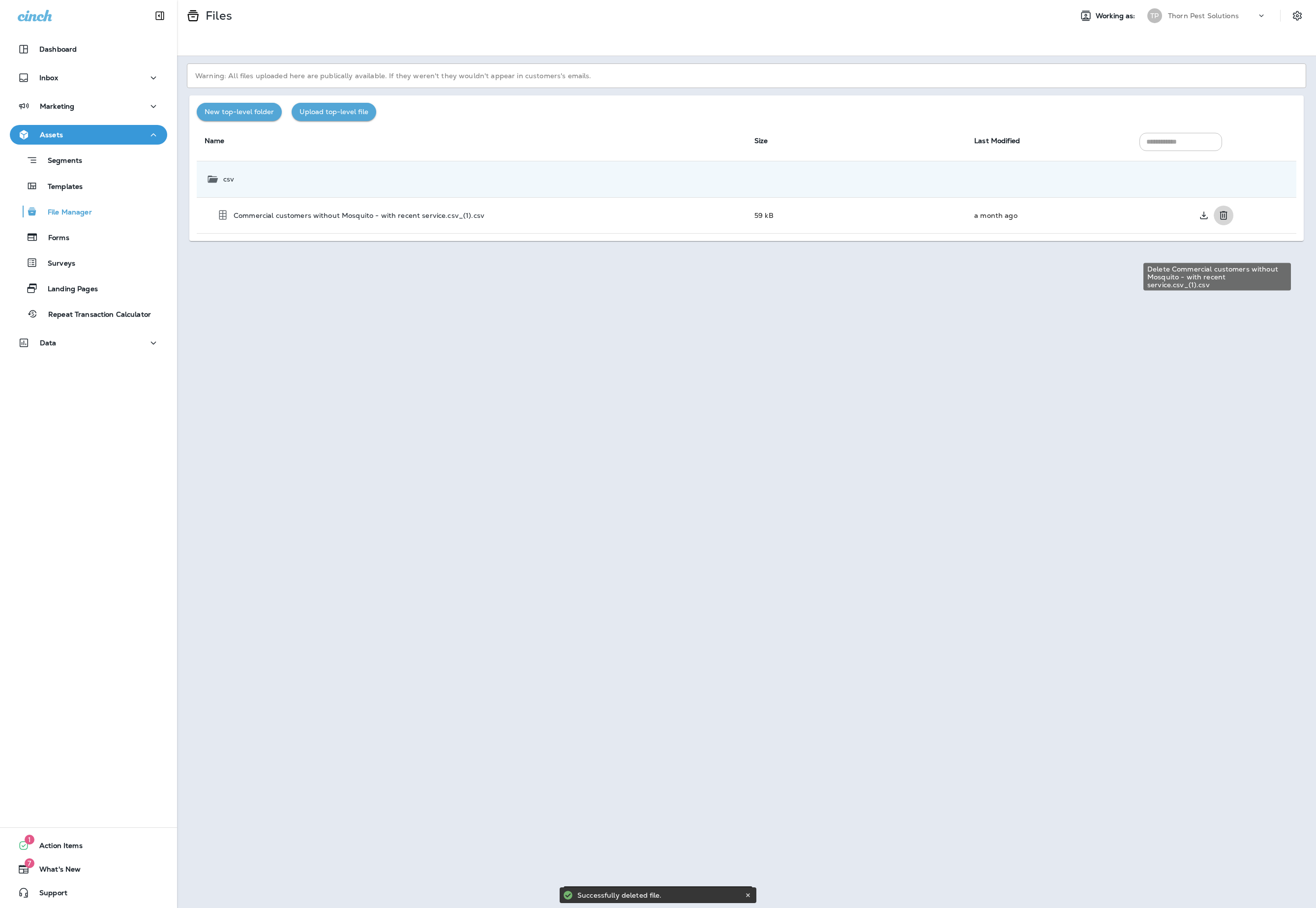
click at [1221, 219] on icon "Delete Commercial customers without Mosquito - with recent service.csv_(1).csv" at bounding box center [1223, 215] width 7 height 9
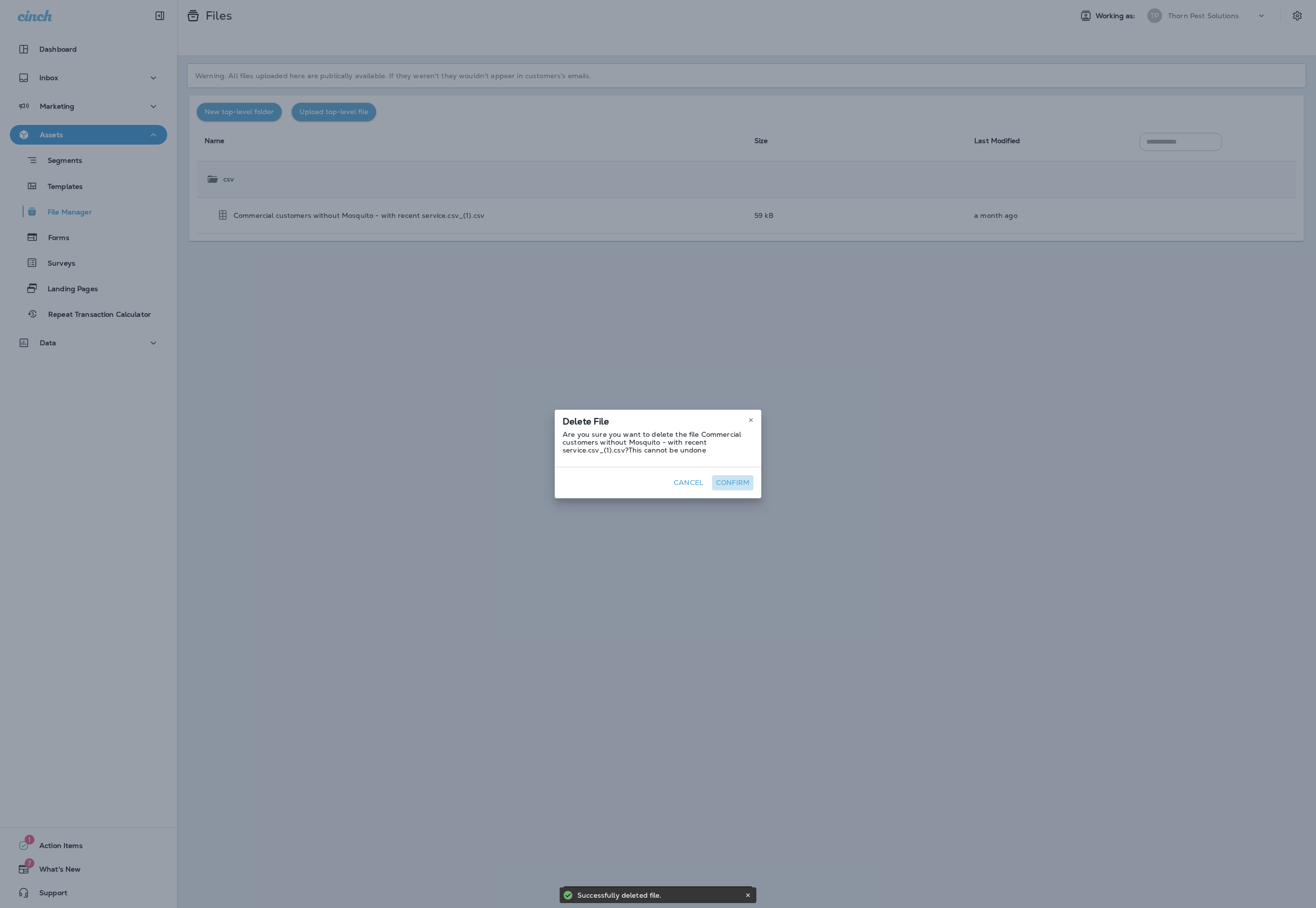
click at [753, 487] on button "Confirm" at bounding box center [733, 483] width 41 height 15
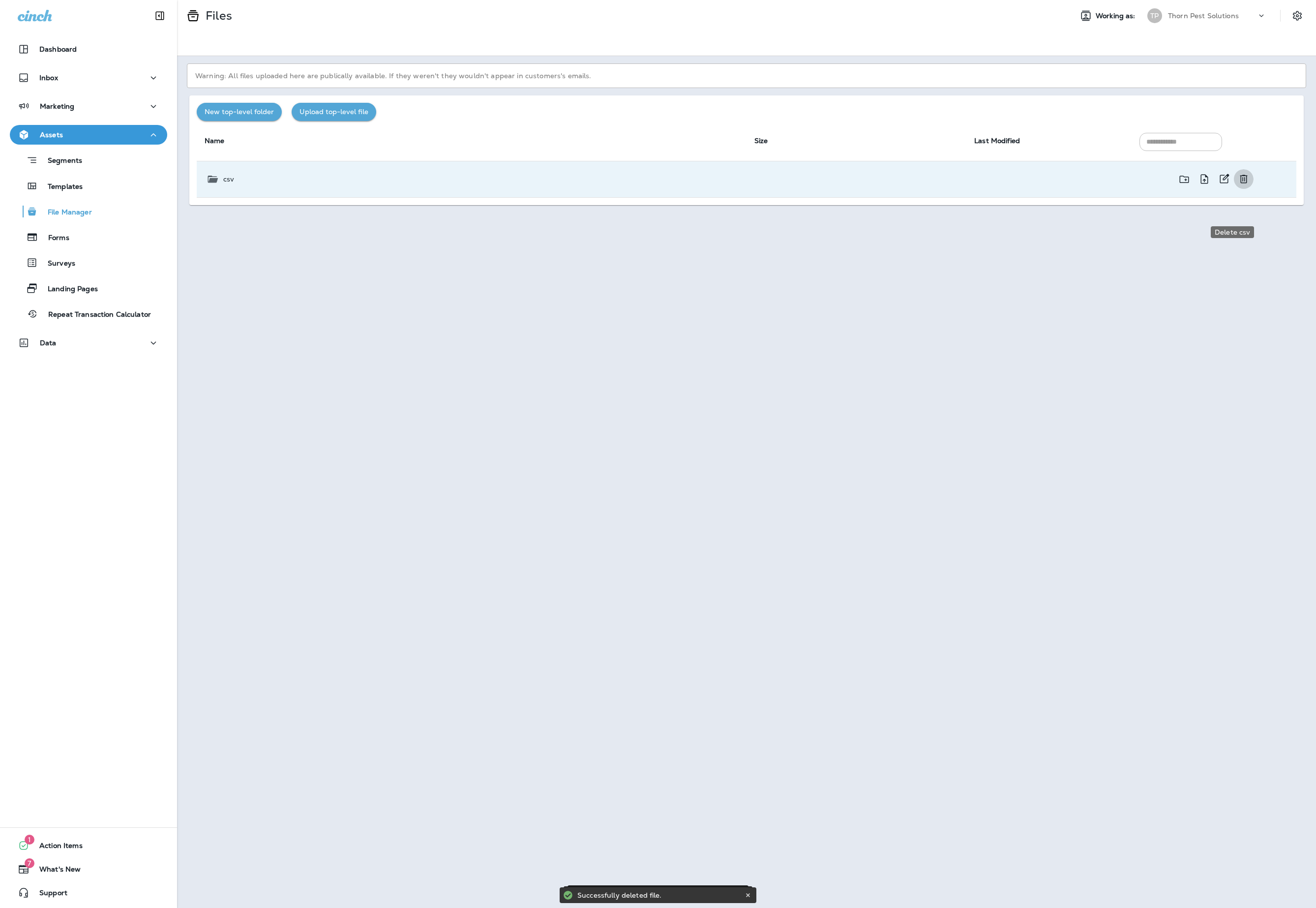
click at [1238, 185] on icon "Delete csv" at bounding box center [1244, 179] width 12 height 12
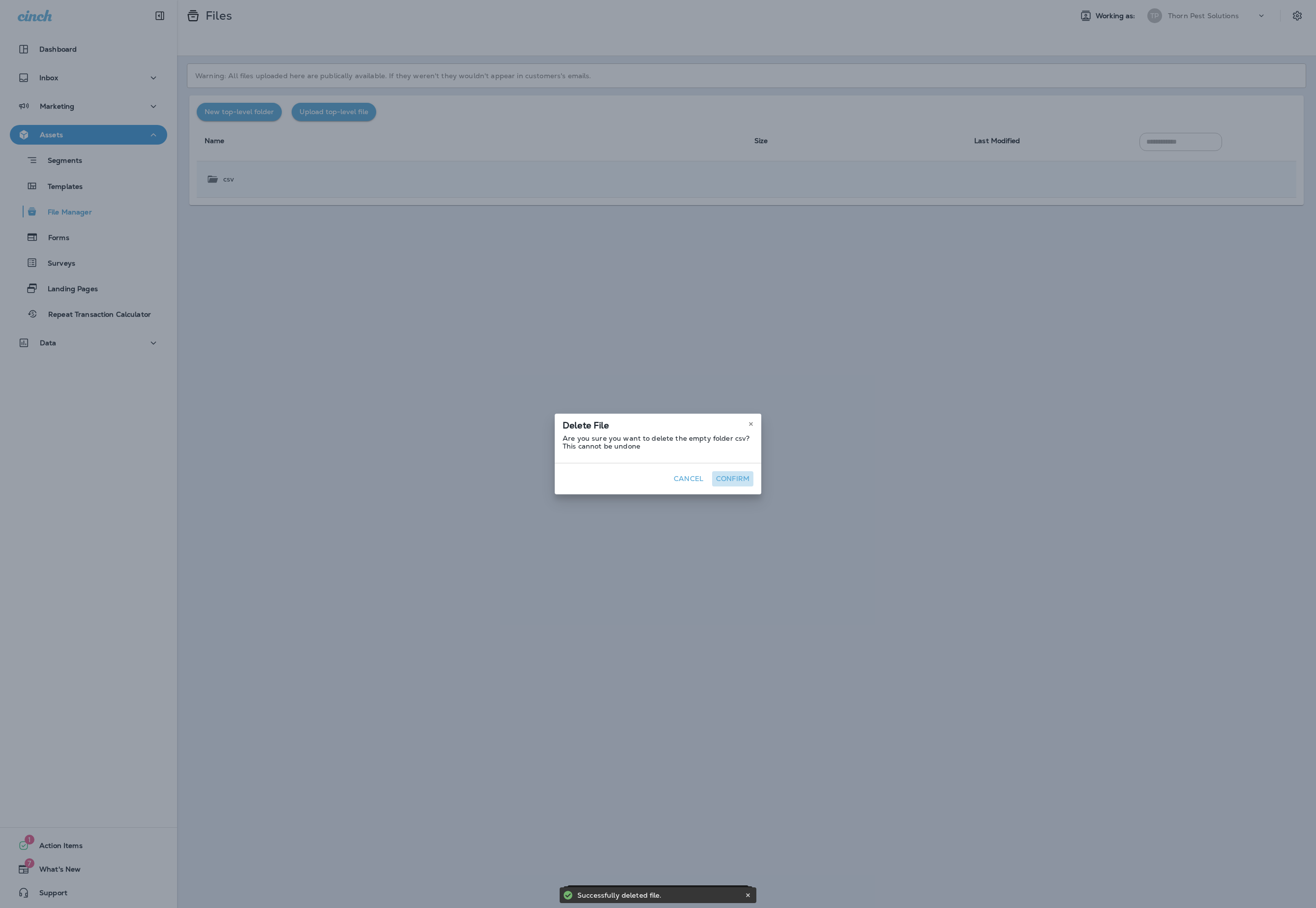
click at [753, 482] on button "Confirm" at bounding box center [733, 479] width 41 height 15
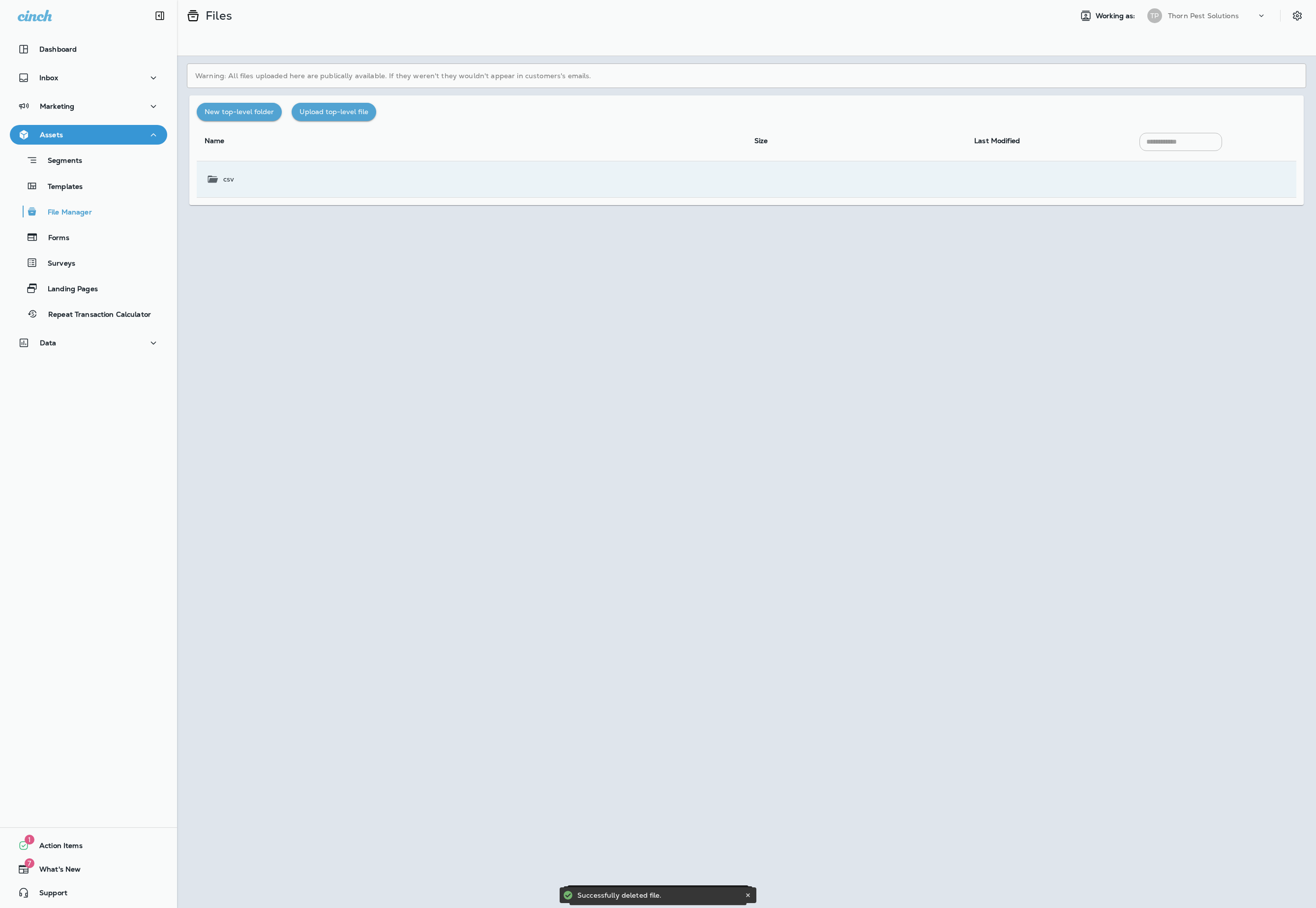
click at [337, 415] on div "Delete File This cannot be undone Cancel Confirm" at bounding box center [658, 403] width 1316 height 908
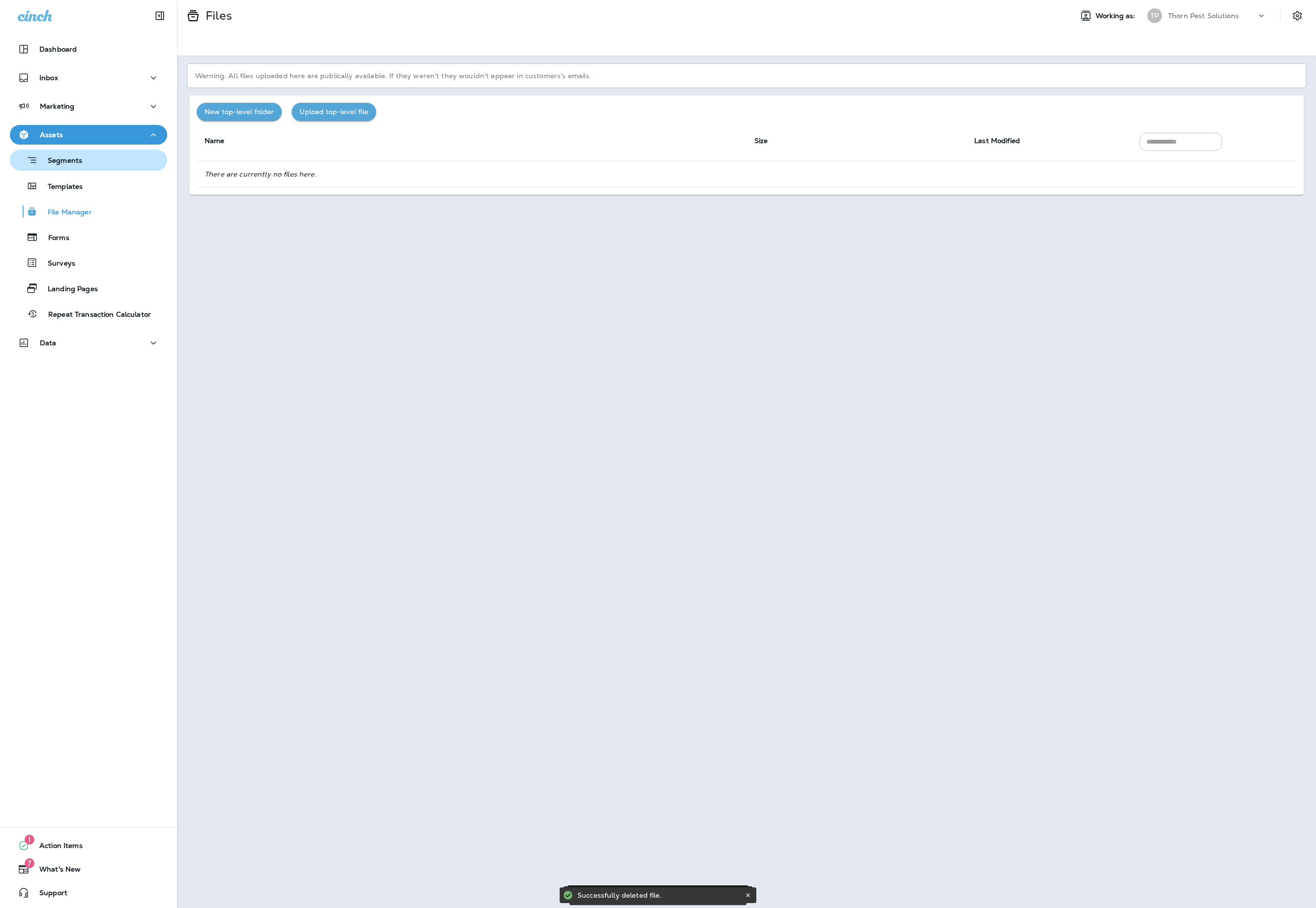
click at [73, 165] on p "Segments" at bounding box center [60, 161] width 44 height 10
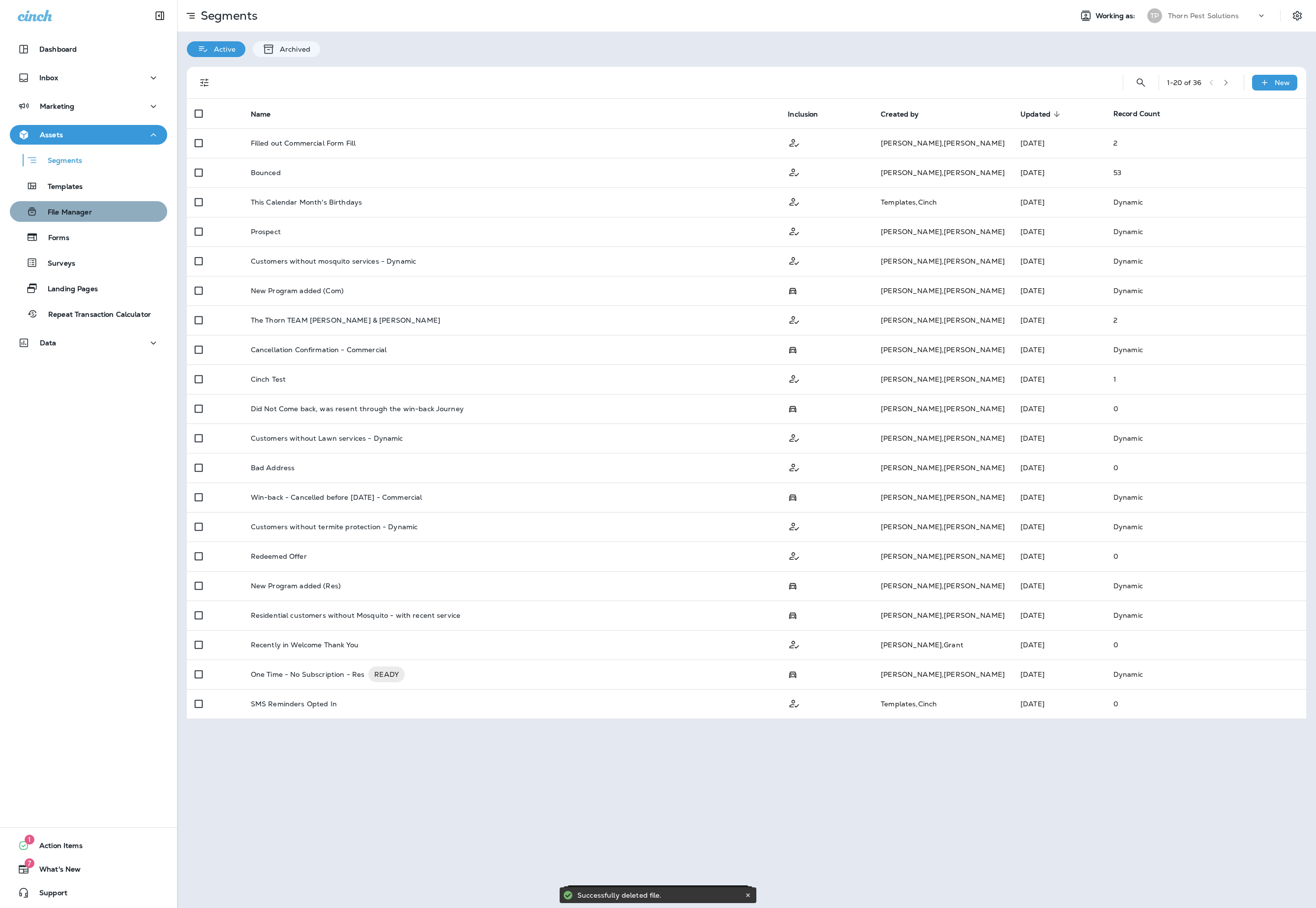
click at [92, 209] on p "File Manager" at bounding box center [65, 213] width 54 height 9
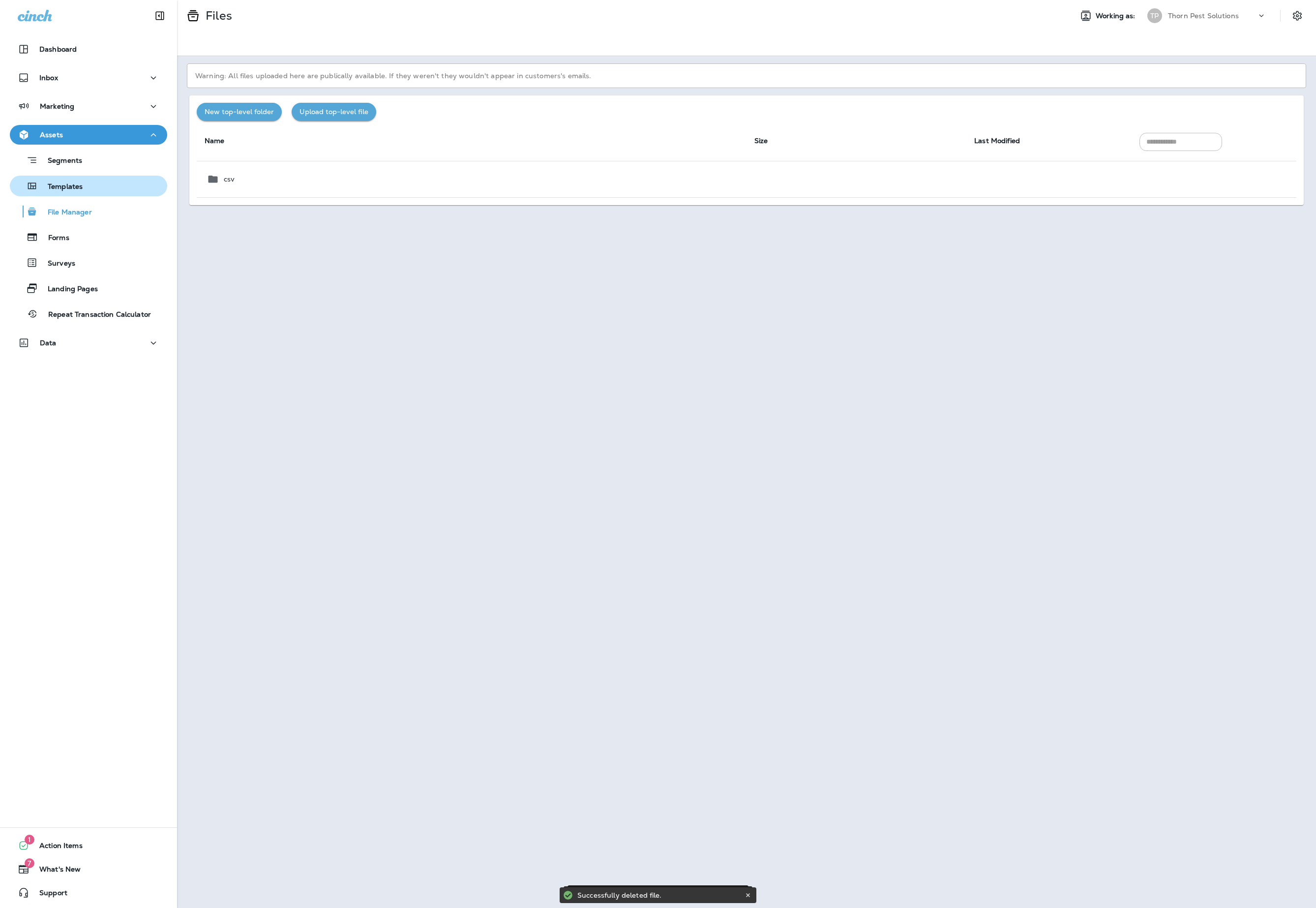
click at [103, 184] on div "Templates" at bounding box center [88, 186] width 149 height 14
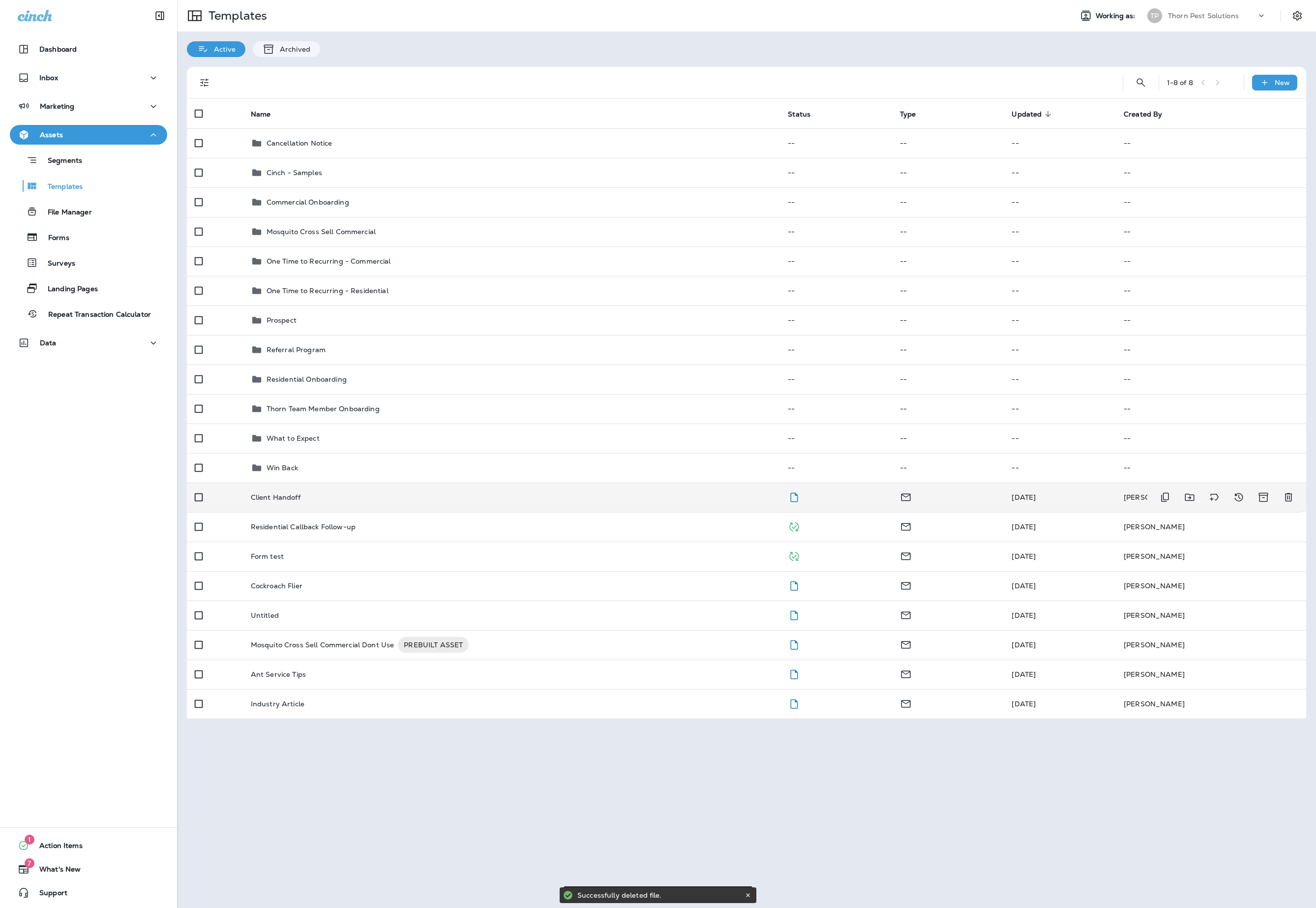
click at [295, 501] on p "Client Handoff" at bounding box center [275, 497] width 49 height 8
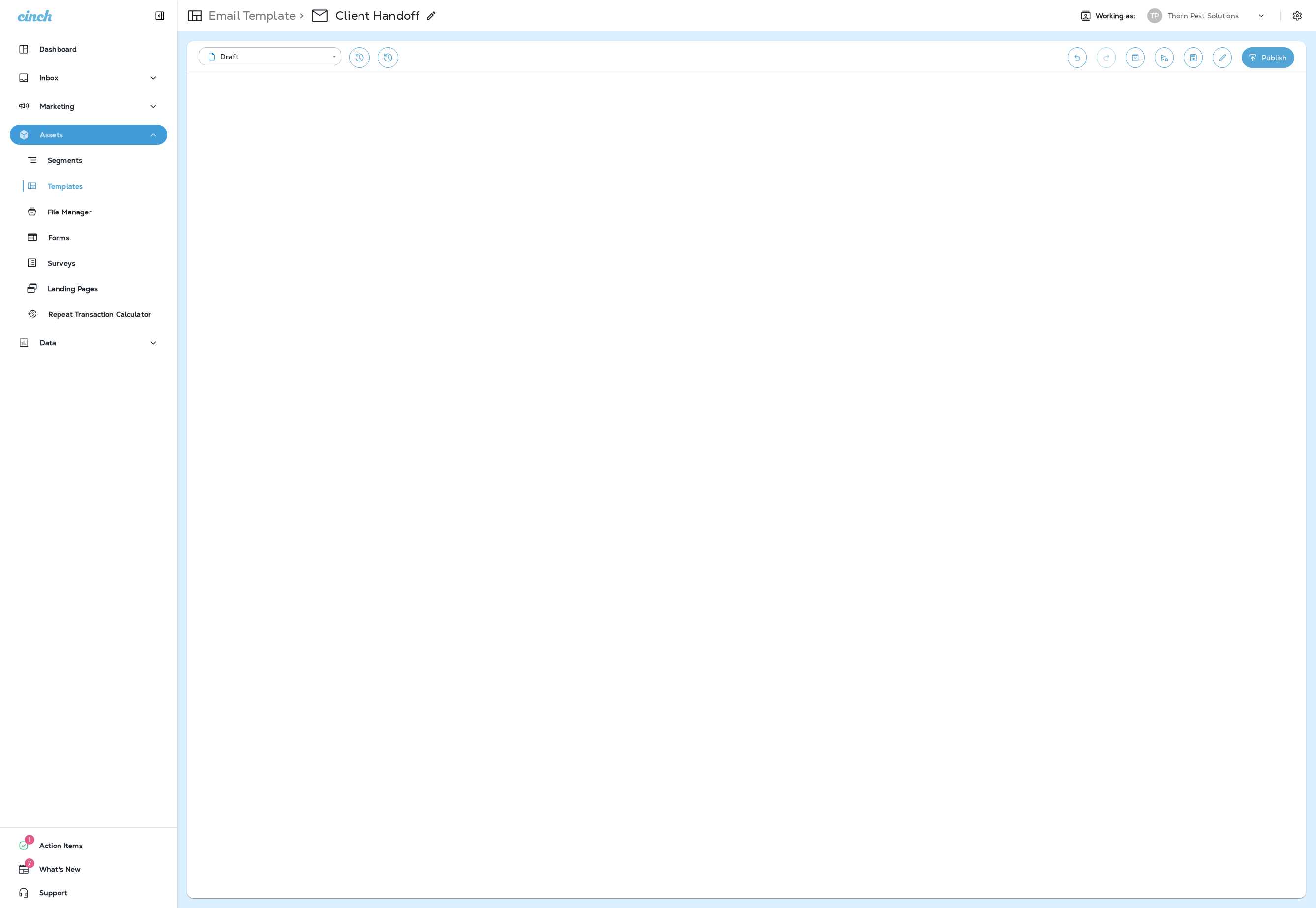
click at [147, 134] on icon "button" at bounding box center [153, 135] width 12 height 13
click at [92, 208] on p "File Manager" at bounding box center [65, 213] width 54 height 9
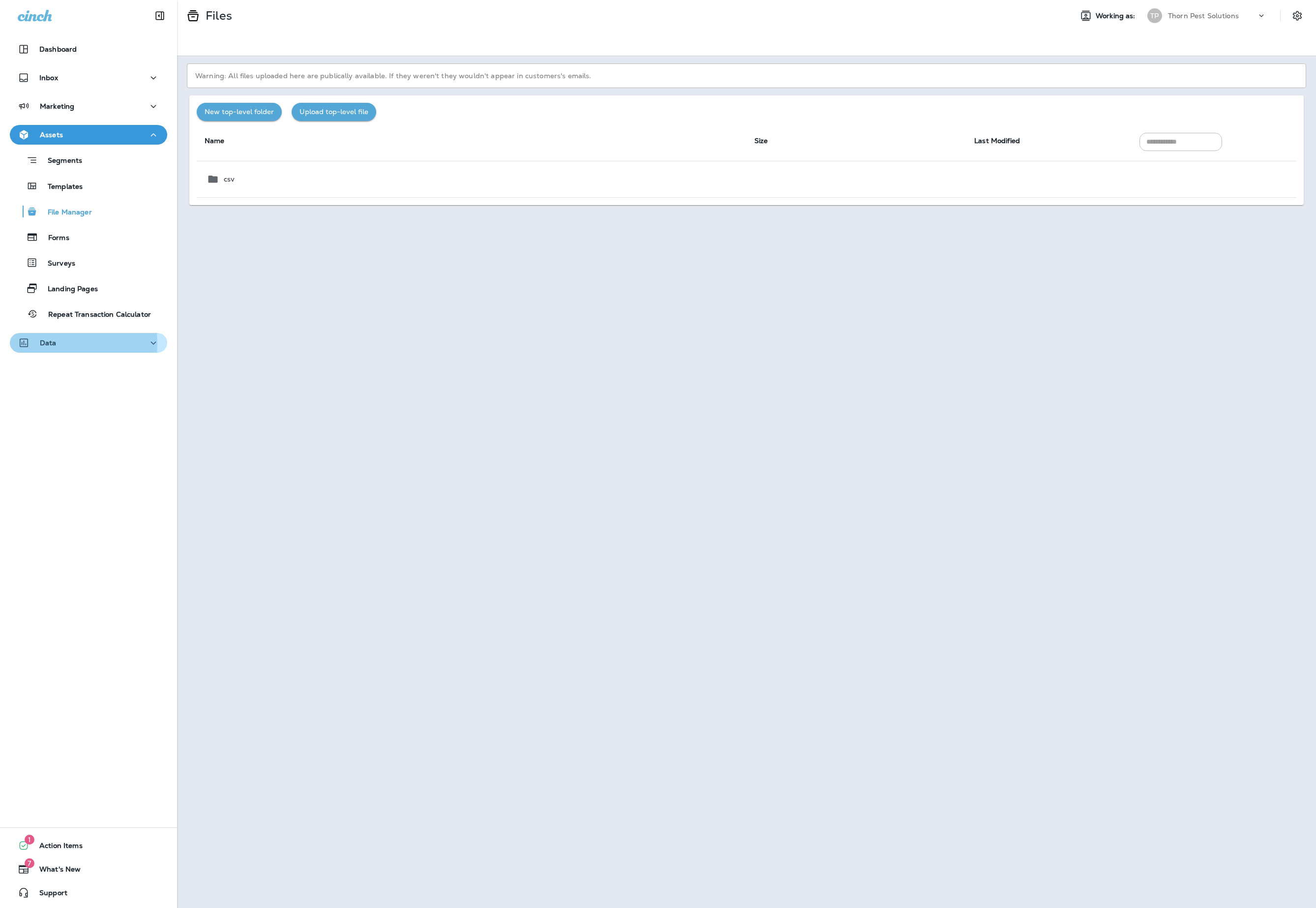
click at [57, 347] on p "Data" at bounding box center [48, 343] width 16 height 8
click at [126, 112] on div "Marketing" at bounding box center [88, 106] width 142 height 13
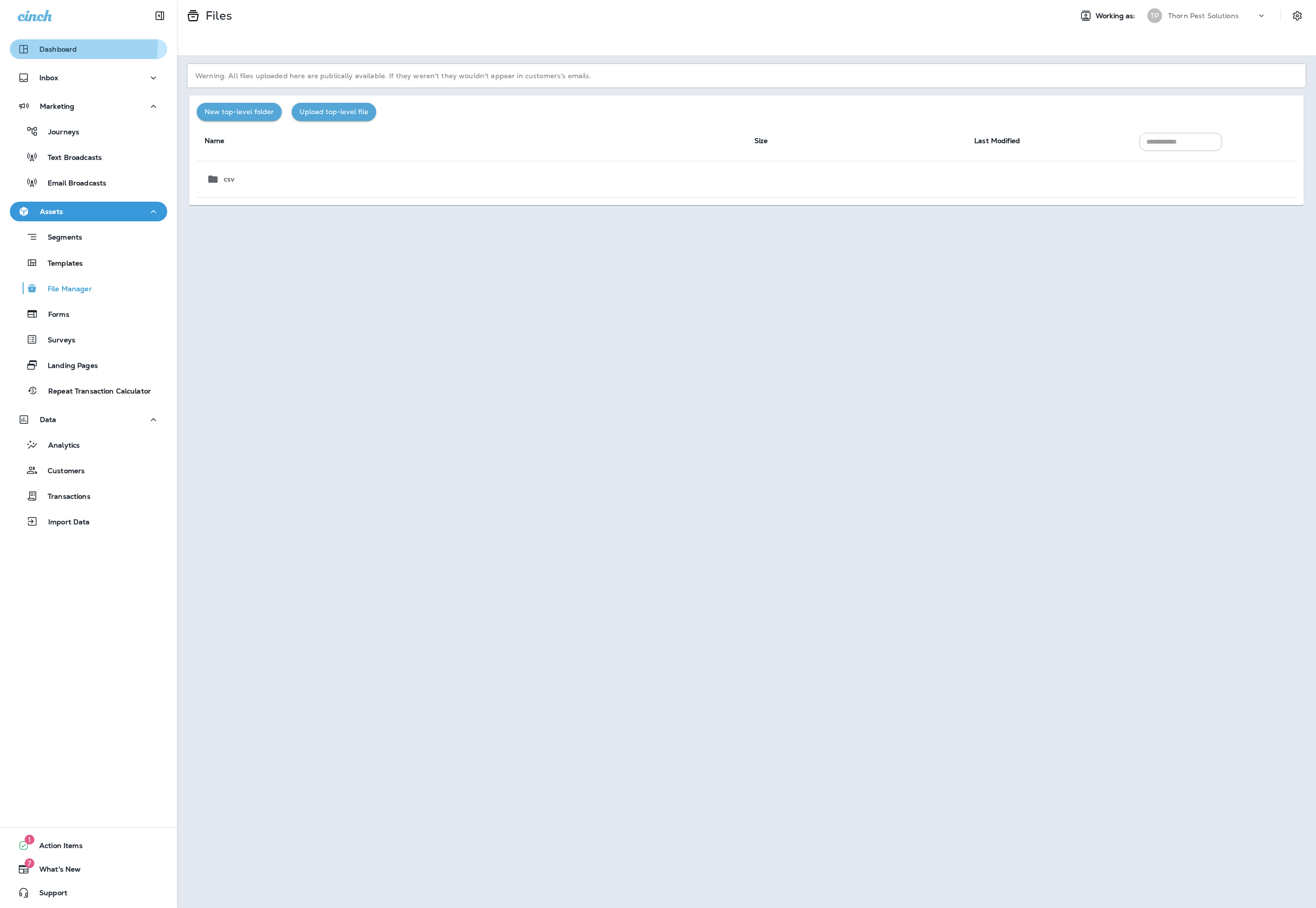
click at [77, 46] on p "Dashboard" at bounding box center [58, 49] width 38 height 8
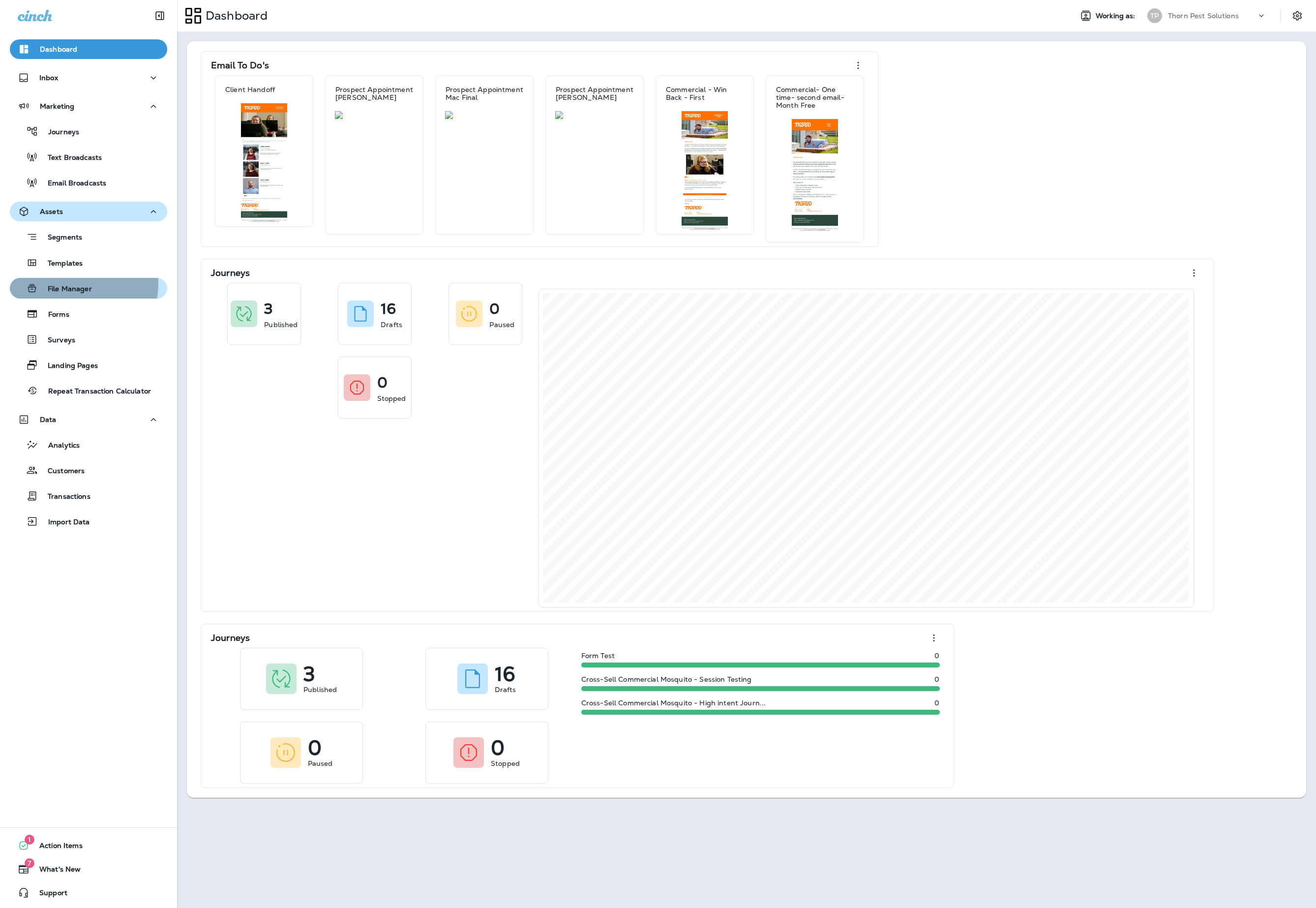
click at [71, 285] on p "File Manager" at bounding box center [65, 290] width 54 height 9
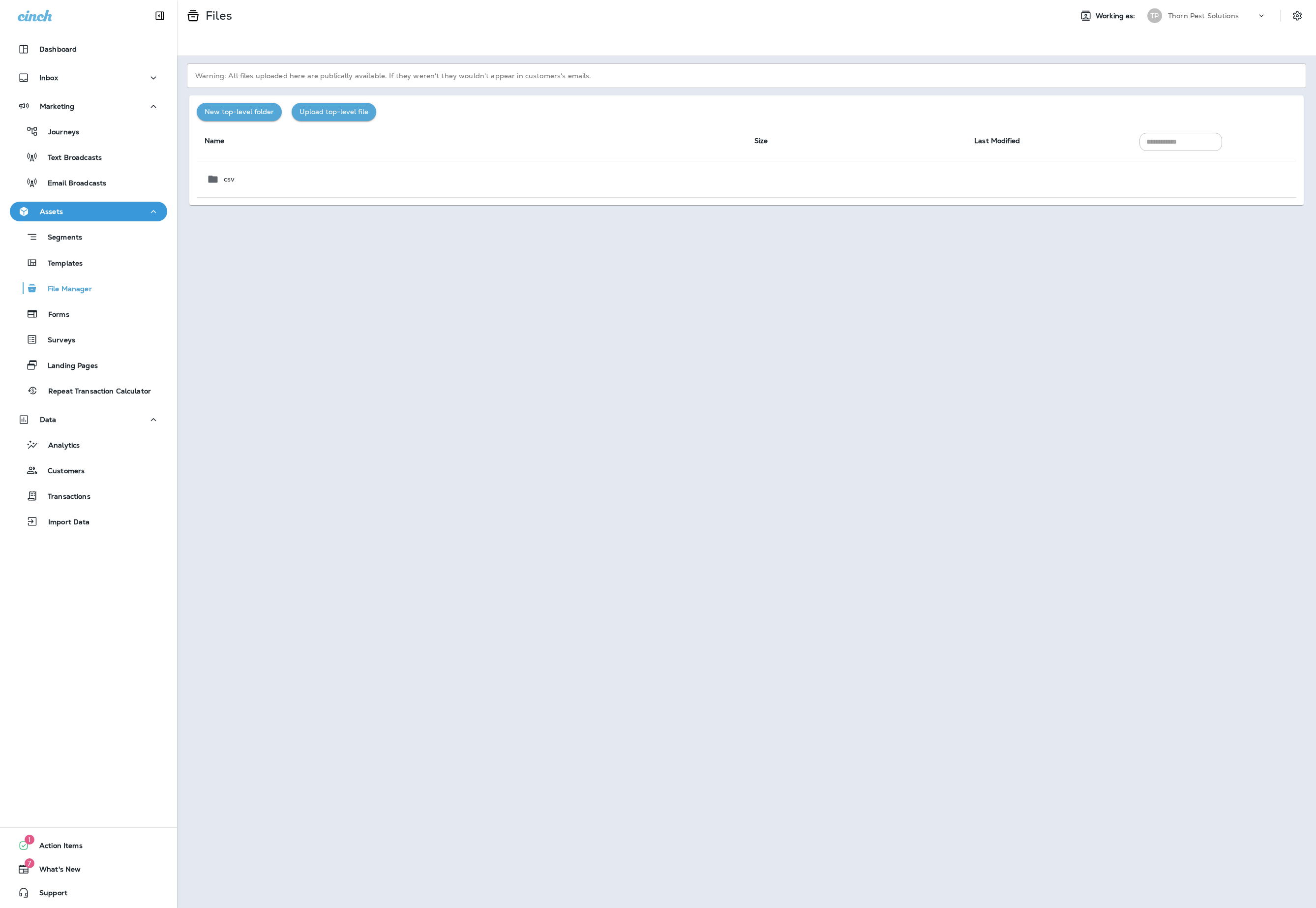
click at [251, 298] on div "Warning: All files uploaded here are publically available. If they weren't they…" at bounding box center [747, 482] width 1139 height 852
